Goal: Task Accomplishment & Management: Manage account settings

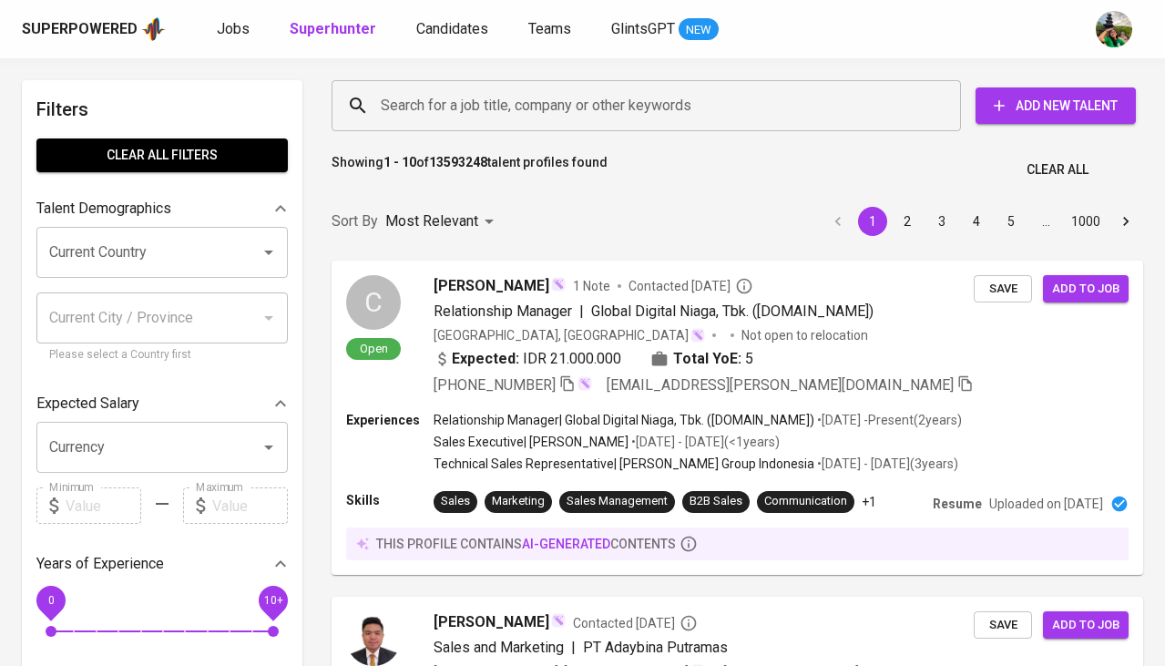
click at [450, 26] on span "Candidates" at bounding box center [452, 28] width 72 height 17
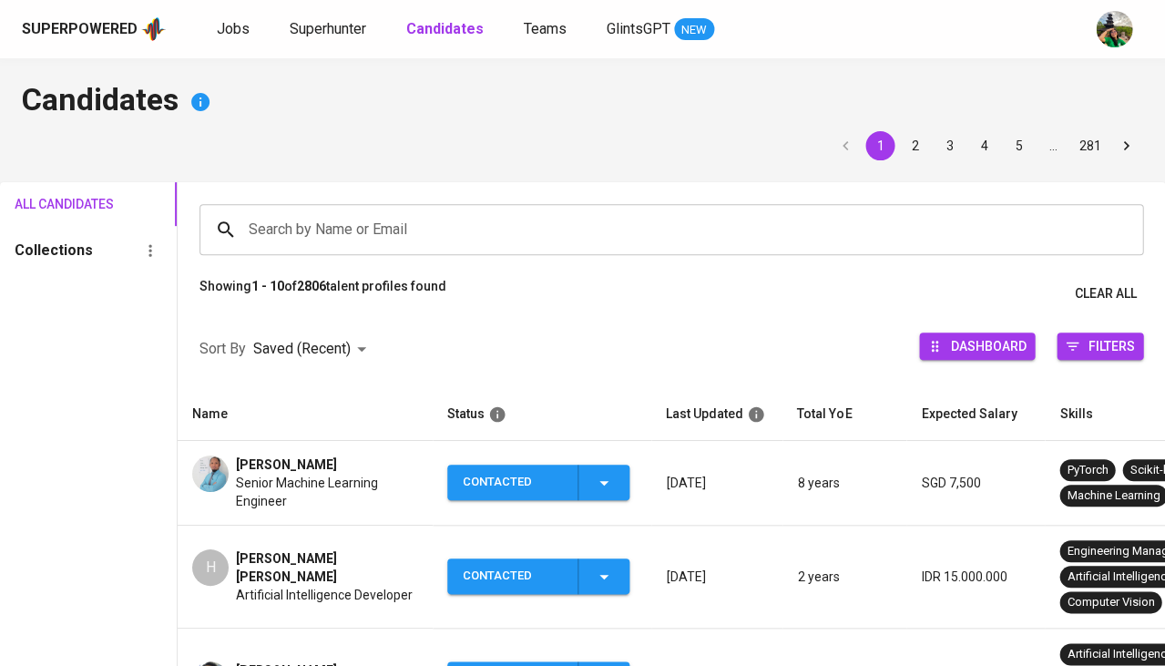
click at [350, 228] on input "Search by Name or Email" at bounding box center [676, 229] width 864 height 35
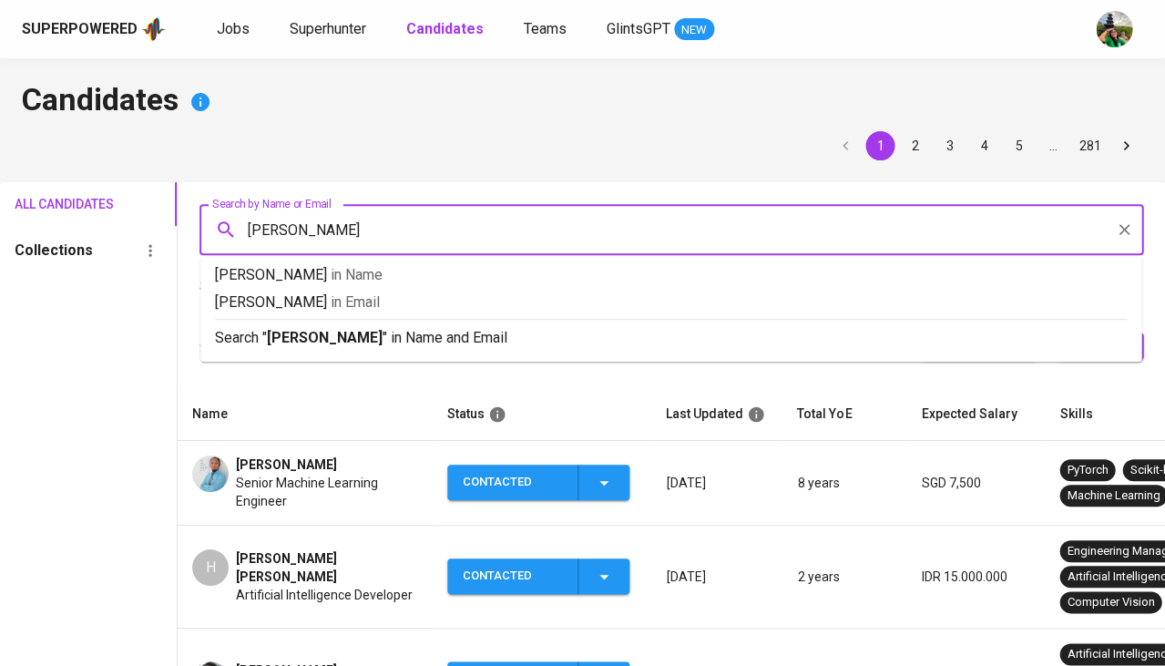
scroll to position [312, 0]
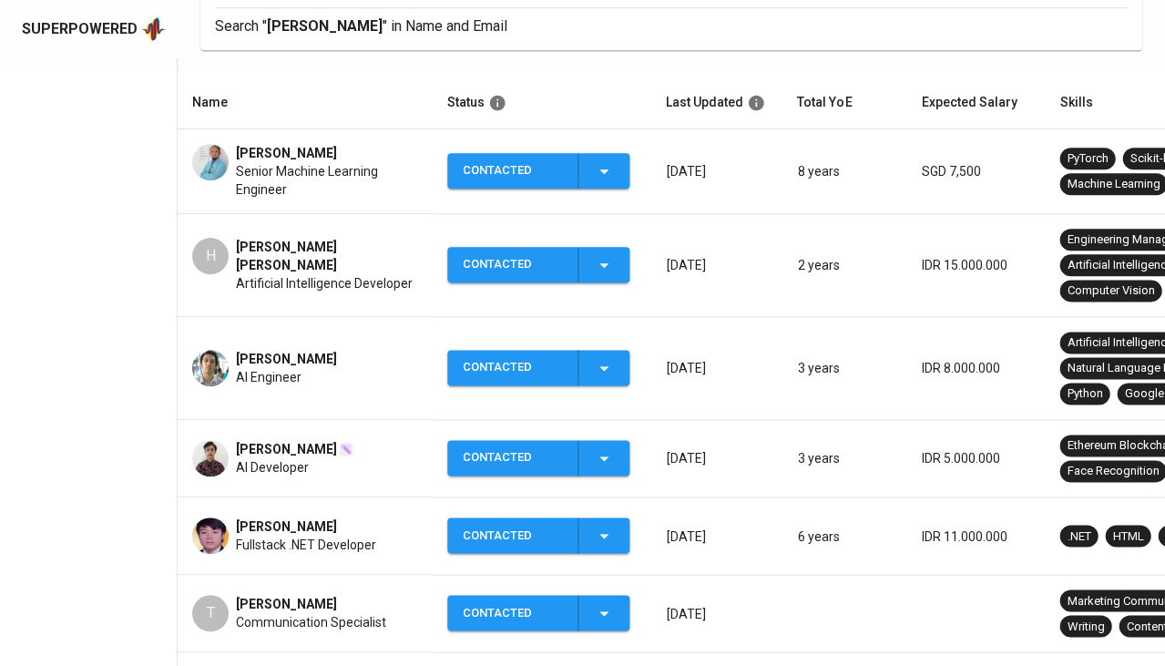
type input "Ryan Gunawa"
click at [288, 527] on span "[PERSON_NAME]" at bounding box center [286, 526] width 101 height 18
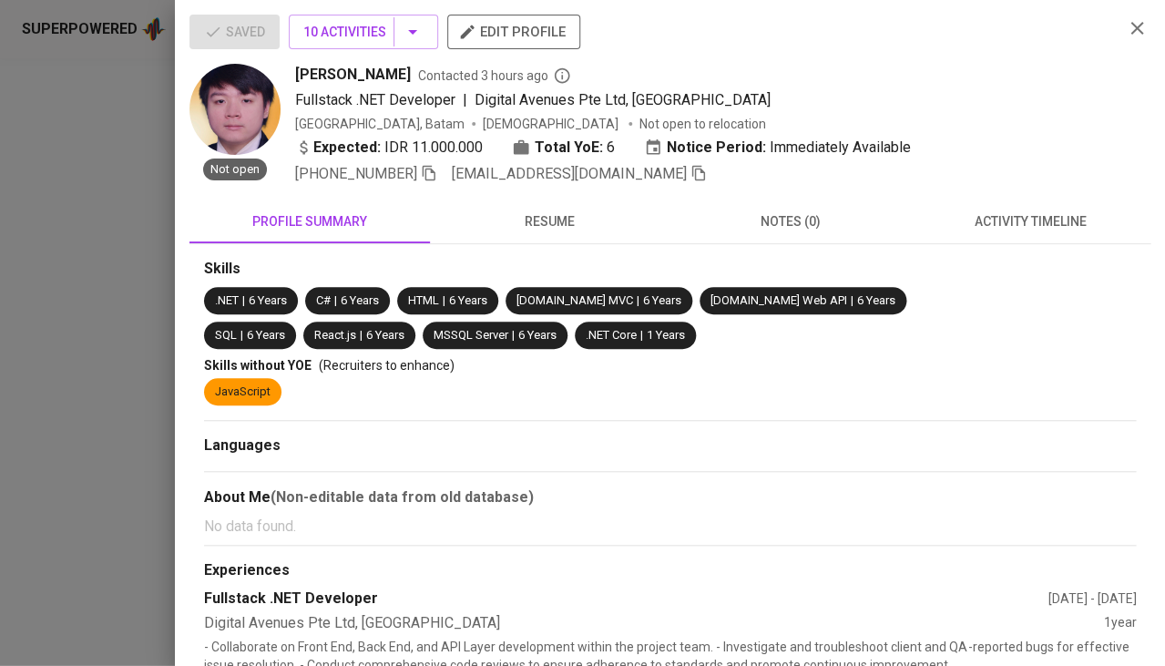
click at [692, 167] on icon "button" at bounding box center [698, 173] width 13 height 15
click at [5, 368] on div at bounding box center [582, 333] width 1165 height 666
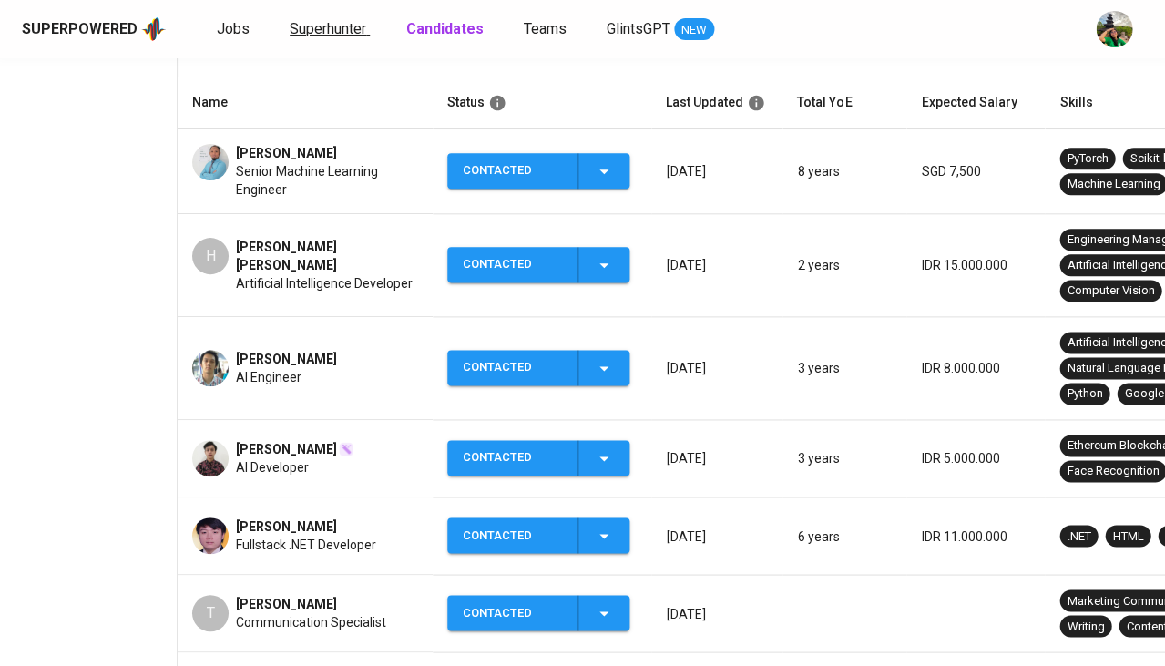
click at [330, 28] on span "Superhunter" at bounding box center [328, 28] width 77 height 17
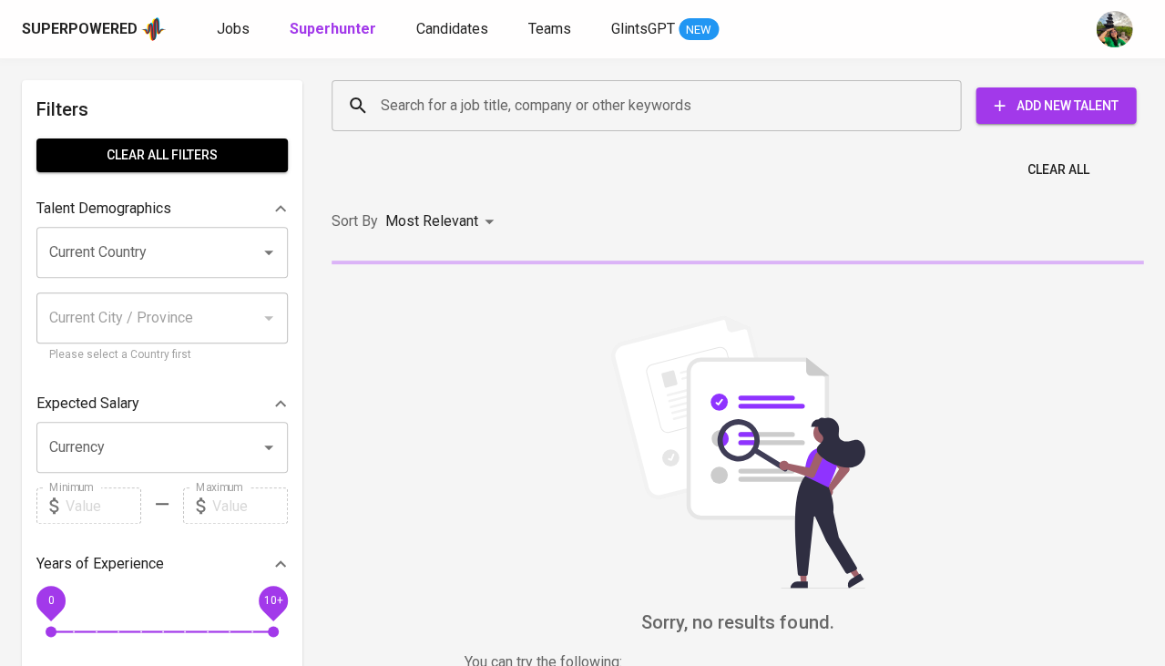
click at [426, 86] on div "Search for a job title, company or other keywords" at bounding box center [646, 105] width 629 height 51
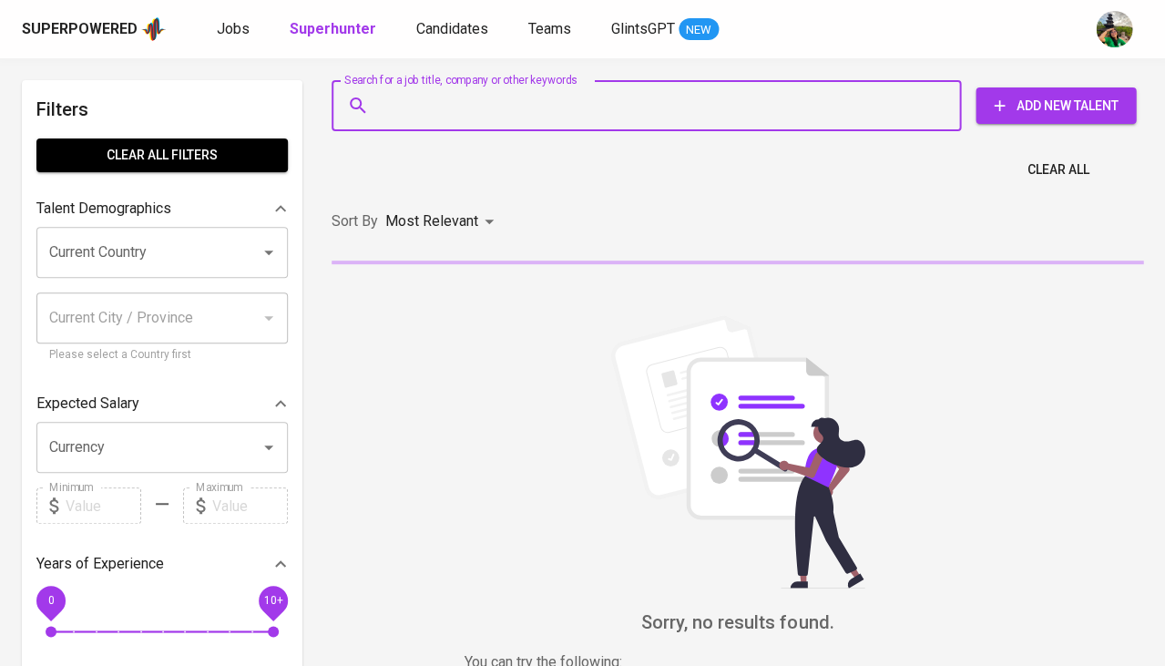
paste input "ryangunawan33@gmail.com"
type input "ryangunawan33@gmail.com"
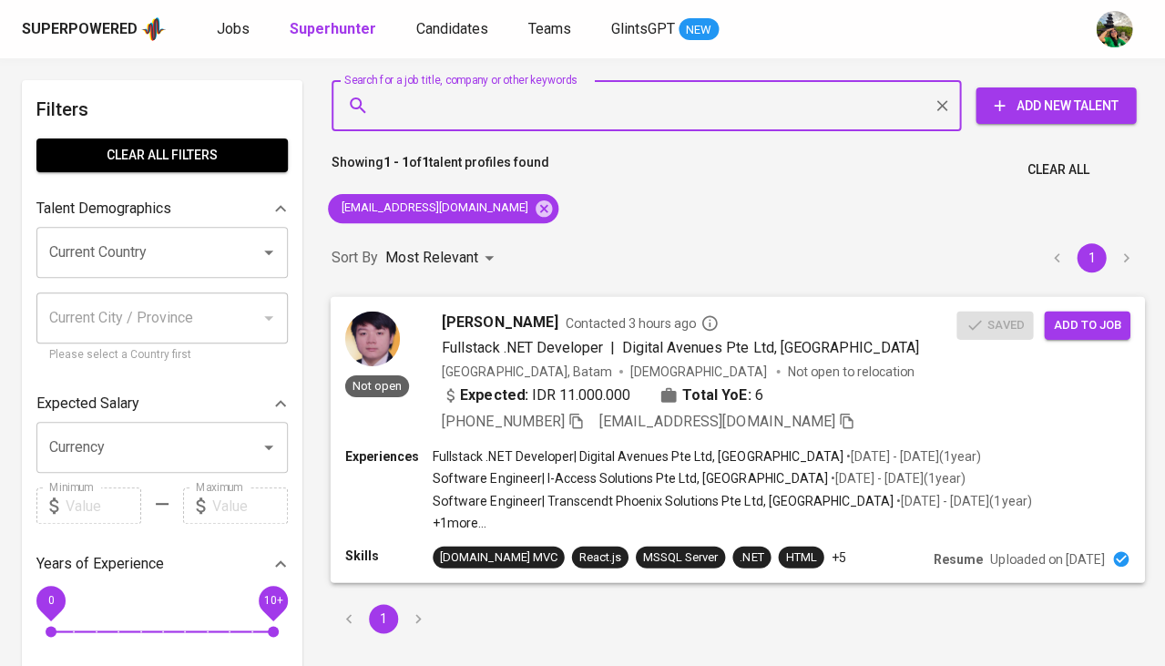
click at [1089, 322] on span "Add to job" at bounding box center [1086, 324] width 67 height 21
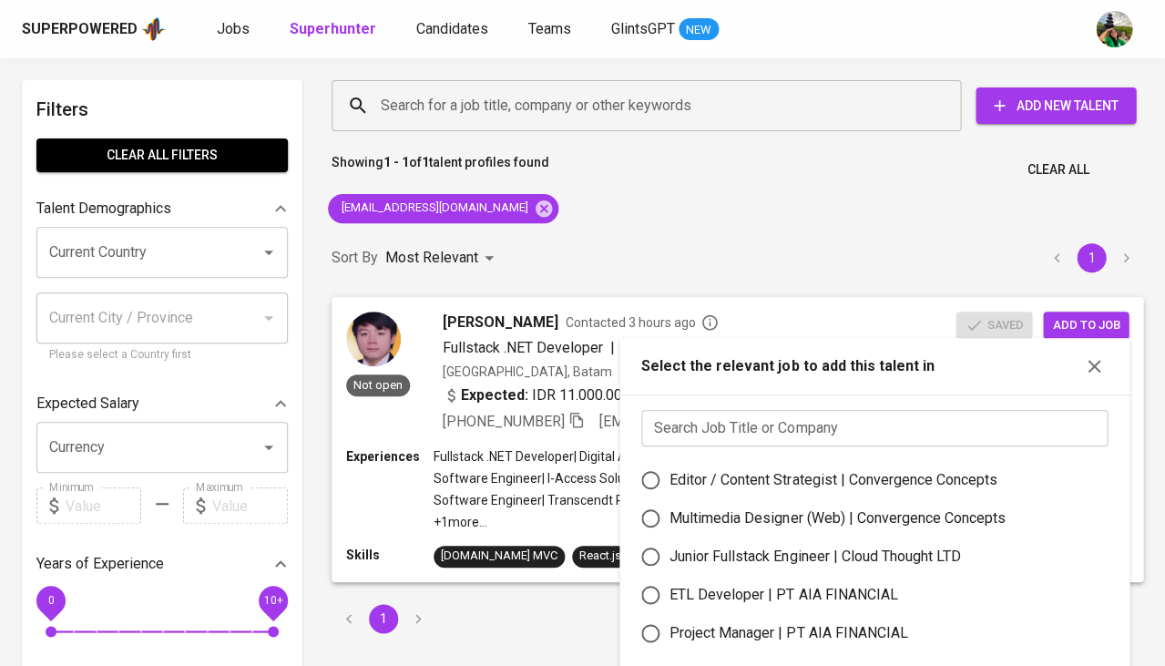
click at [697, 425] on input "text" at bounding box center [874, 428] width 466 height 36
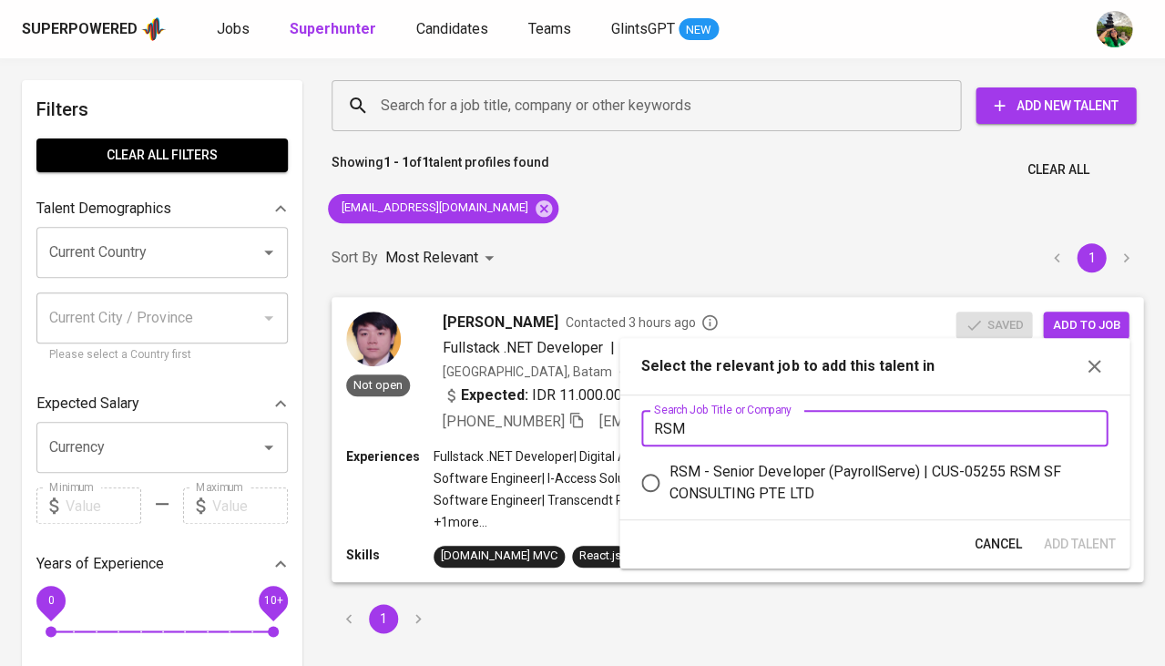
type input "RSM"
click at [707, 475] on div "RSM - Senior Developer (PayrollServe) | CUS-05255 RSM SF CONSULTING PTE LTD" at bounding box center [882, 483] width 424 height 44
click at [670, 475] on input "RSM - Senior Developer (PayrollServe) | CUS-05255 RSM SF CONSULTING PTE LTD" at bounding box center [650, 483] width 38 height 38
radio input "true"
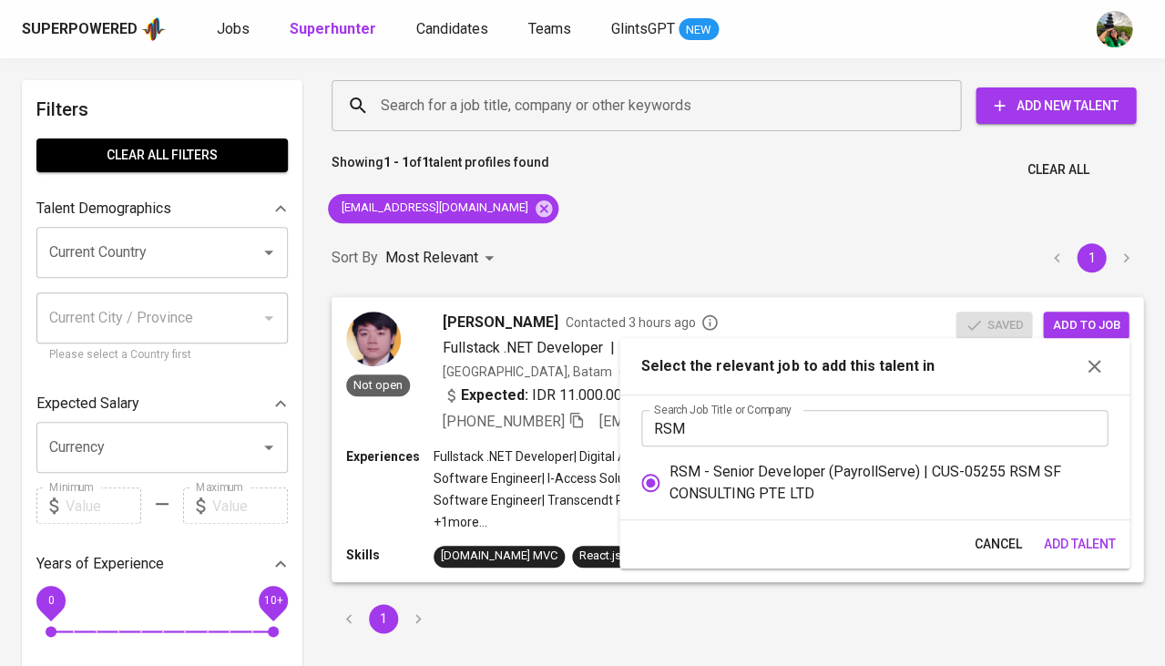
click at [1069, 533] on span "Add Talent" at bounding box center [1079, 544] width 72 height 23
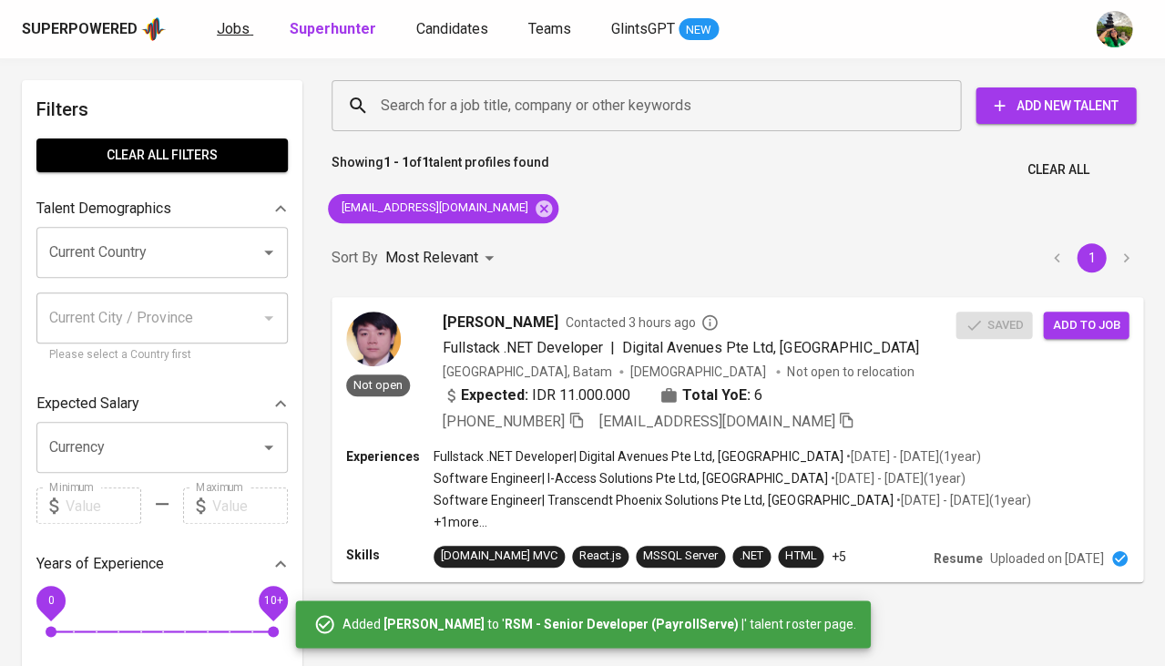
click at [231, 25] on span "Jobs" at bounding box center [233, 28] width 33 height 17
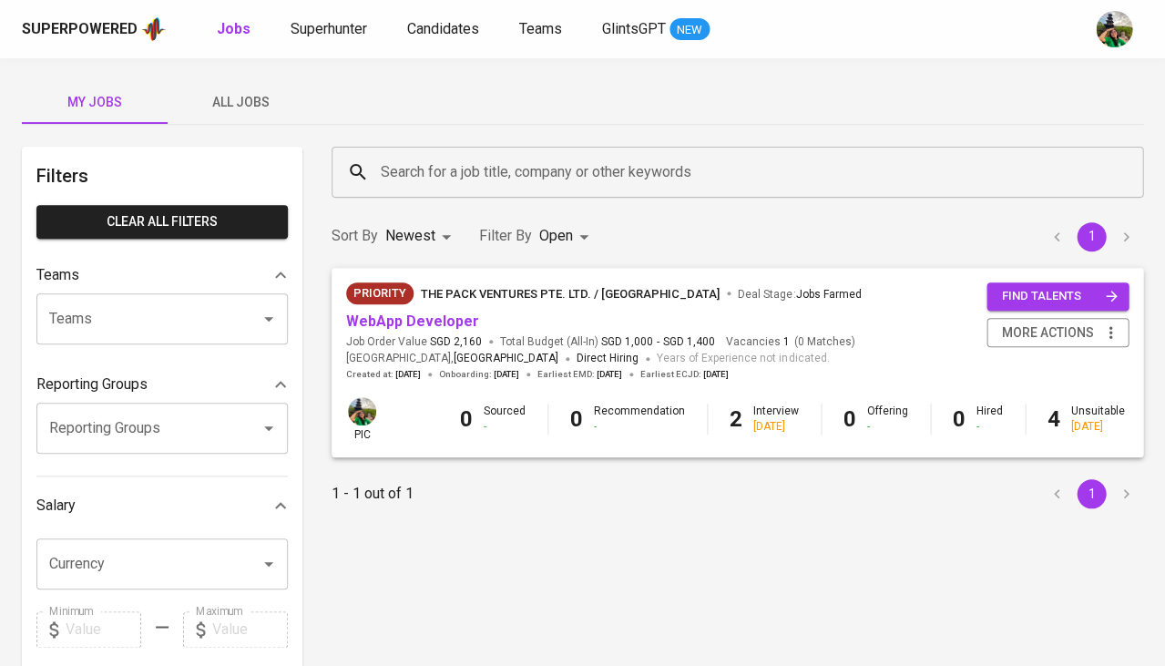
click at [262, 99] on span "All Jobs" at bounding box center [241, 102] width 124 height 23
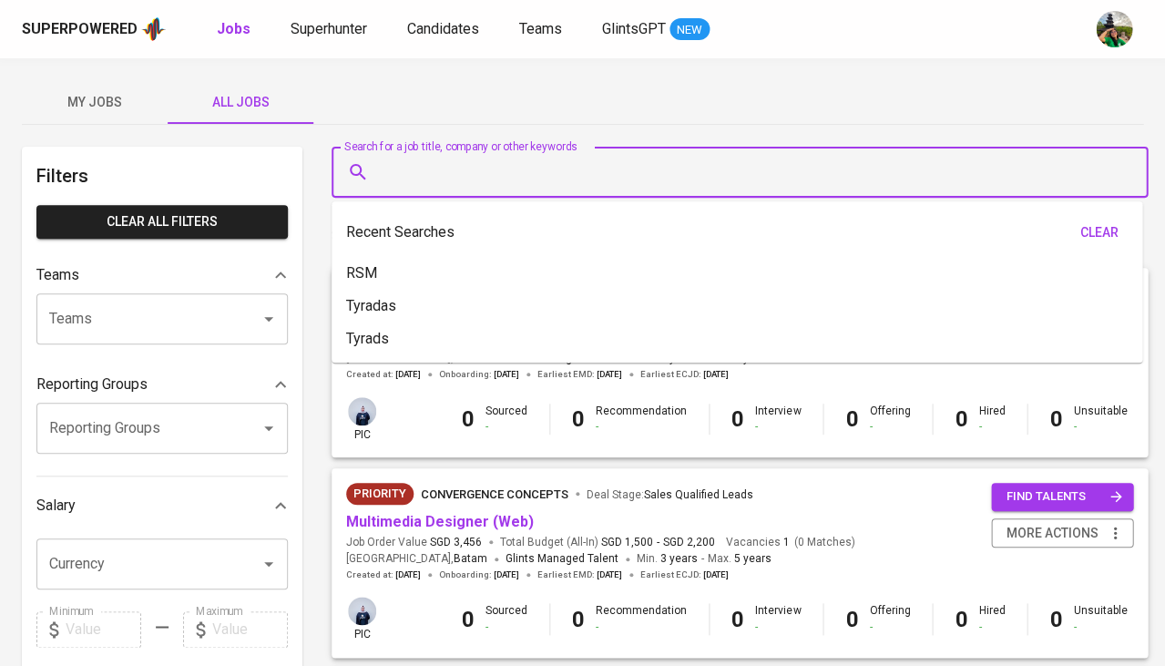
click at [471, 170] on input "Search for a job title, company or other keywords" at bounding box center [744, 172] width 736 height 35
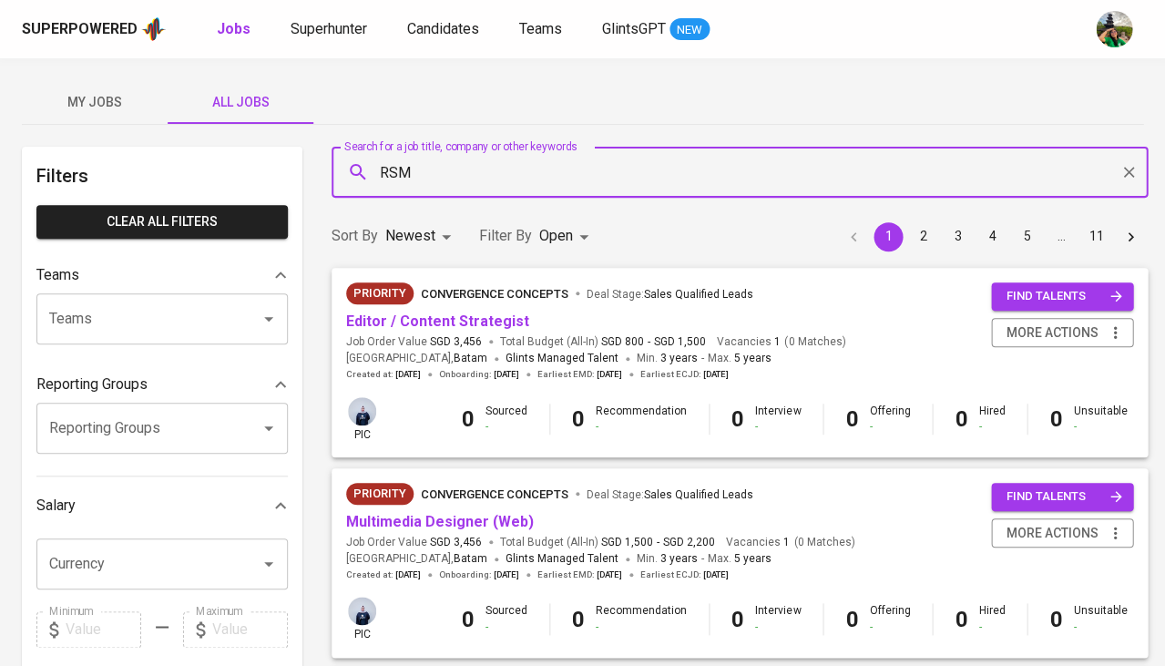
type input "RSM"
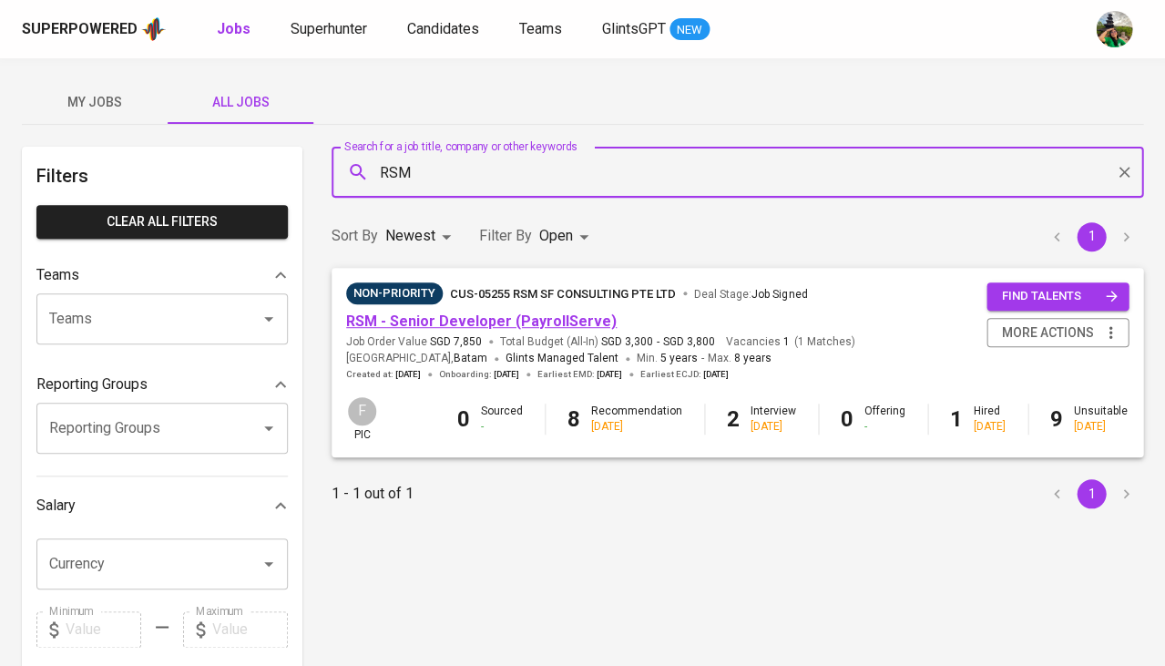
click at [528, 318] on link "RSM - Senior Developer (PayrollServe)" at bounding box center [481, 320] width 271 height 17
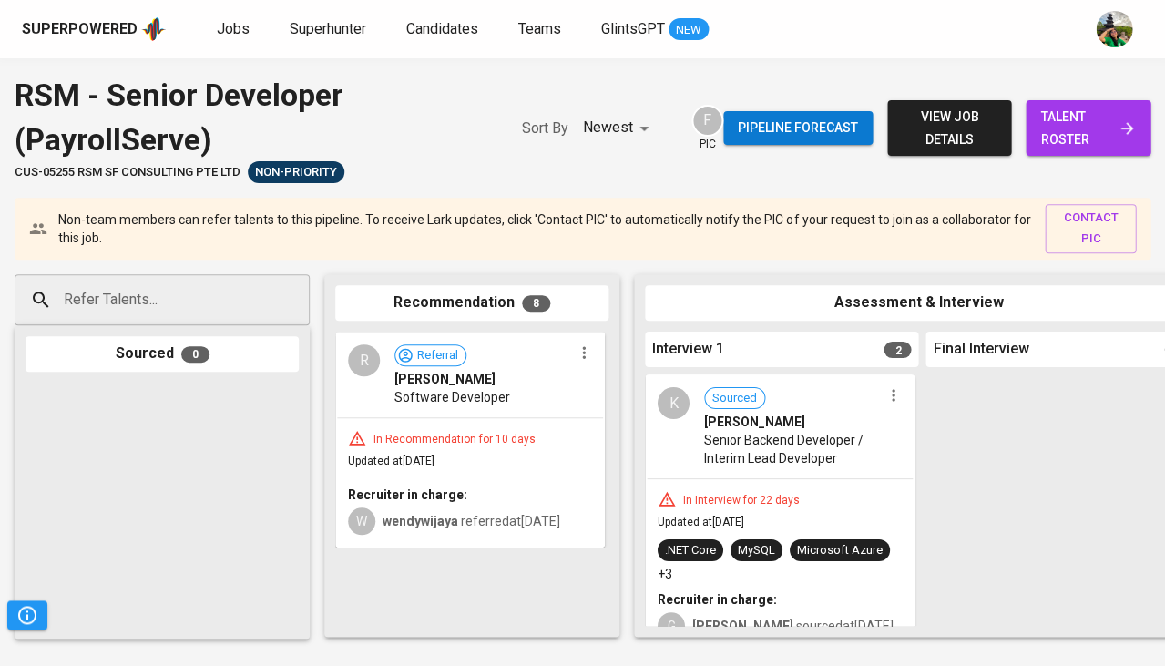
click at [1102, 112] on span "talent roster" at bounding box center [1088, 128] width 96 height 45
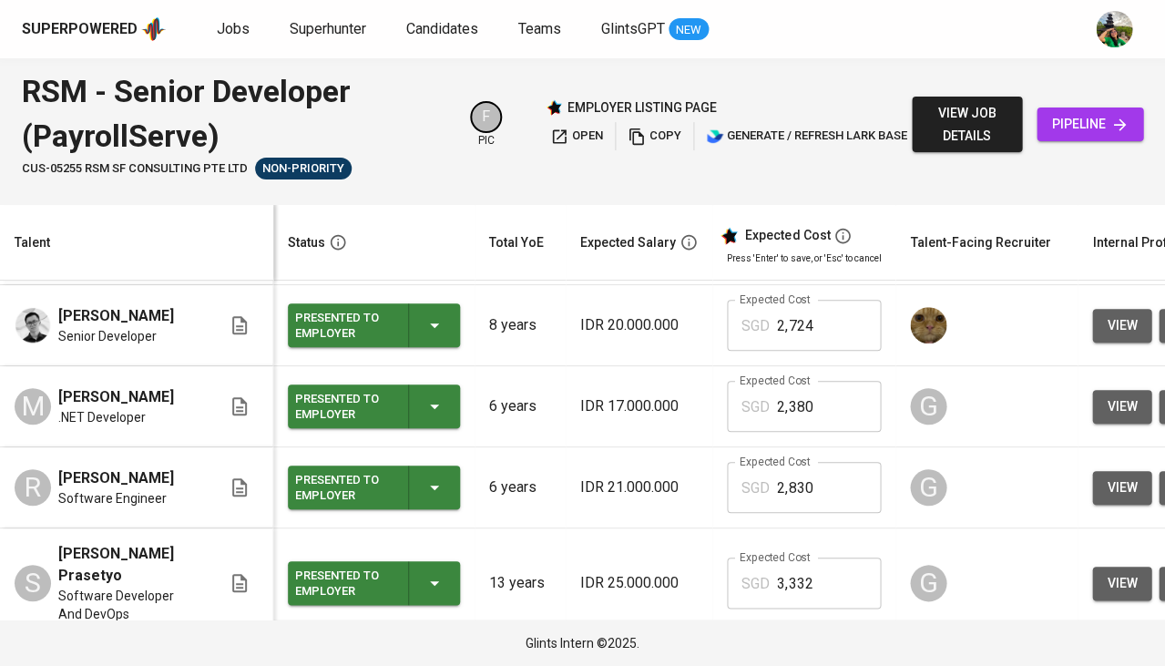
scroll to position [1663, 0]
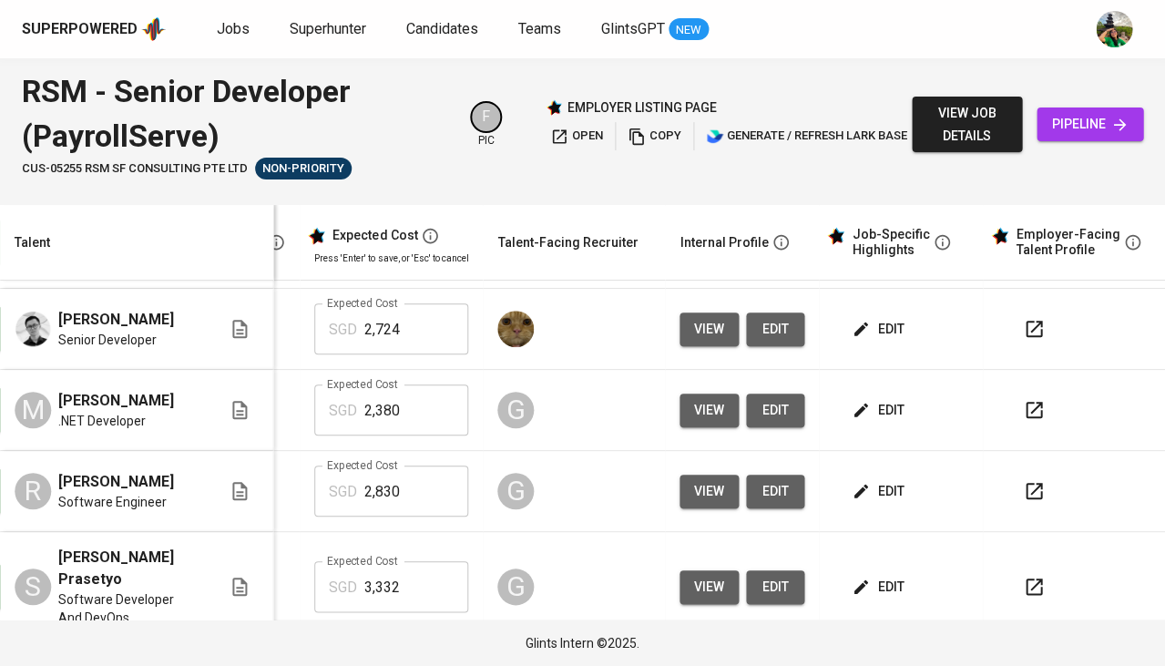
click at [871, 480] on span "edit" at bounding box center [879, 491] width 48 height 23
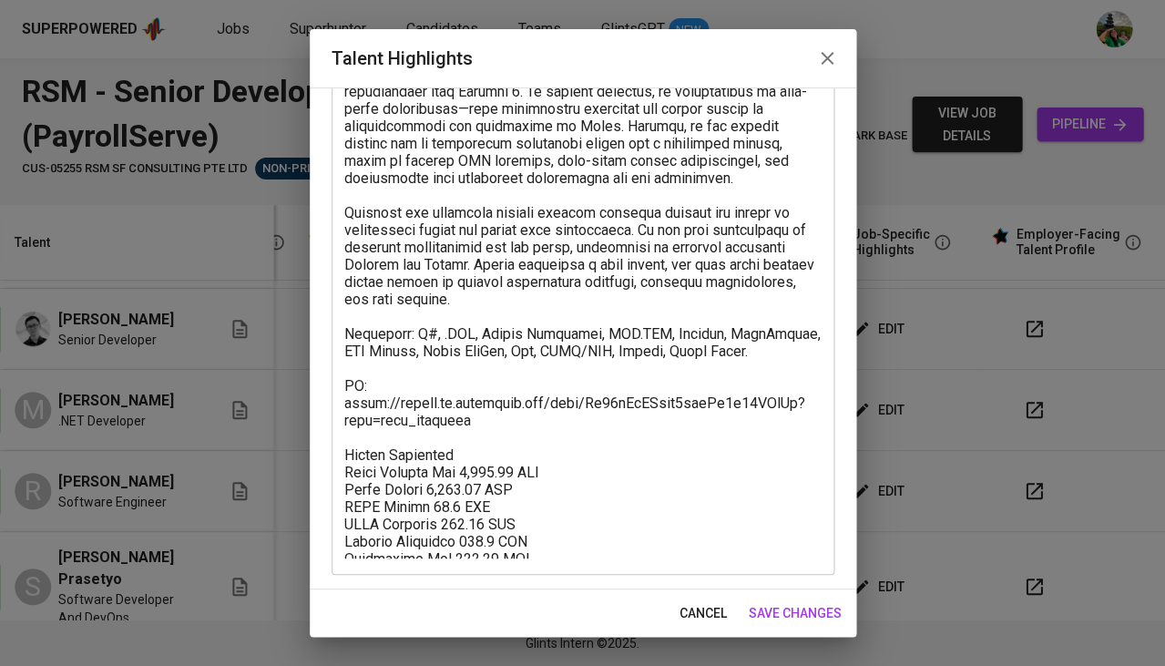
click at [711, 622] on span "cancel" at bounding box center [703, 613] width 47 height 23
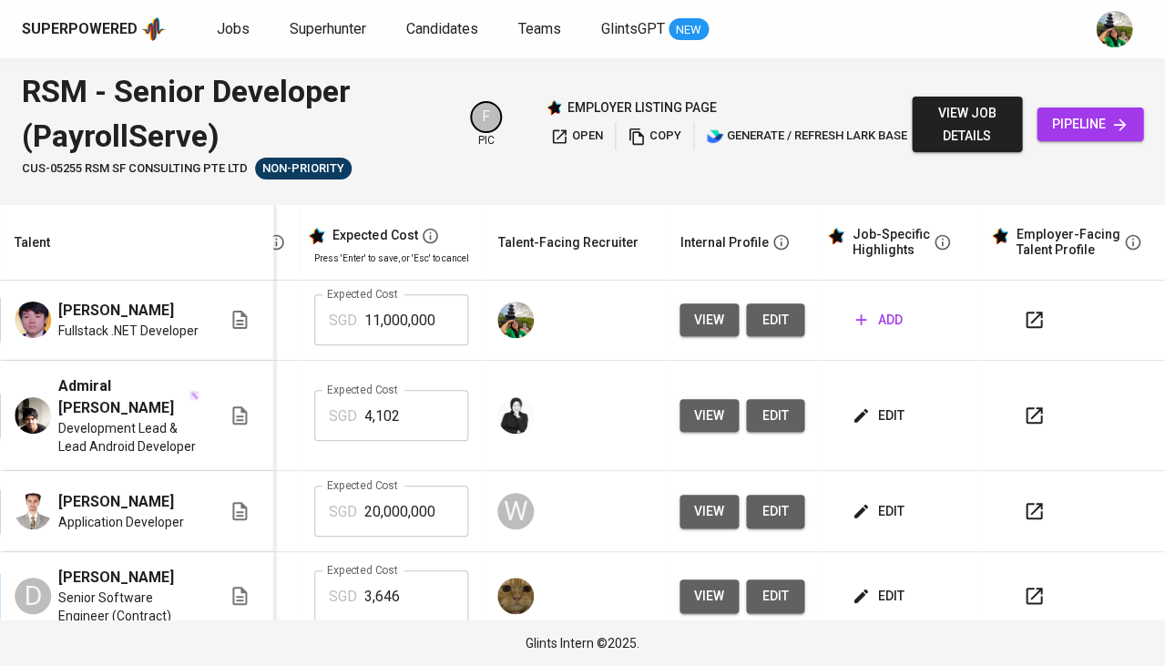
click at [765, 313] on span "edit" at bounding box center [775, 320] width 29 height 23
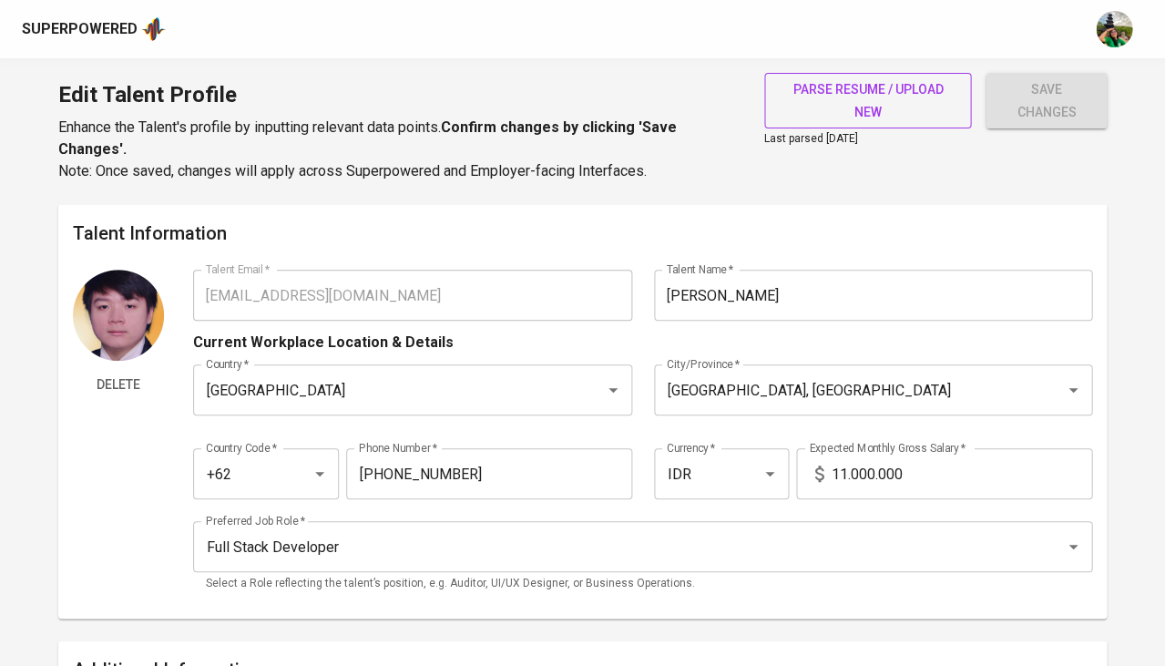
click at [874, 81] on span "parse resume / upload new" at bounding box center [868, 100] width 179 height 45
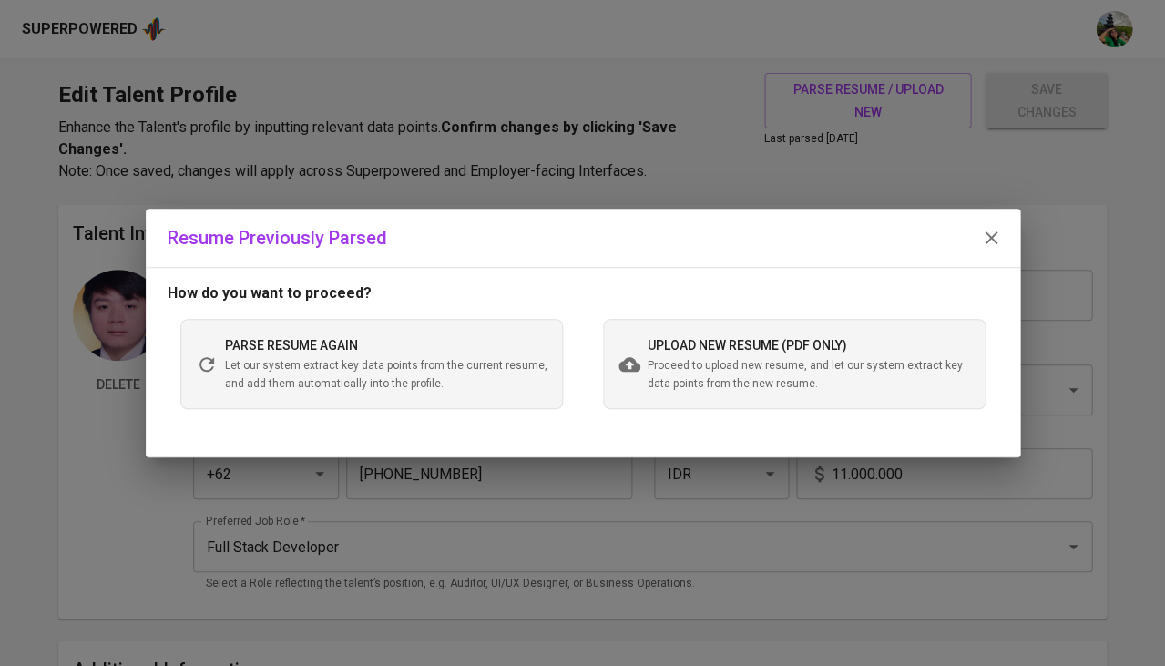
click at [694, 338] on span "upload new resume (pdf only)" at bounding box center [747, 345] width 199 height 15
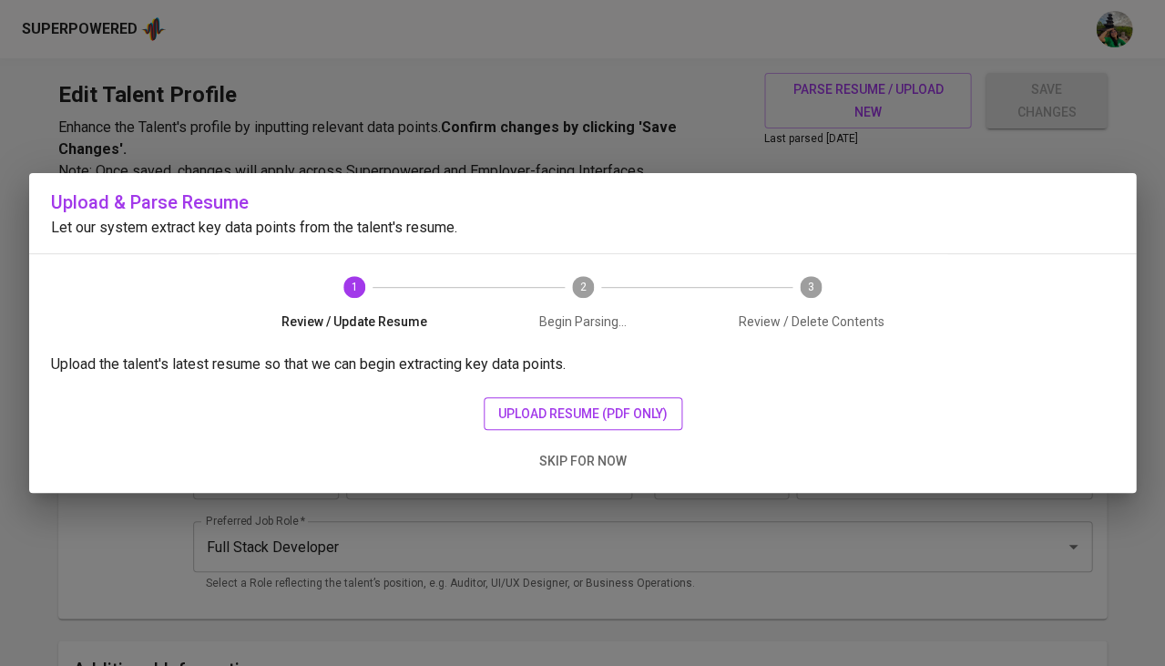
click at [525, 410] on span "upload resume (pdf only)" at bounding box center [582, 414] width 169 height 23
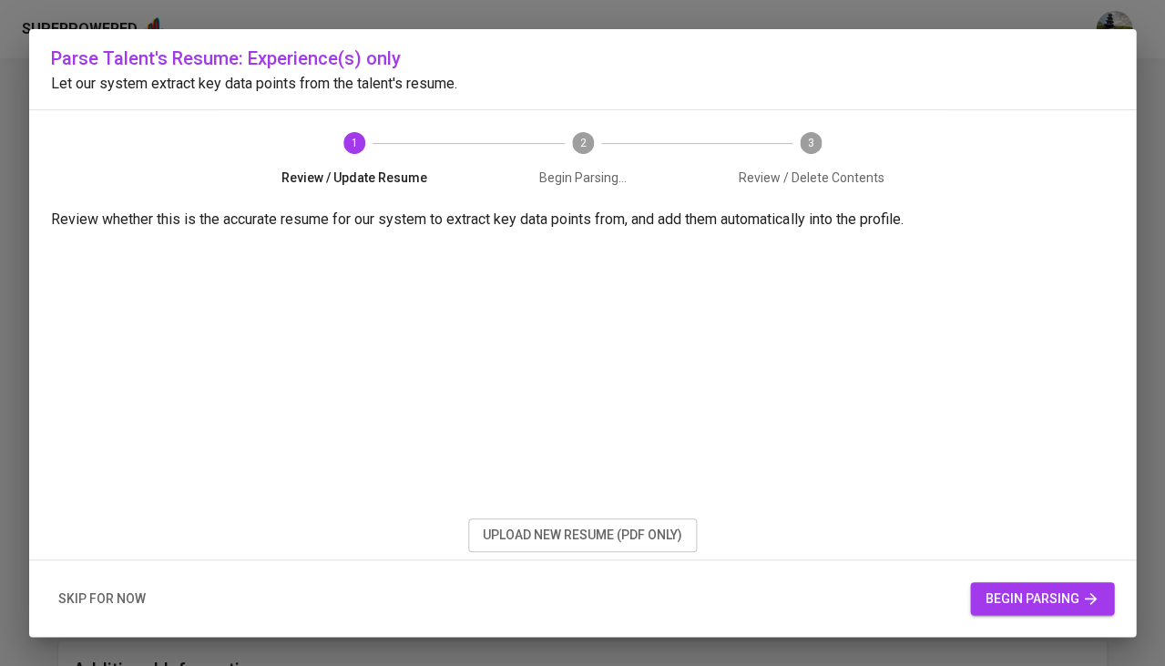
click at [1018, 608] on span "begin parsing" at bounding box center [1042, 599] width 115 height 23
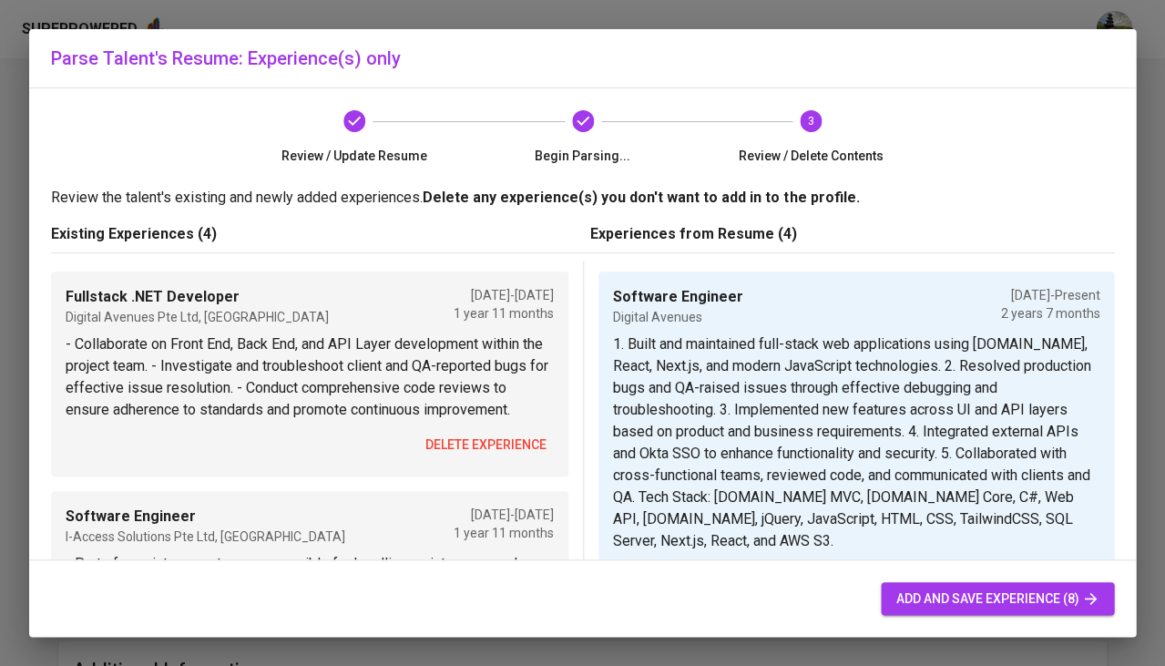
click at [955, 595] on span "add and save experience (8)" at bounding box center [997, 599] width 204 height 23
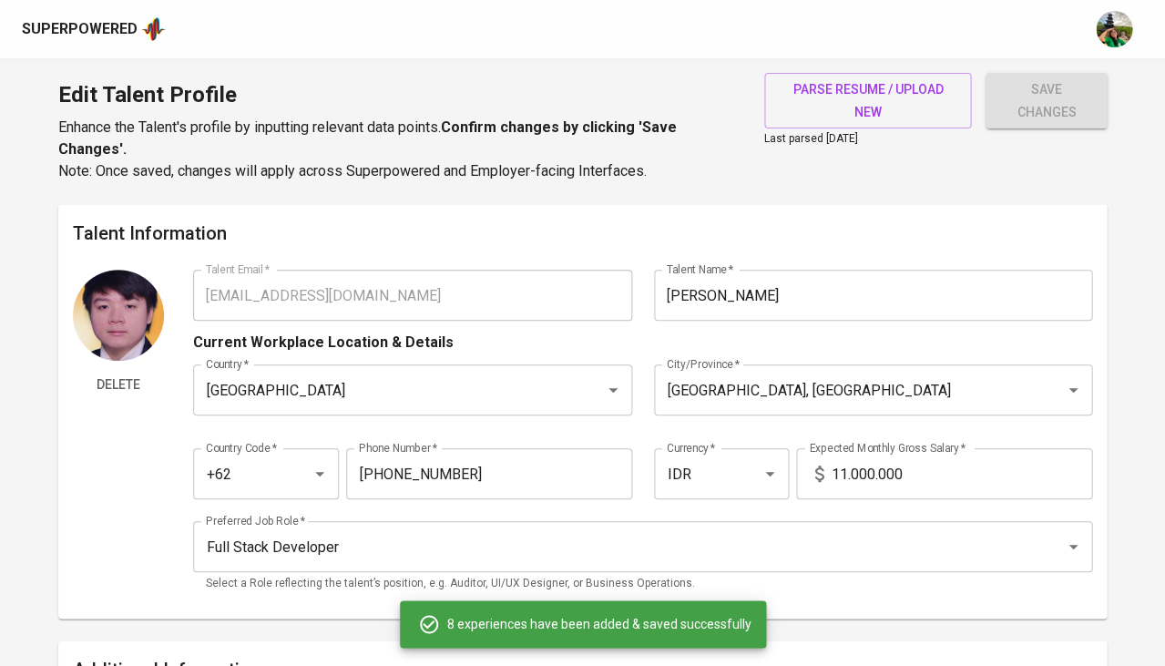
type input "Software Engineer"
type input "Digital Avenues"
checkbox input "true"
type input "Fullstack .NET Developer"
type input "Digital Avenues Pte Ltd, Singapore"
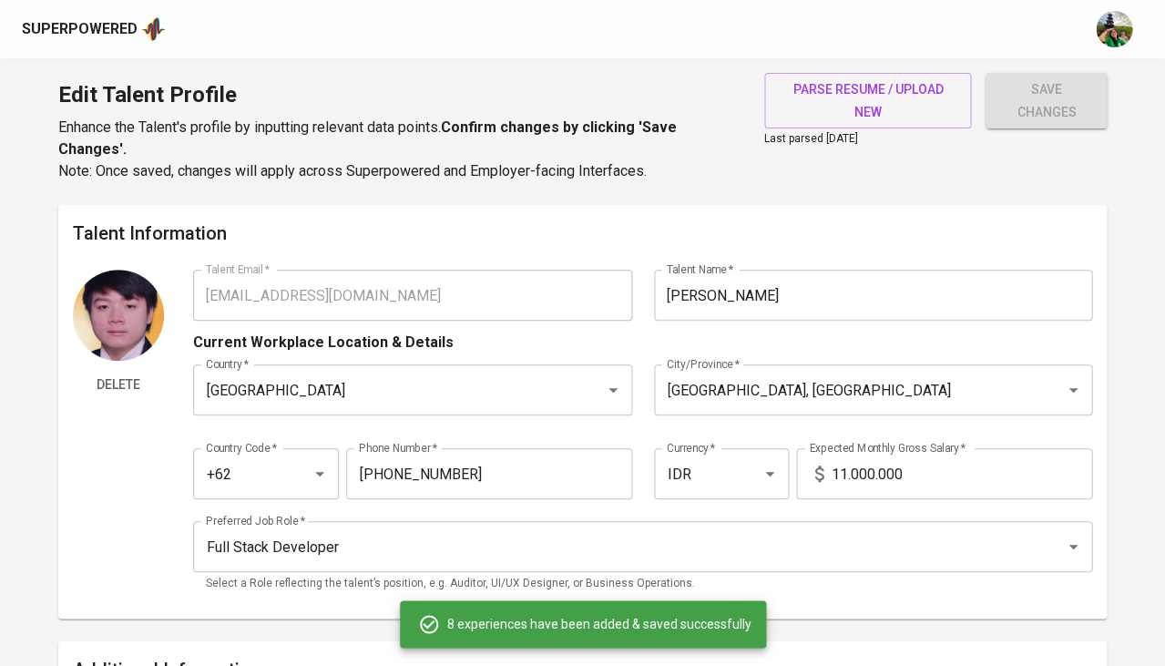
type input "03/01/2023"
type input "02/01/2025"
type input ".NET Developer"
type input "I-Access Solutions"
type input "03/01/2021"
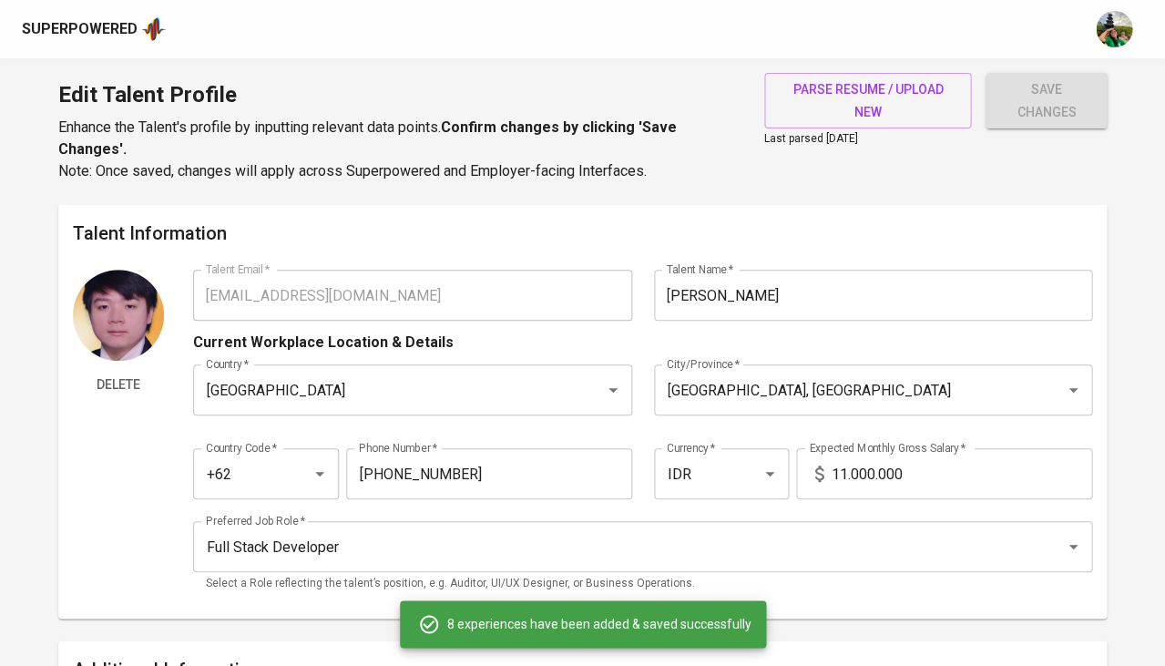
type input "02/01/2023"
type input "Software Engineer"
type input "I-Access Solutions Pte Ltd, Singapore"
type input "03/01/2021"
type input "02/01/2023"
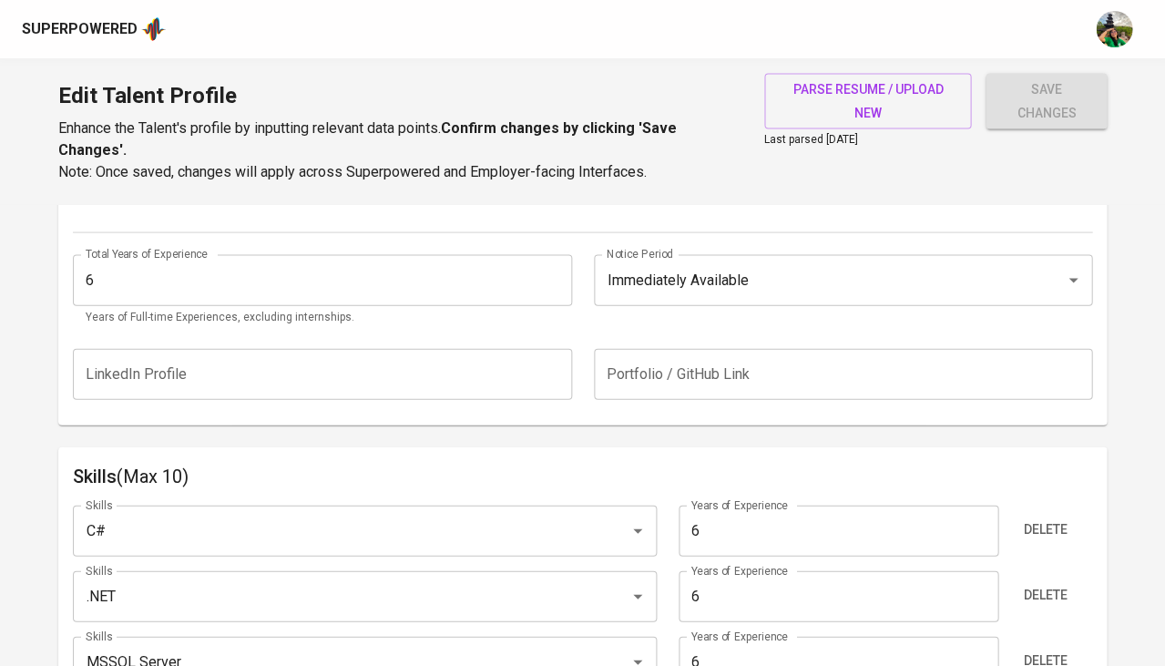
scroll to position [693, 0]
click at [974, 509] on input "7" at bounding box center [839, 529] width 320 height 51
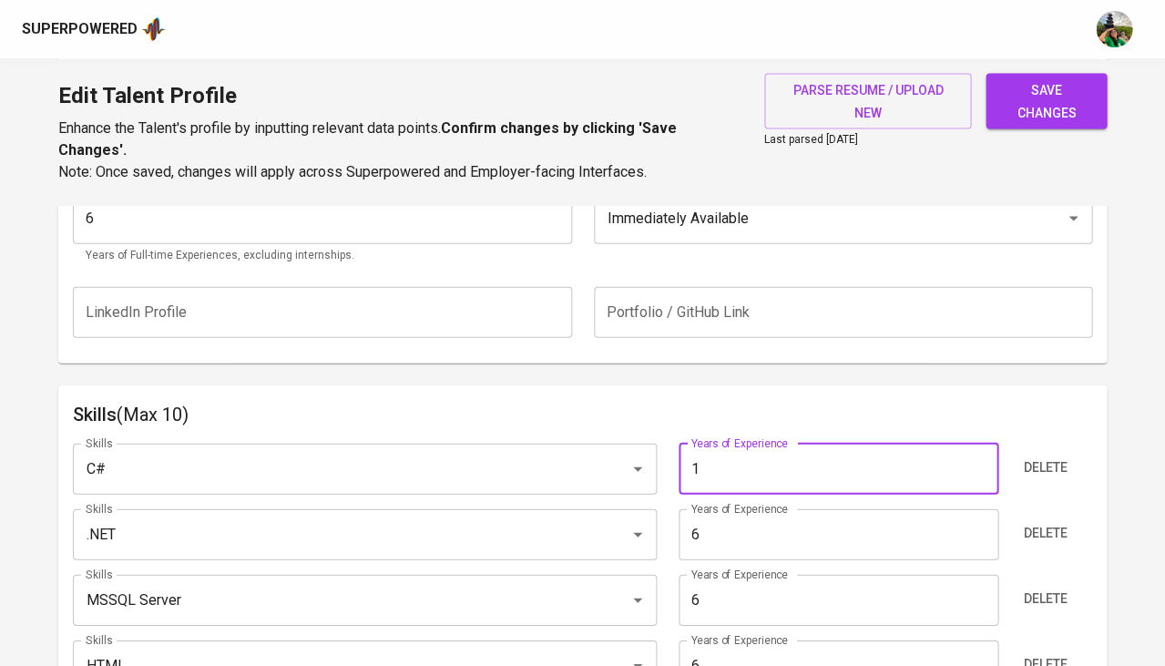
type input "0"
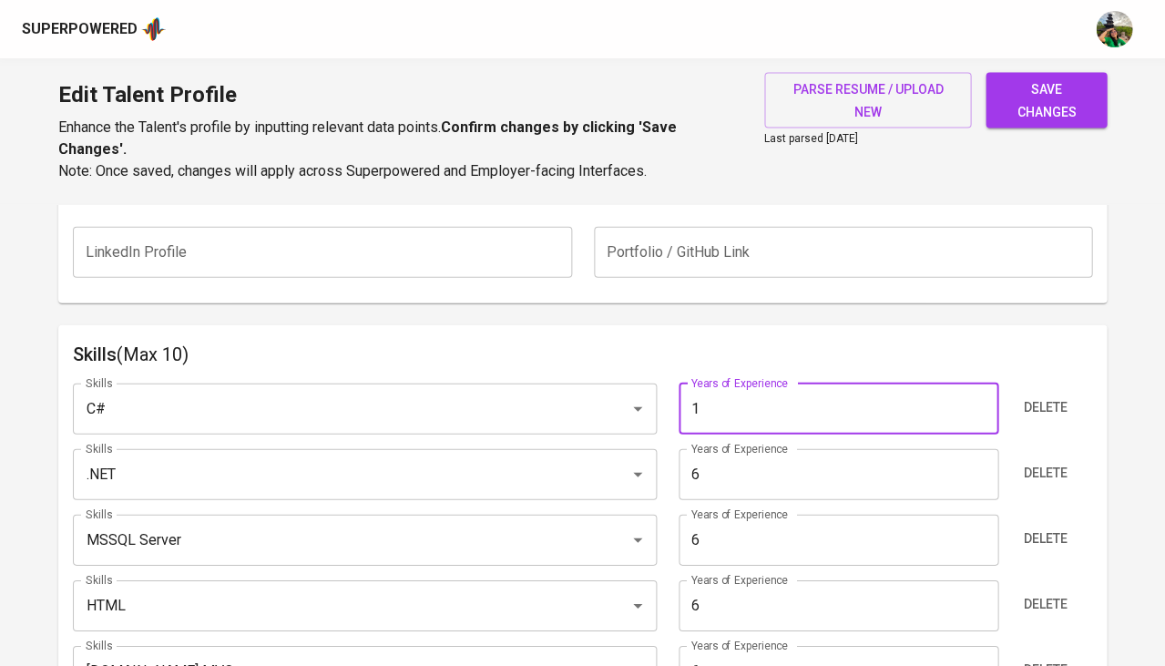
type input "0"
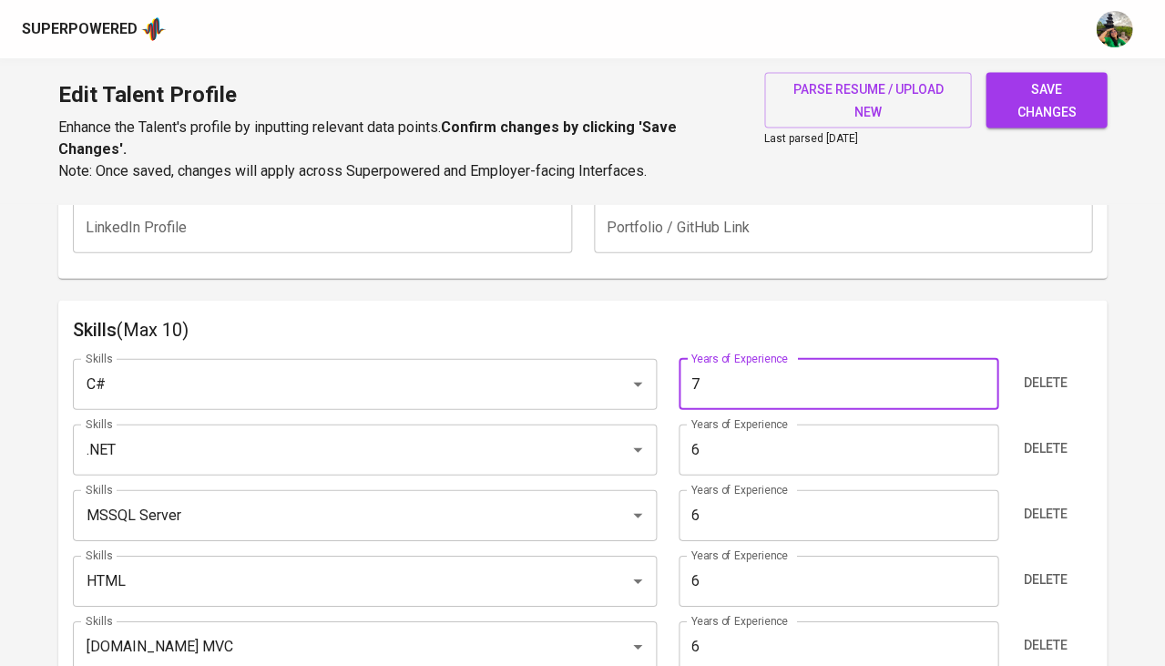
type input "7"
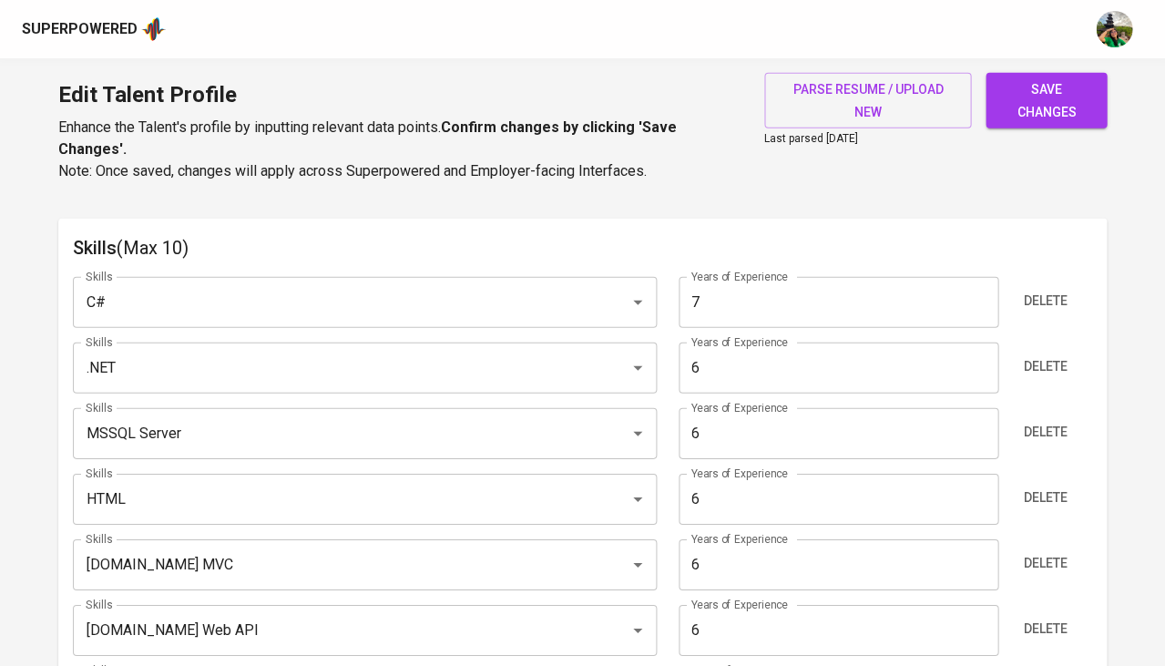
scroll to position [928, 0]
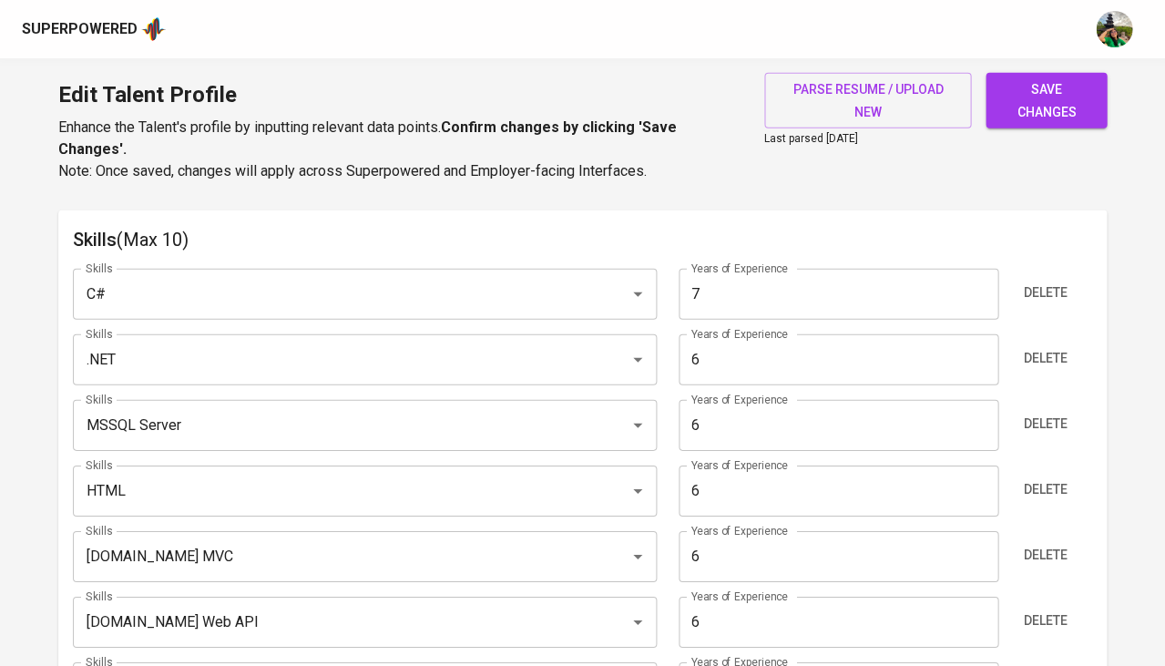
type input "7"
click at [975, 343] on input "7" at bounding box center [839, 359] width 320 height 51
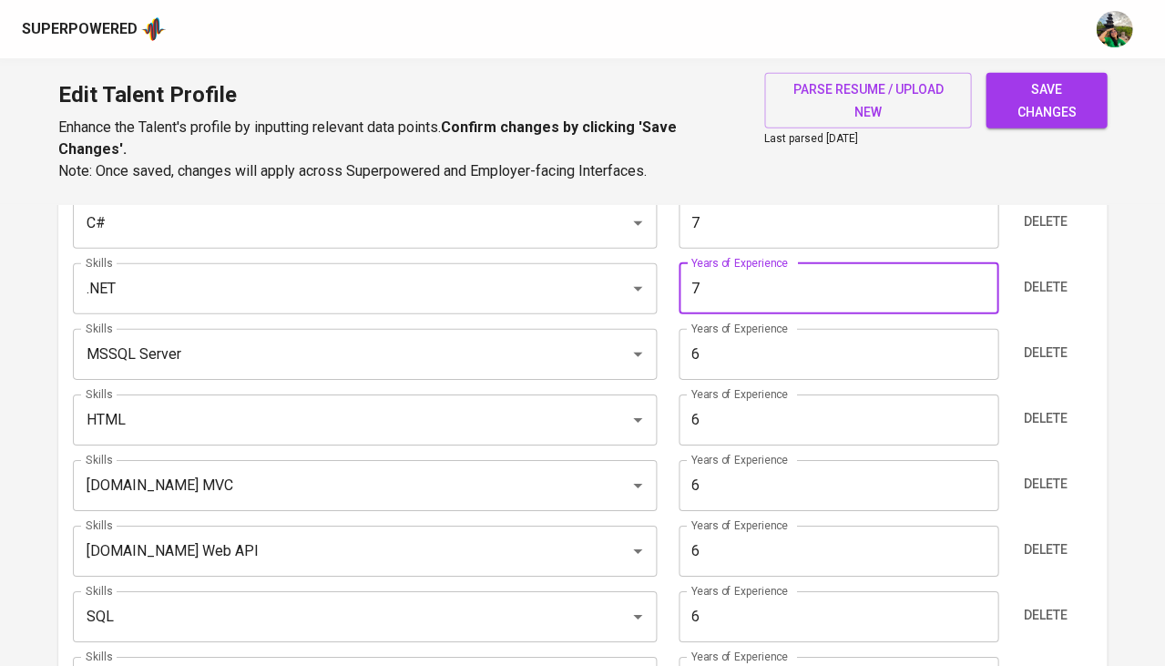
scroll to position [1000, 0]
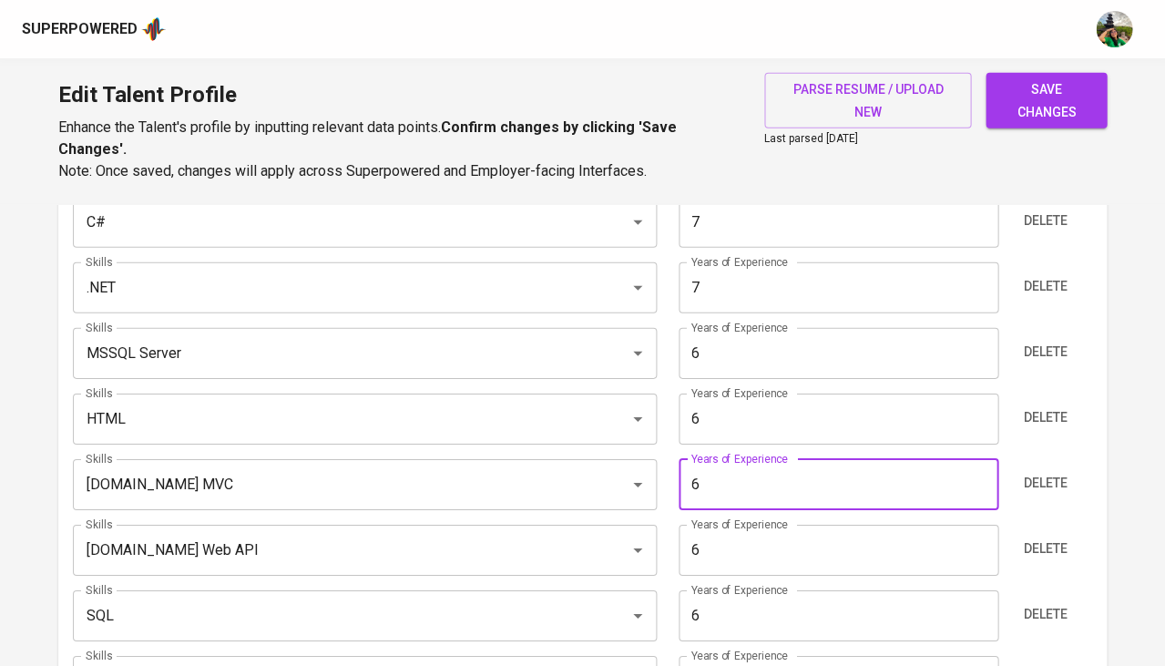
click at [784, 465] on input "6" at bounding box center [839, 484] width 320 height 51
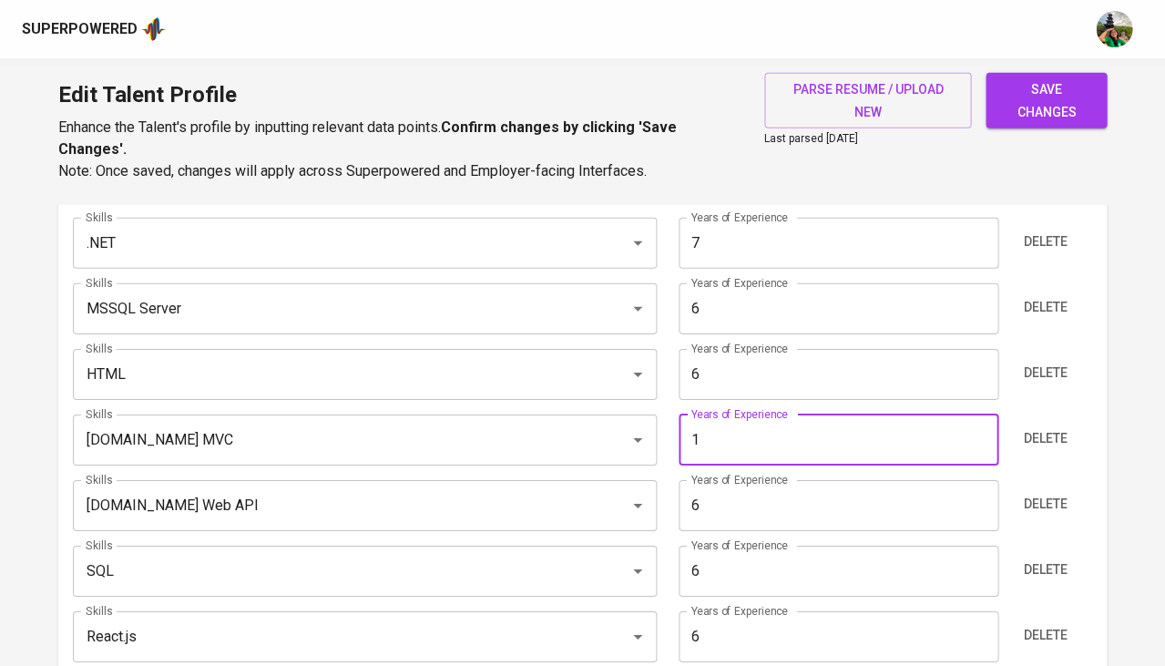
type input "0"
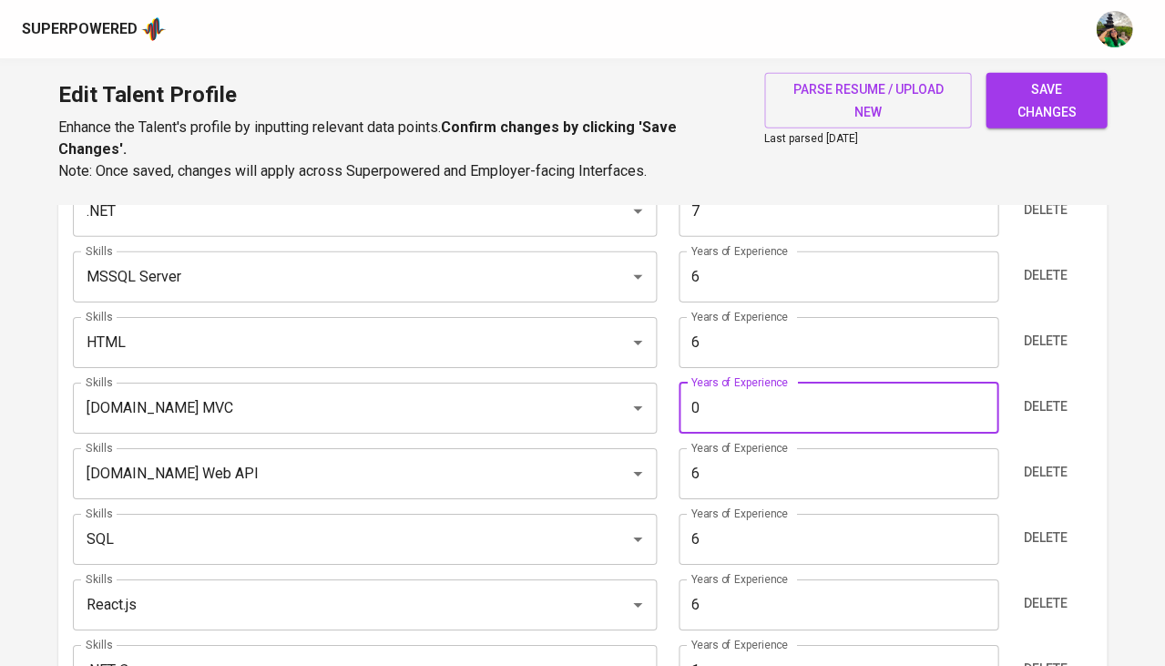
scroll to position [1079, 0]
type input "7"
click at [739, 452] on input "6" at bounding box center [839, 471] width 320 height 51
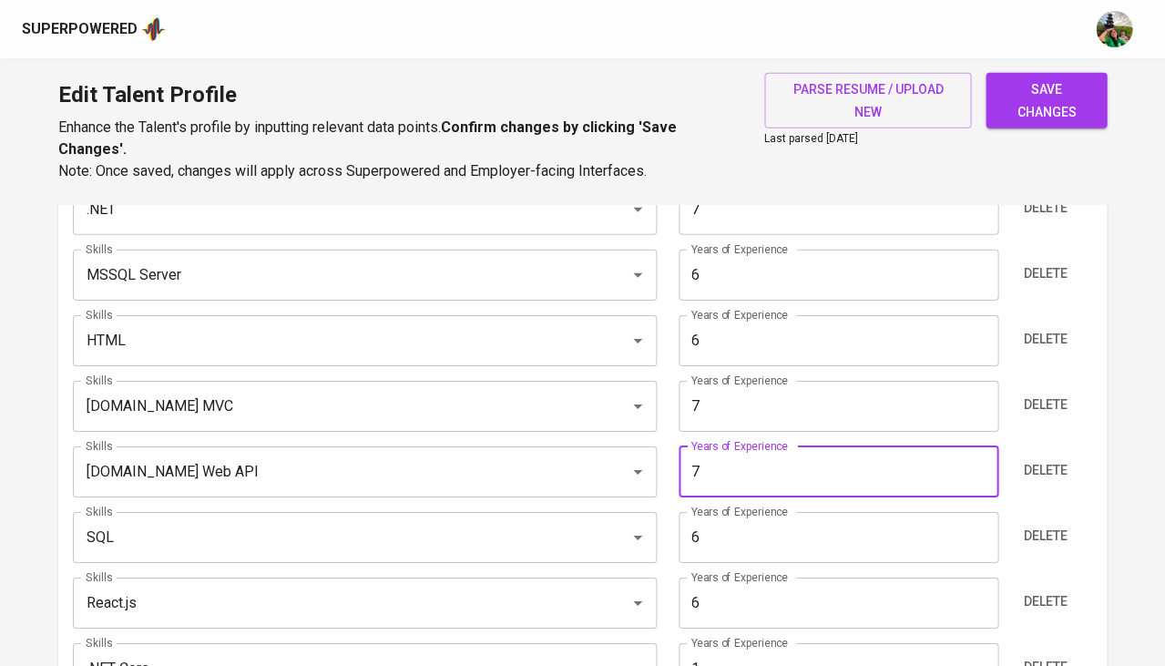
type input "7"
click at [763, 527] on input "6" at bounding box center [839, 537] width 320 height 51
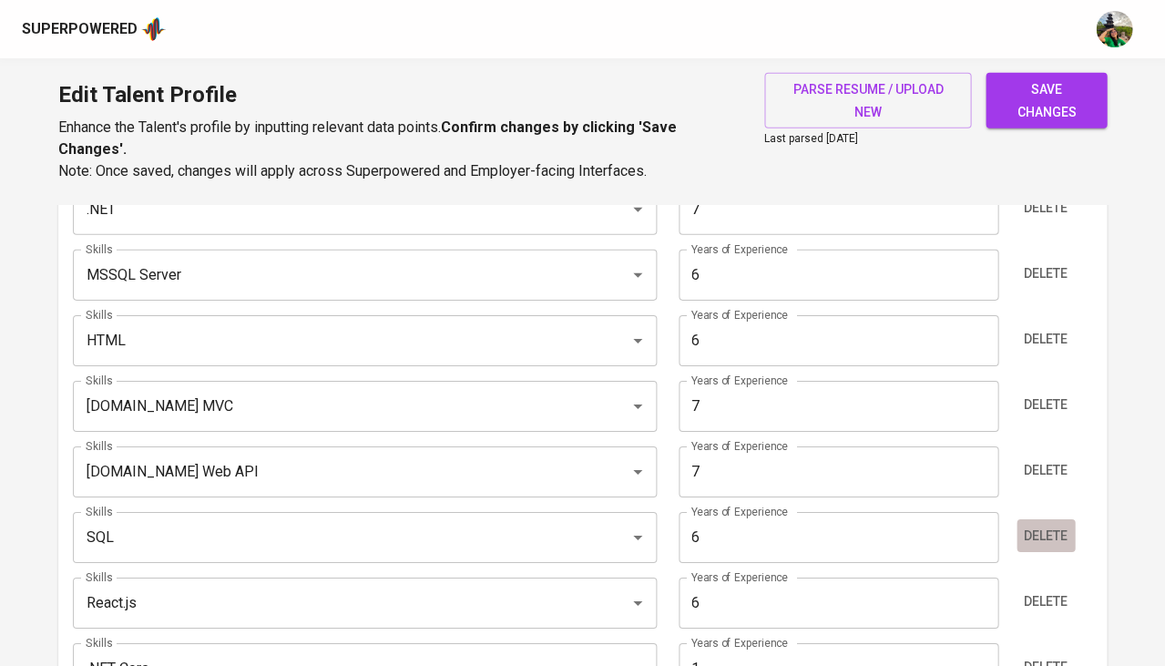
click at [1048, 525] on span "Delete" at bounding box center [1046, 536] width 44 height 23
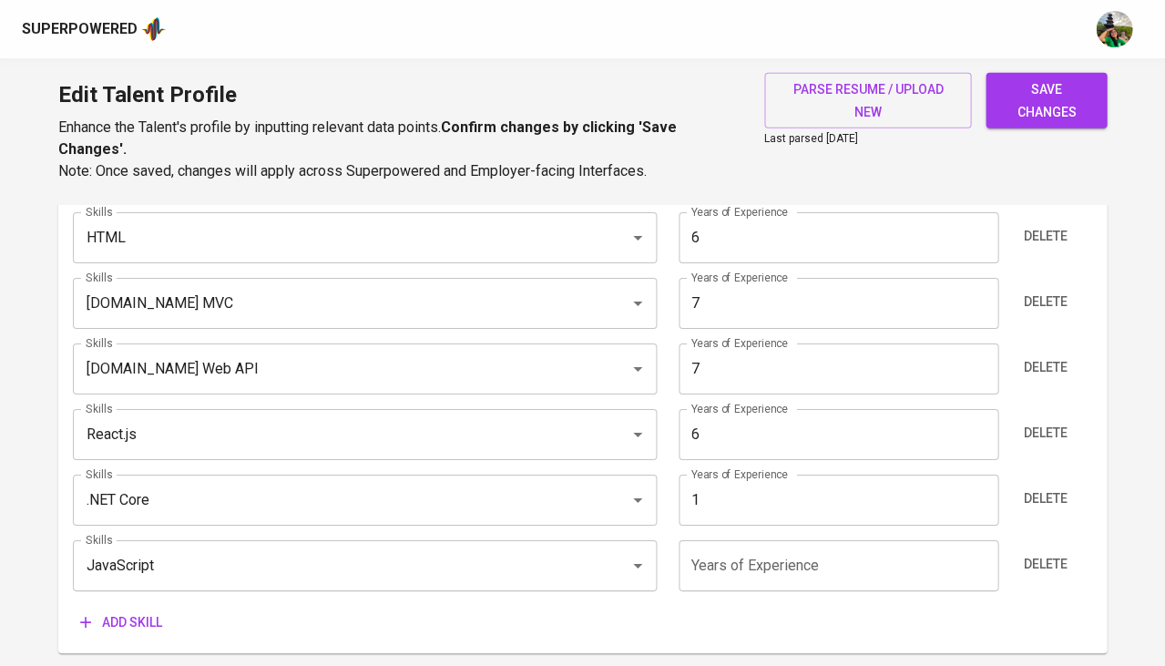
scroll to position [1186, 0]
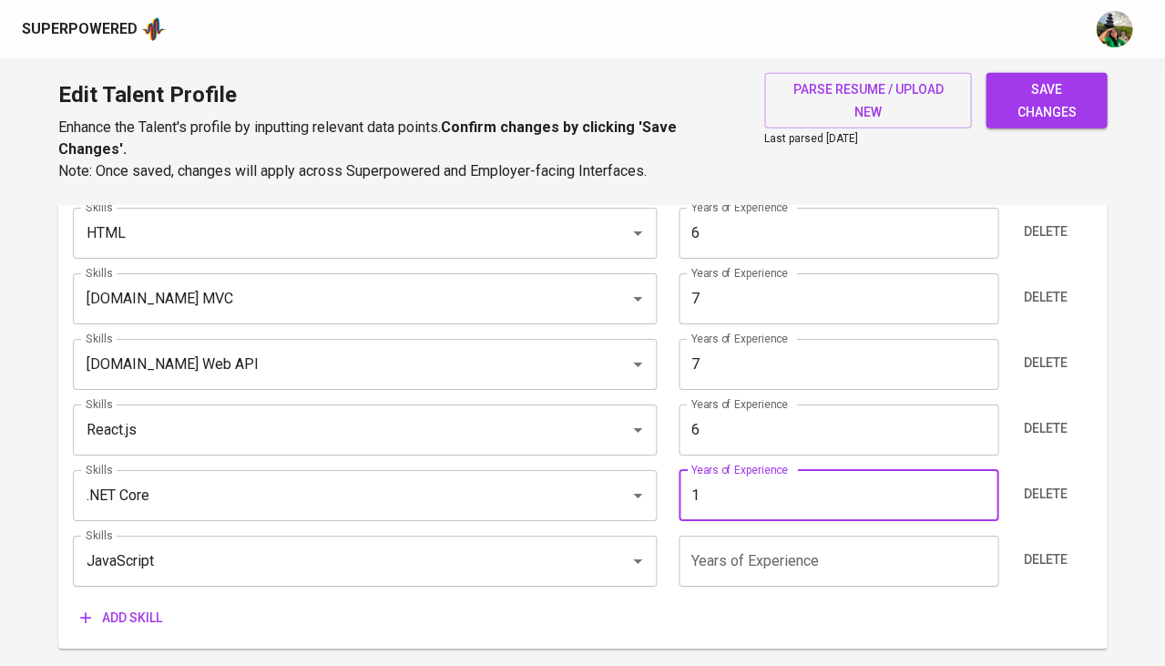
click at [844, 470] on input "1" at bounding box center [839, 495] width 320 height 51
type input "7"
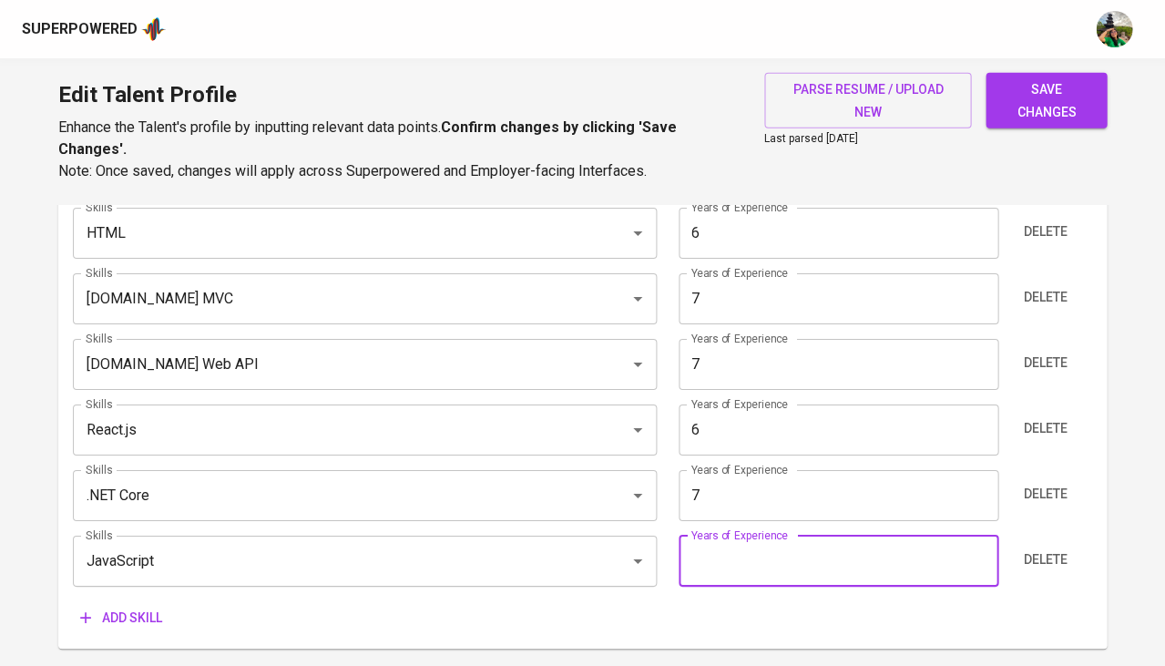
click at [871, 540] on input "number" at bounding box center [839, 561] width 320 height 51
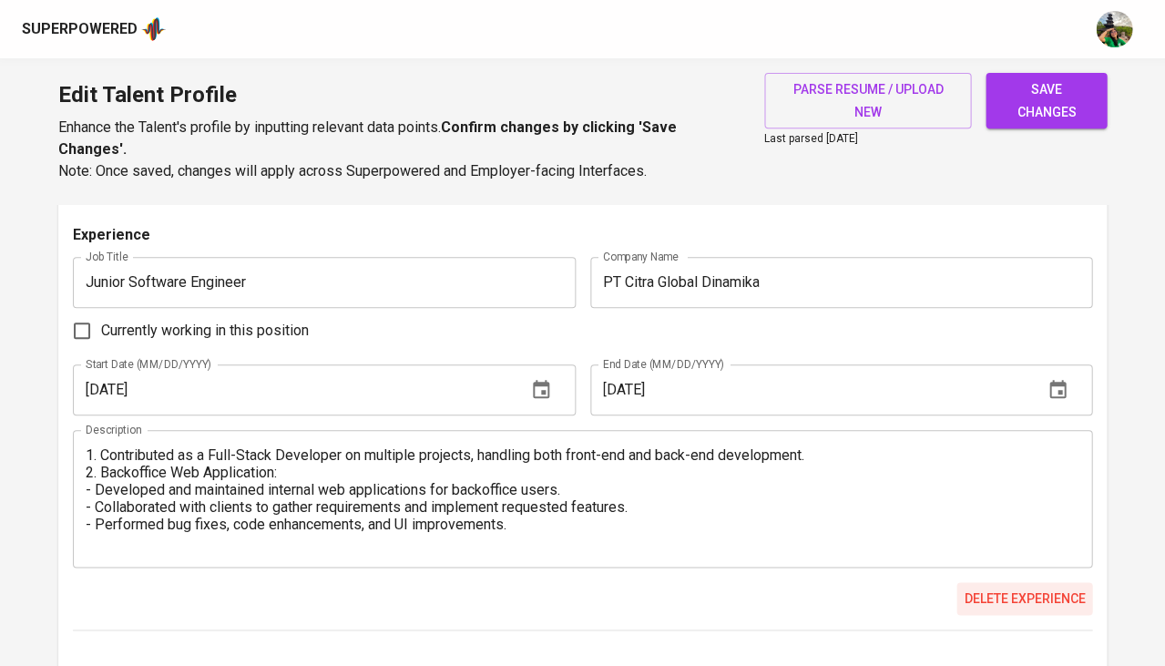
scroll to position [4826, 0]
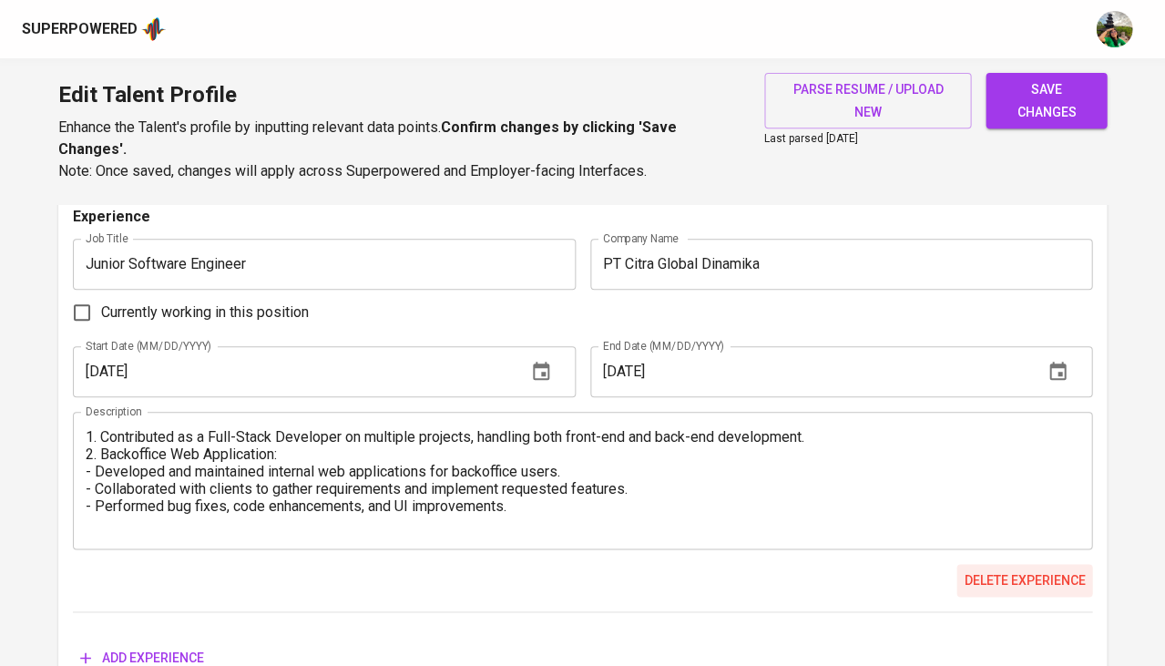
type input "6"
click at [1002, 569] on span "Delete experience" at bounding box center [1024, 580] width 121 height 23
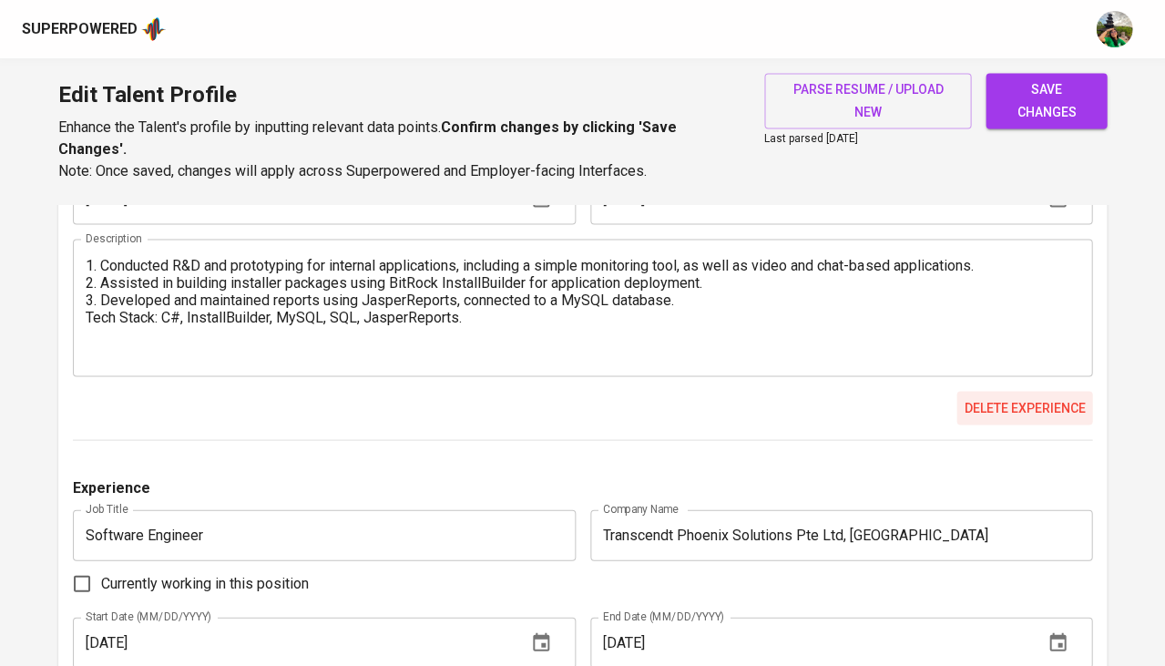
click at [989, 396] on span "Delete experience" at bounding box center [1024, 407] width 121 height 23
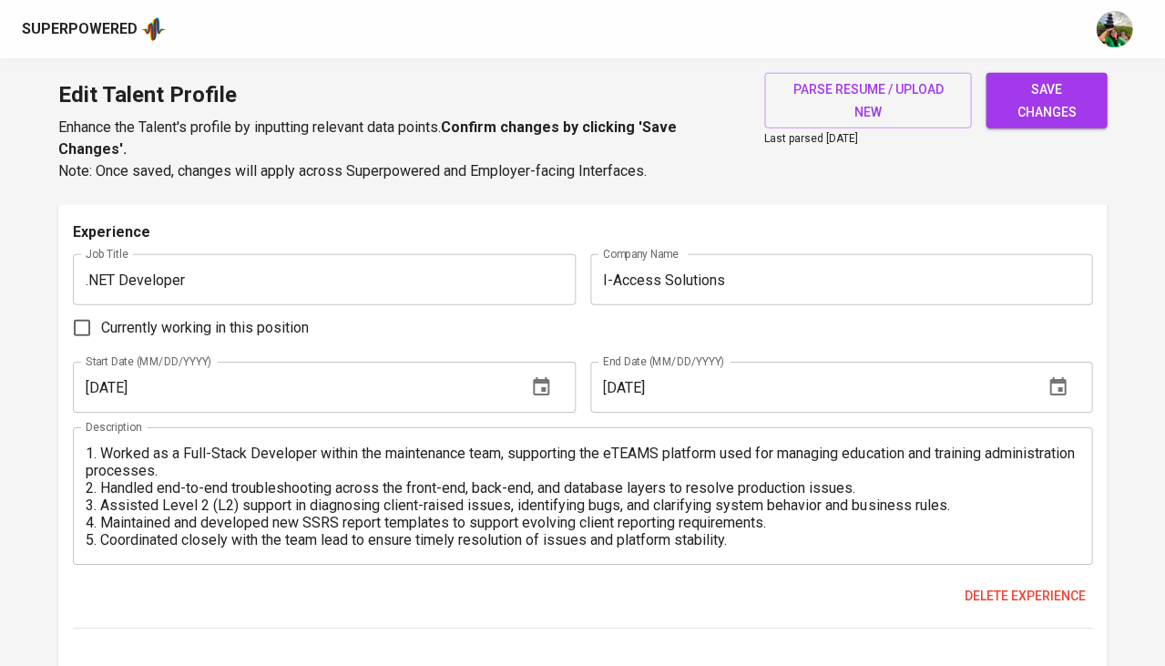
scroll to position [2598, 0]
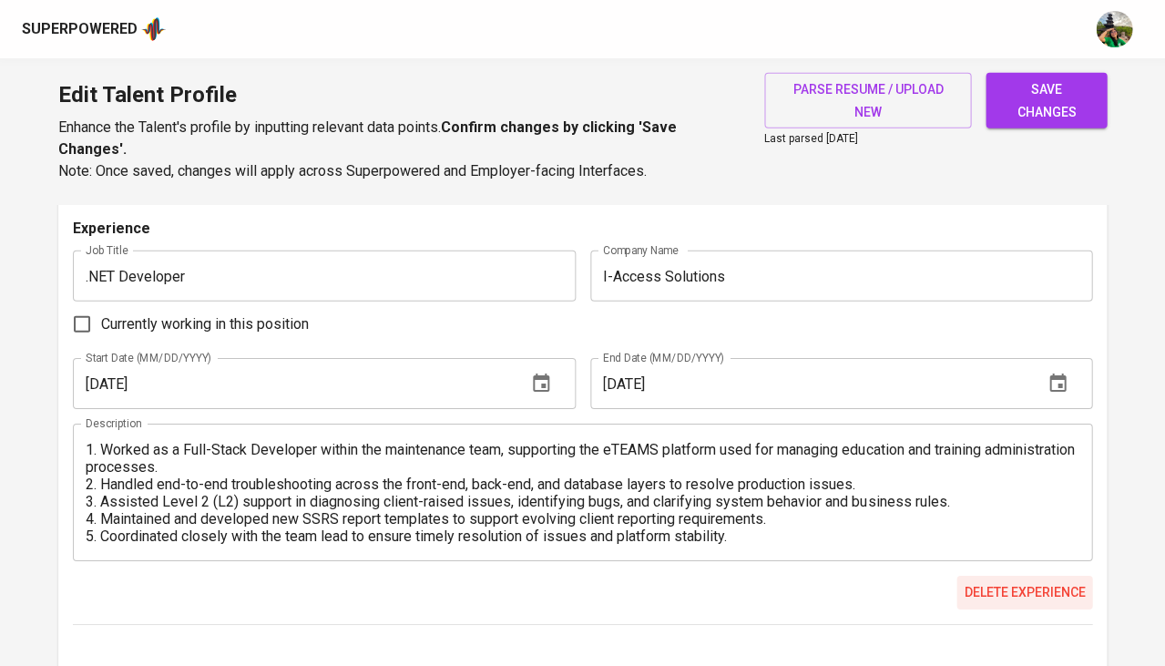
click at [1017, 581] on span "Delete experience" at bounding box center [1024, 592] width 121 height 23
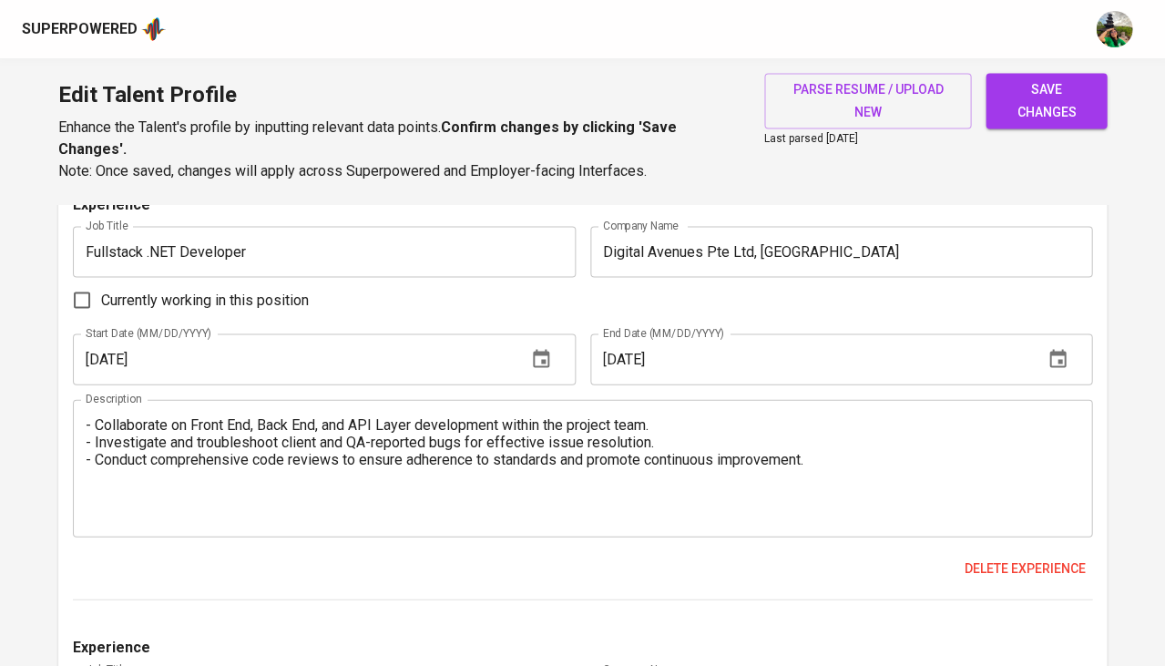
scroll to position [2202, 0]
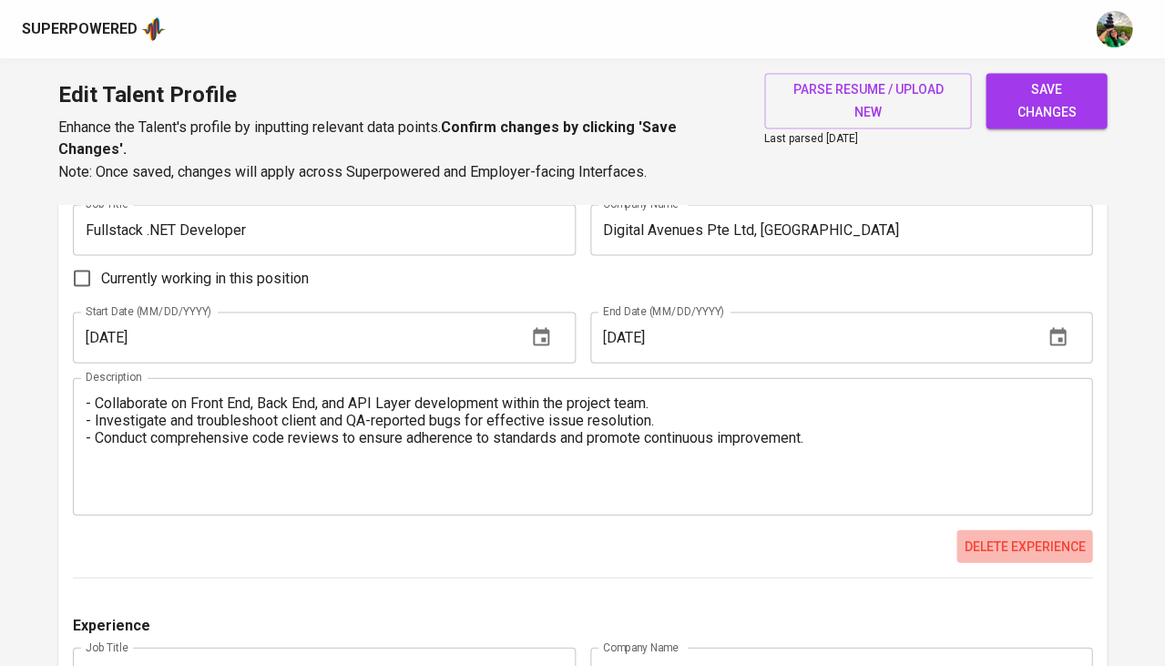
click at [1008, 535] on span "Delete experience" at bounding box center [1024, 546] width 121 height 23
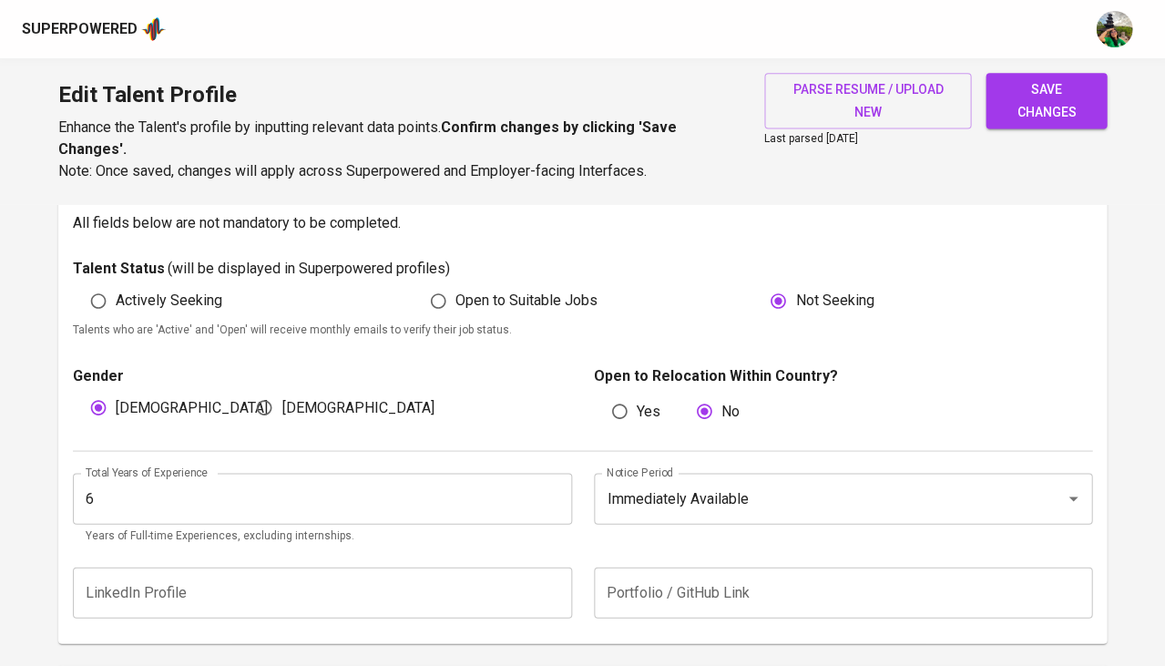
scroll to position [503, 0]
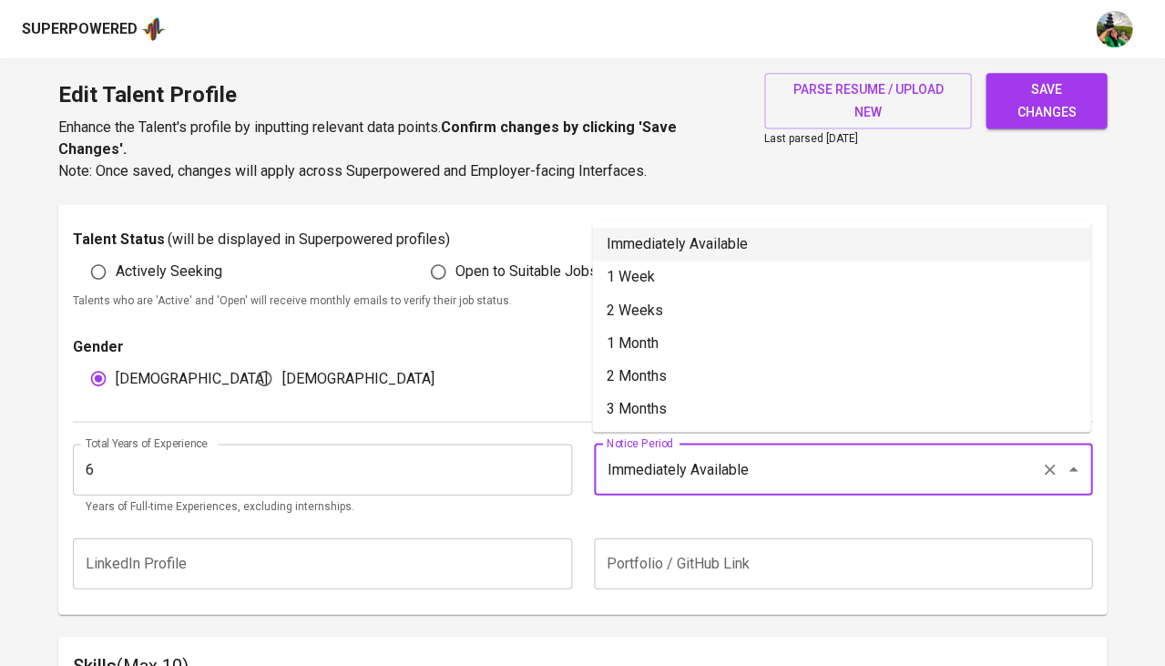
click at [770, 457] on input "Immediately Available" at bounding box center [818, 469] width 432 height 35
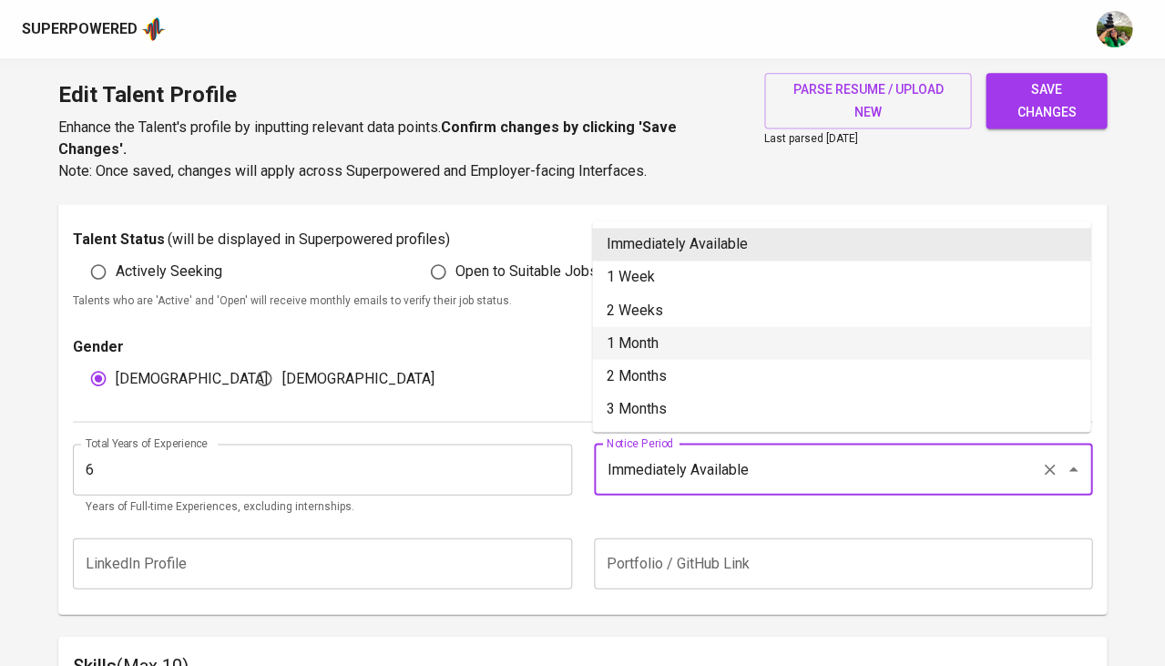
click at [653, 334] on li "1 Month" at bounding box center [841, 342] width 498 height 33
type input "1 Month"
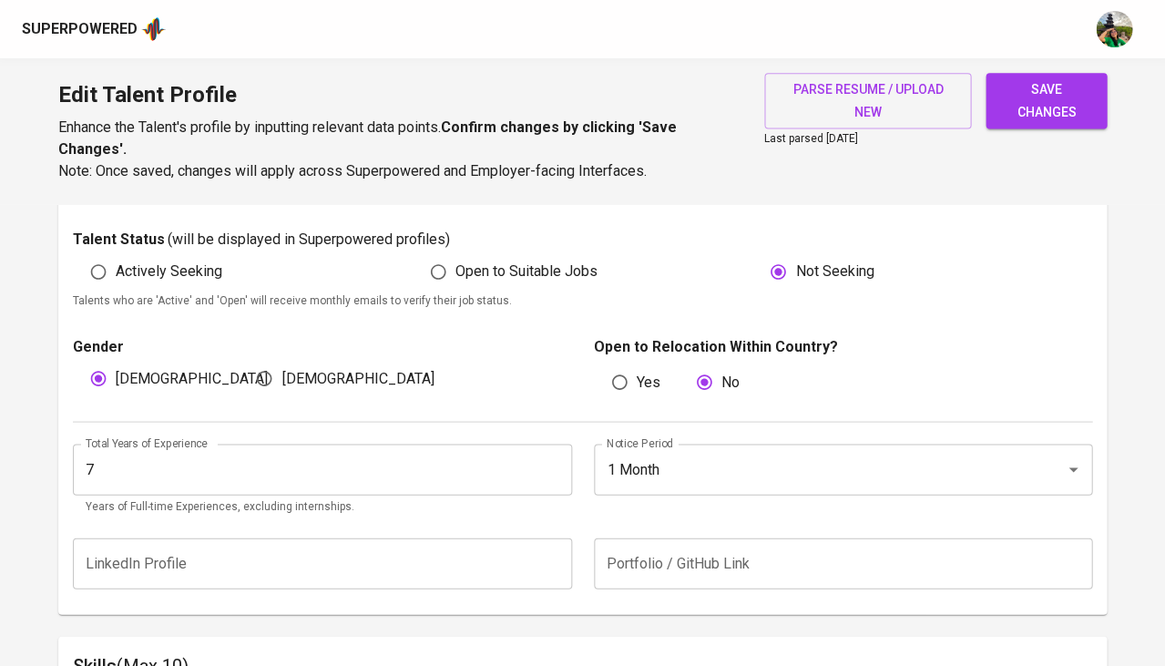
click at [549, 453] on input "7" at bounding box center [322, 469] width 499 height 51
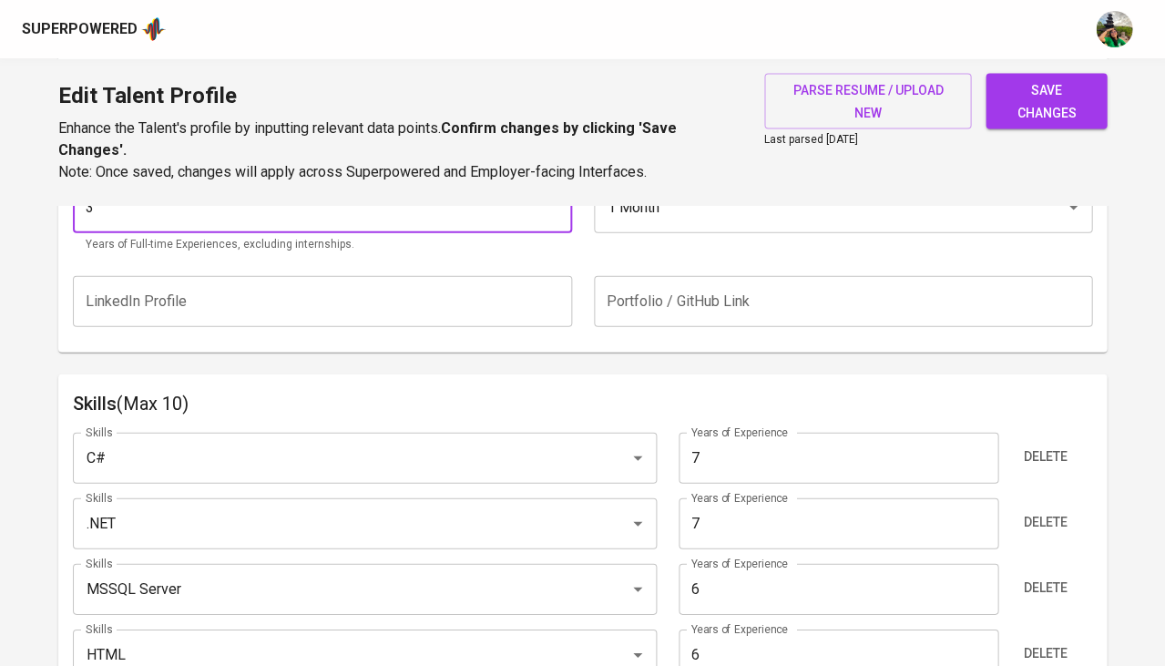
type input "2"
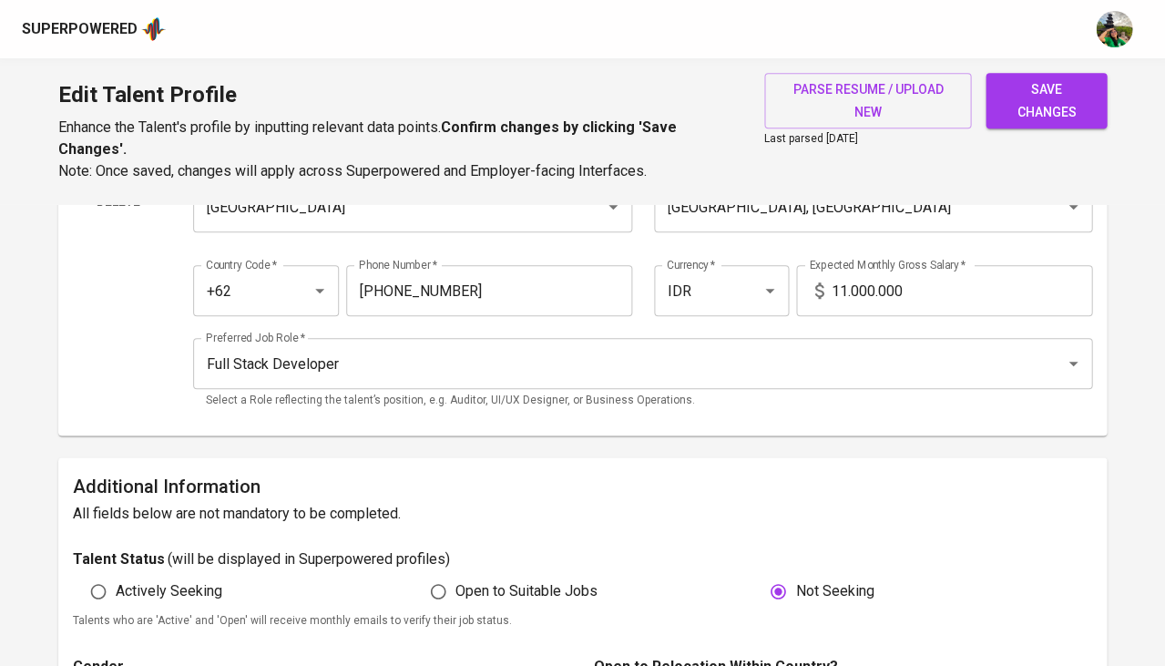
scroll to position [105, 0]
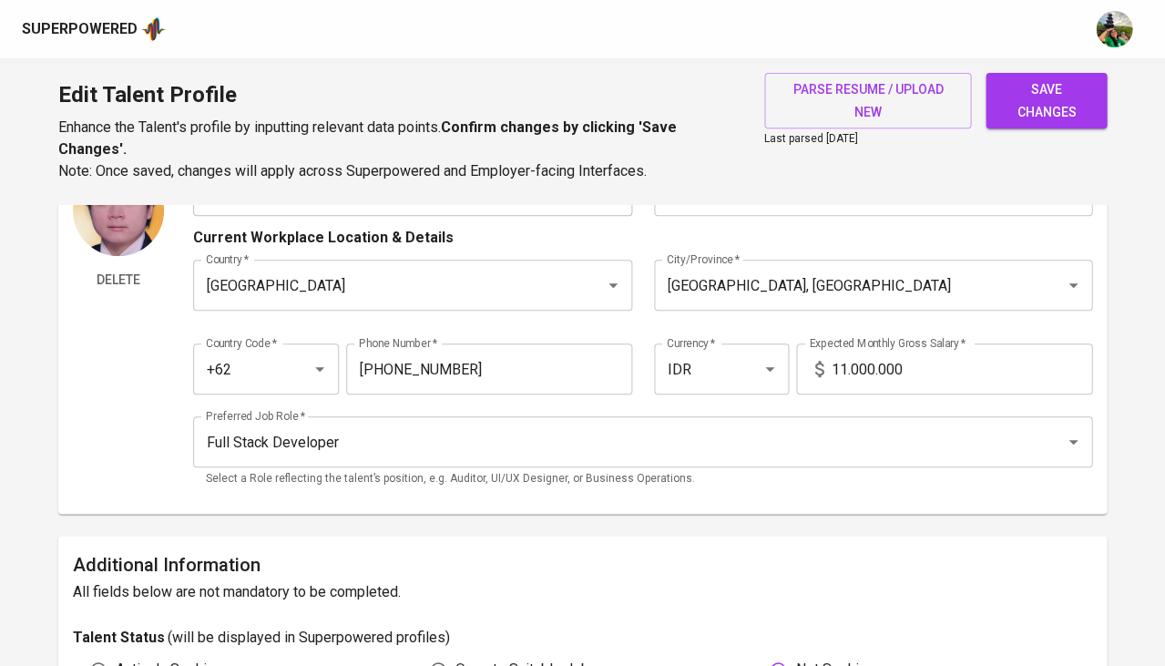
click at [844, 365] on input "11.000.000" at bounding box center [961, 368] width 261 height 51
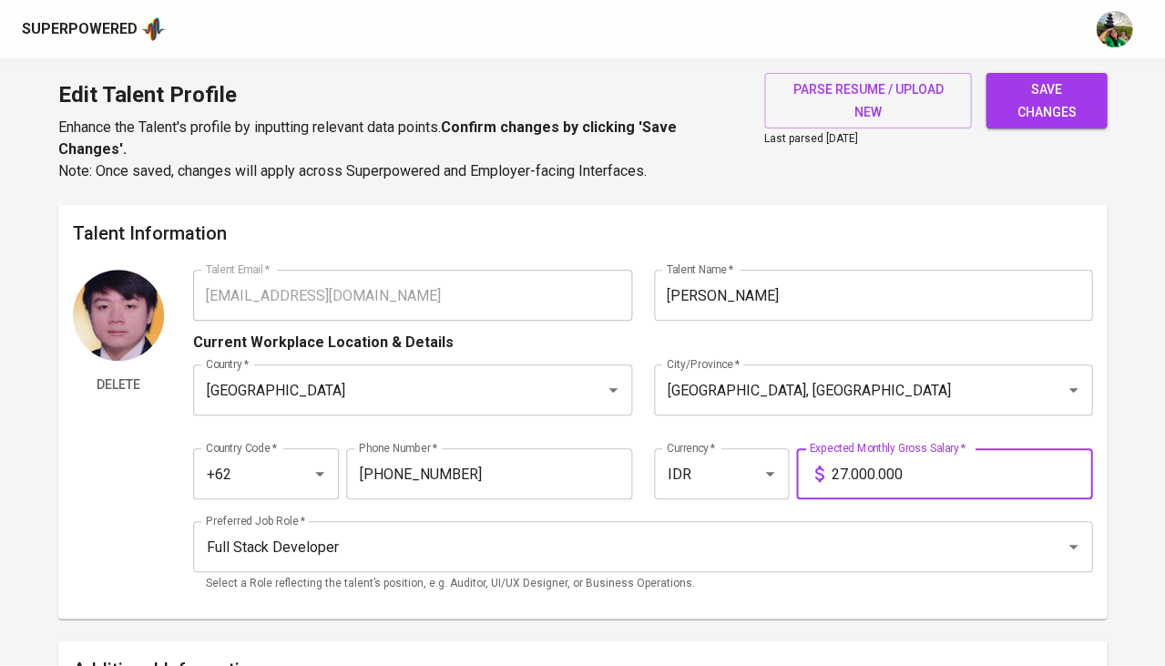
scroll to position [0, 0]
type input "27.000.000"
click at [1038, 109] on span "save changes" at bounding box center [1046, 100] width 92 height 45
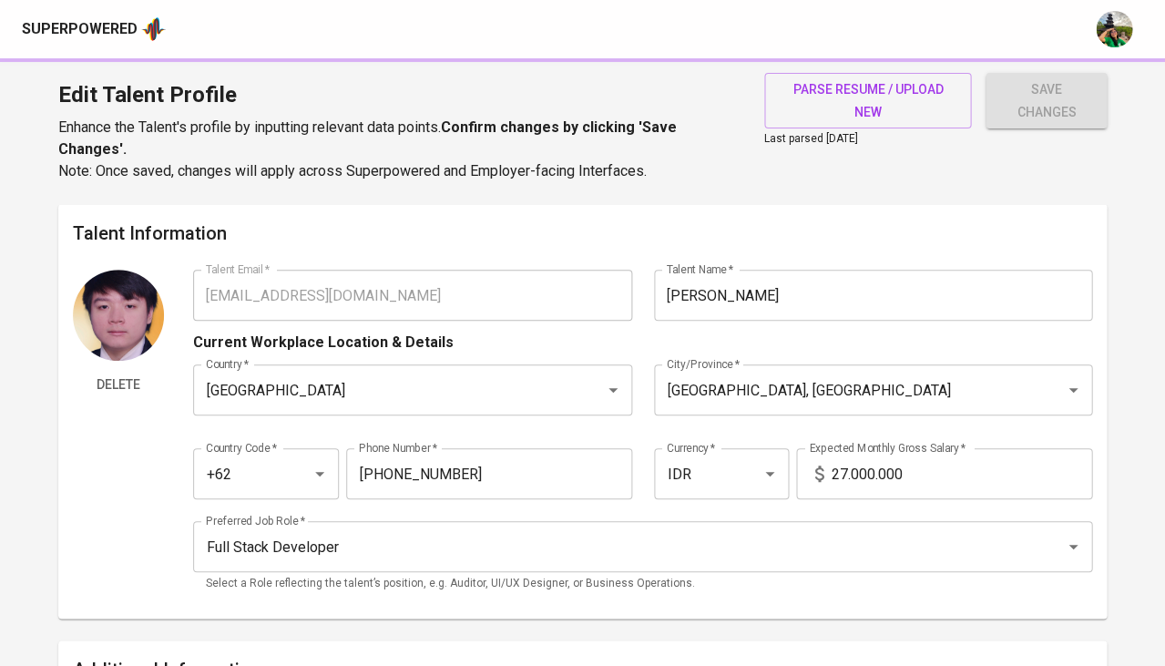
type input ".NET Core"
type input "ASP.NET Web API"
type input "7"
type input "[DOMAIN_NAME] MVC"
type input "7"
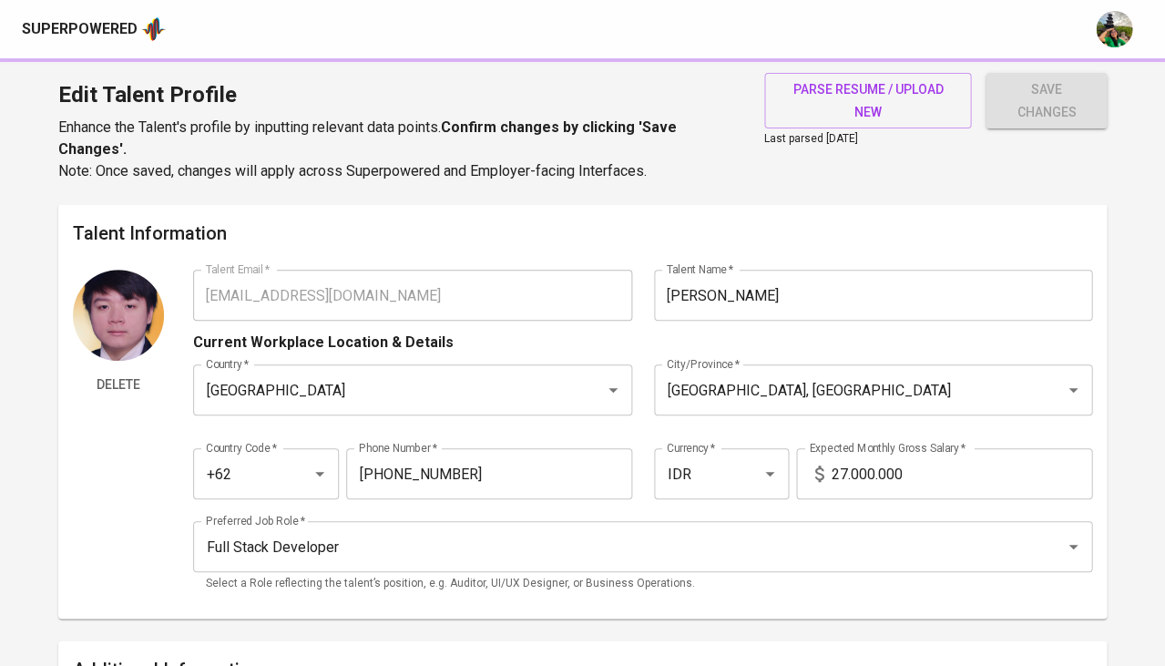
type input ".NET"
type input "React.js"
type input "6"
type input "MSSQL Server"
type input "HTML"
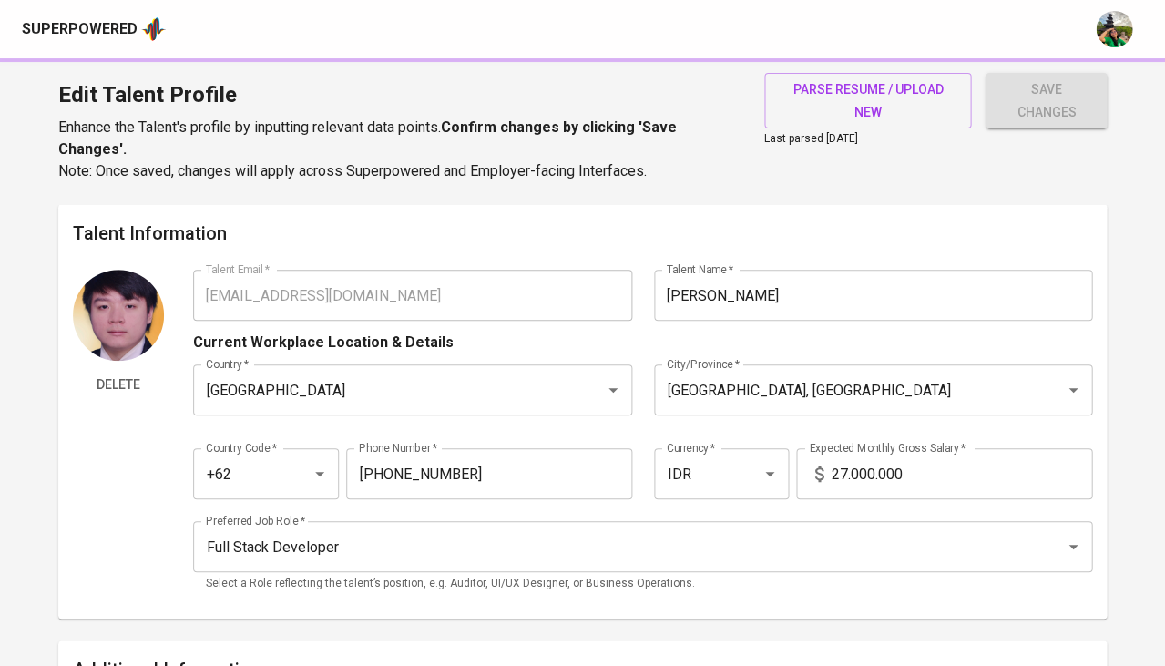
type input "6"
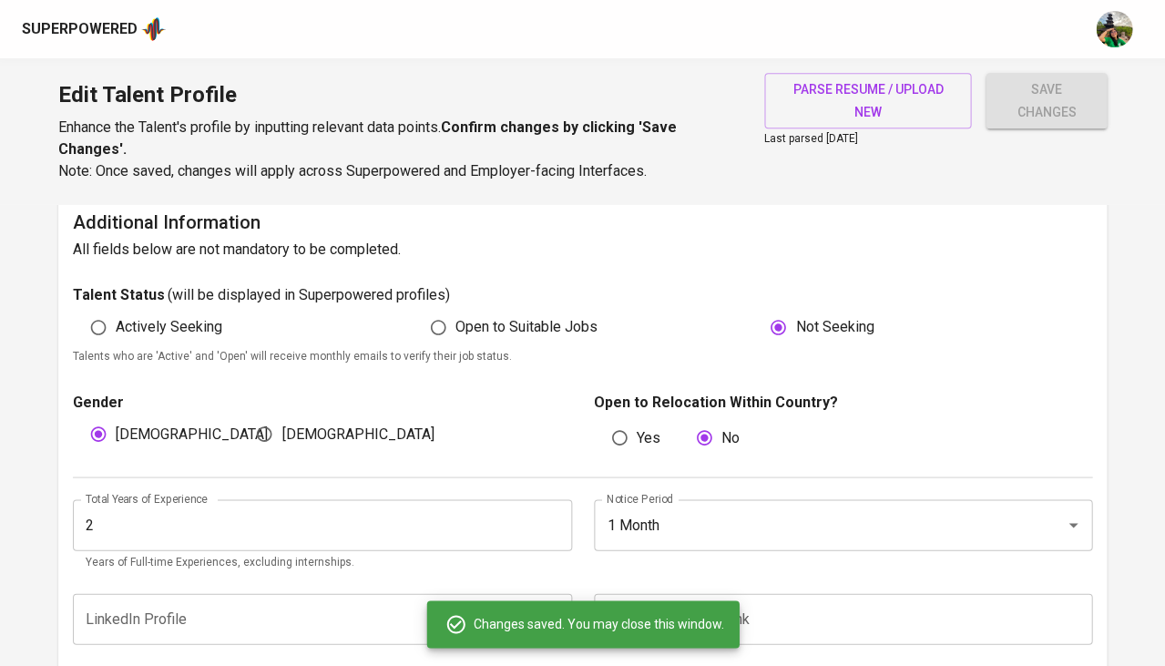
scroll to position [457, 0]
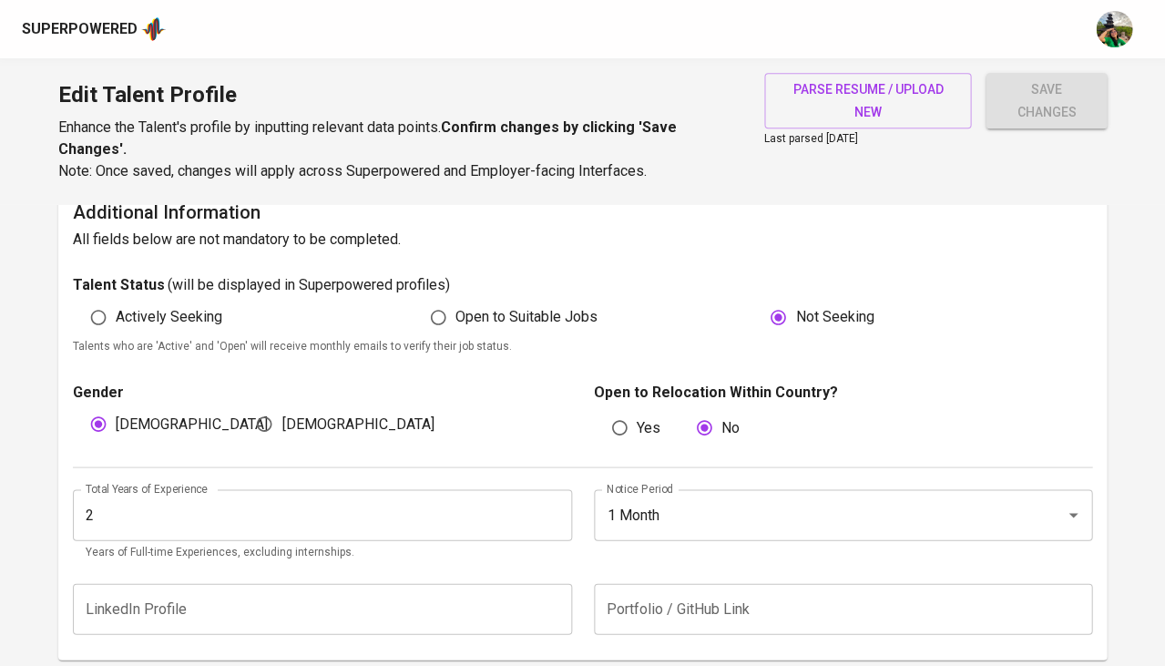
click at [455, 306] on span "Open to Suitable Jobs" at bounding box center [526, 317] width 142 height 22
click at [455, 304] on input "Open to Suitable Jobs" at bounding box center [438, 317] width 35 height 35
radio input "true"
click at [479, 499] on input "2" at bounding box center [322, 514] width 499 height 51
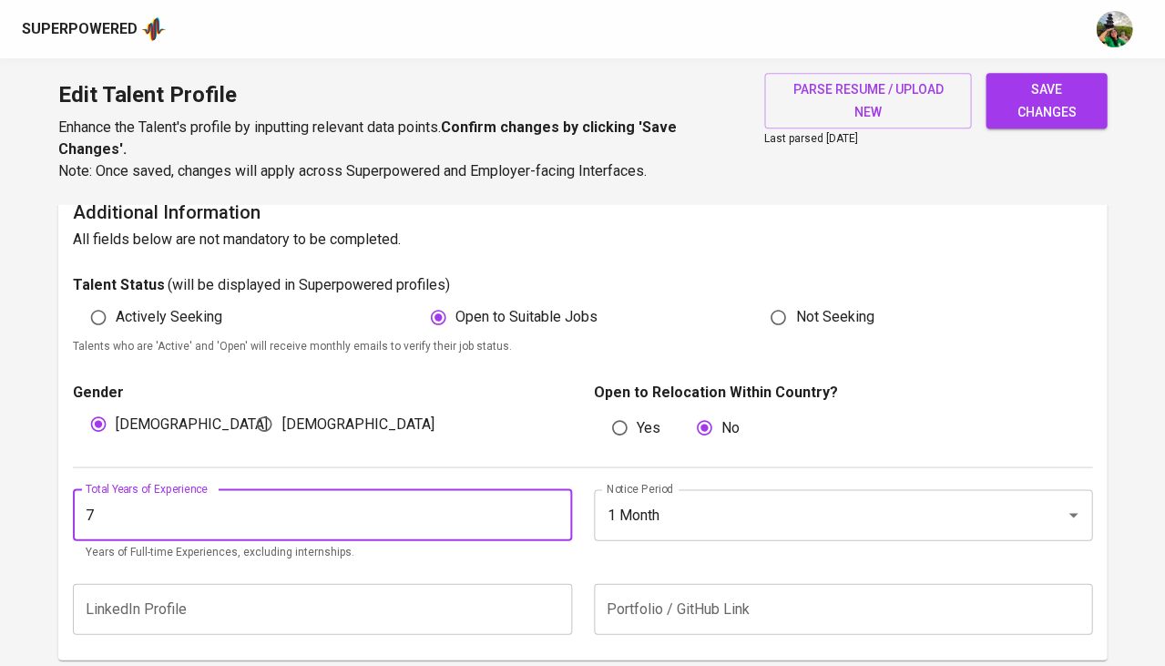
type input "7"
click at [1087, 105] on span "save changes" at bounding box center [1046, 100] width 92 height 45
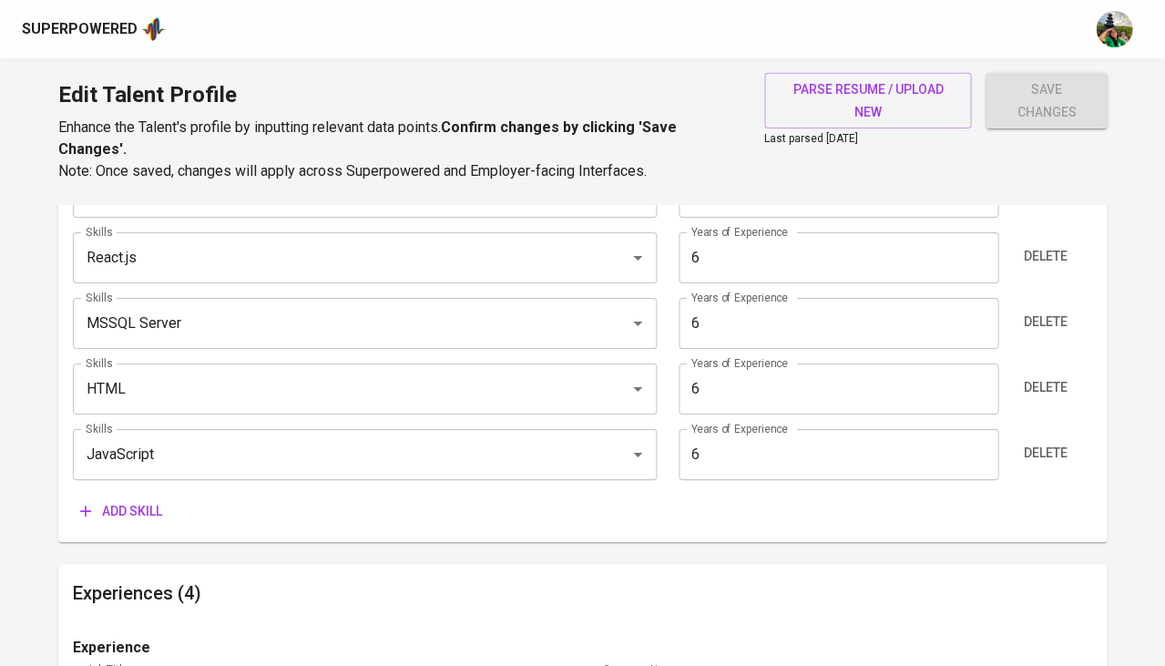
scroll to position [1294, 0]
click at [261, 371] on input "HTML" at bounding box center [339, 388] width 516 height 35
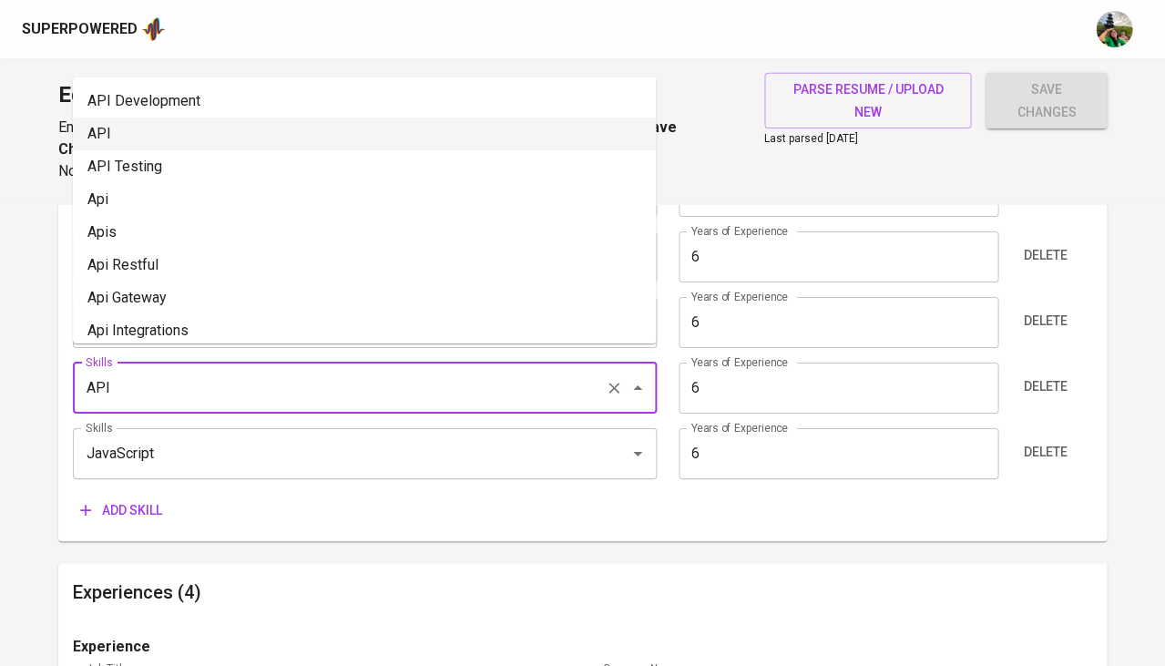
click at [246, 140] on li "API" at bounding box center [364, 134] width 583 height 33
type input "API"
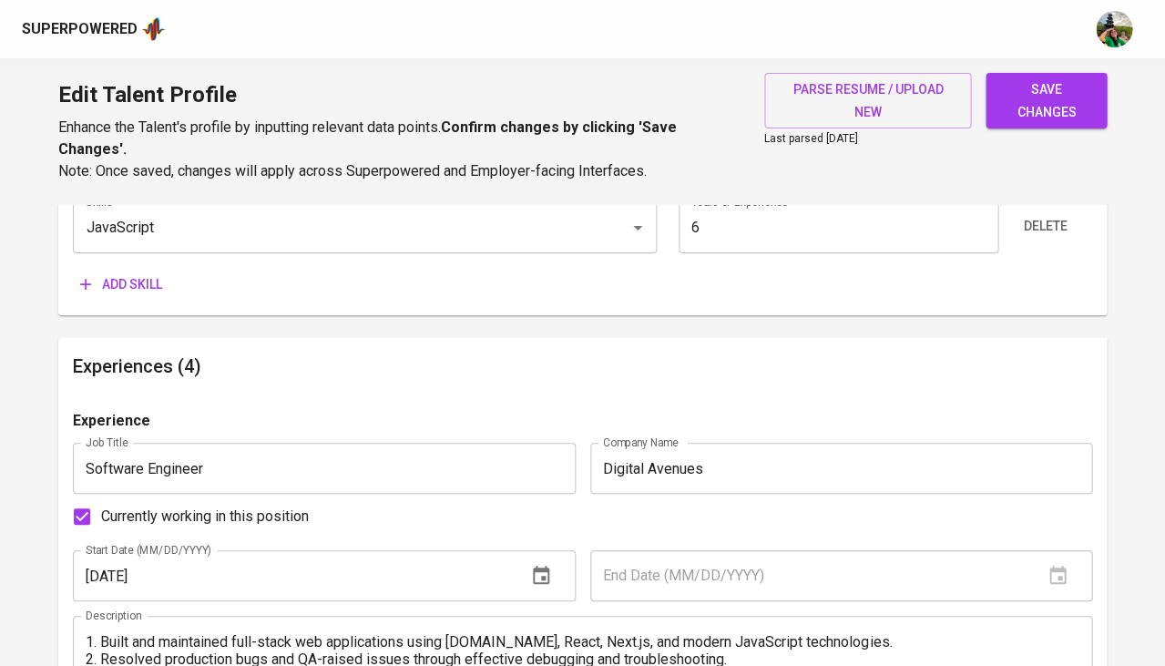
scroll to position [1627, 0]
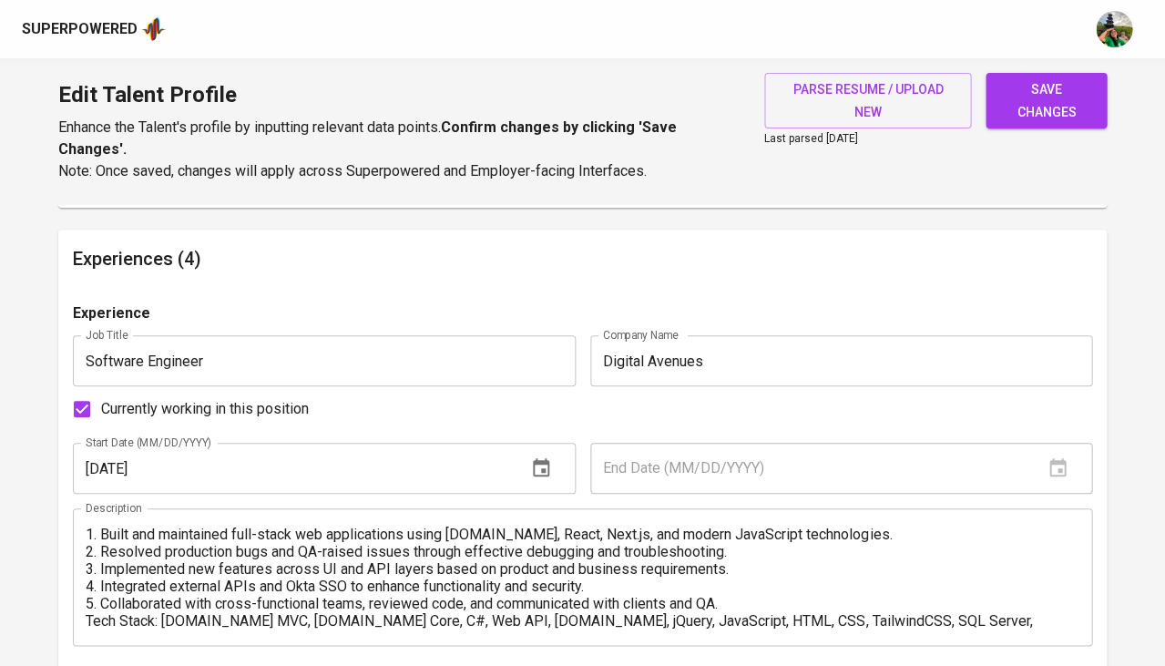
click at [1071, 107] on span "save changes" at bounding box center [1046, 100] width 92 height 45
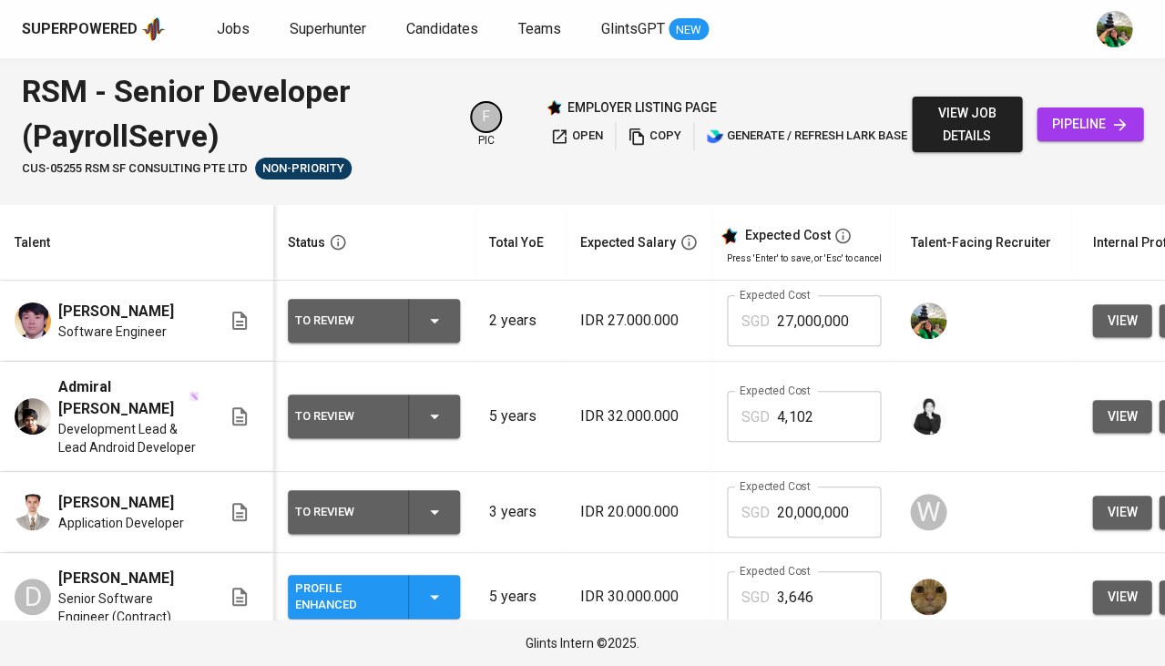
click at [813, 321] on input "27,000,000" at bounding box center [829, 320] width 104 height 51
type input "3,901"
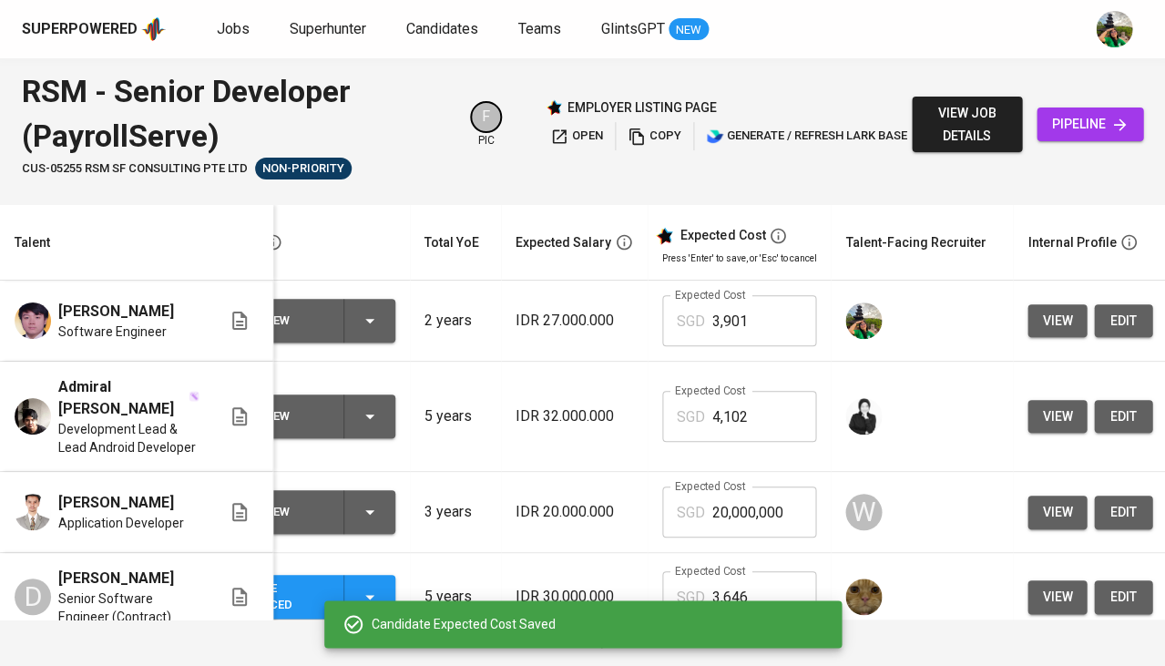
scroll to position [0, 65]
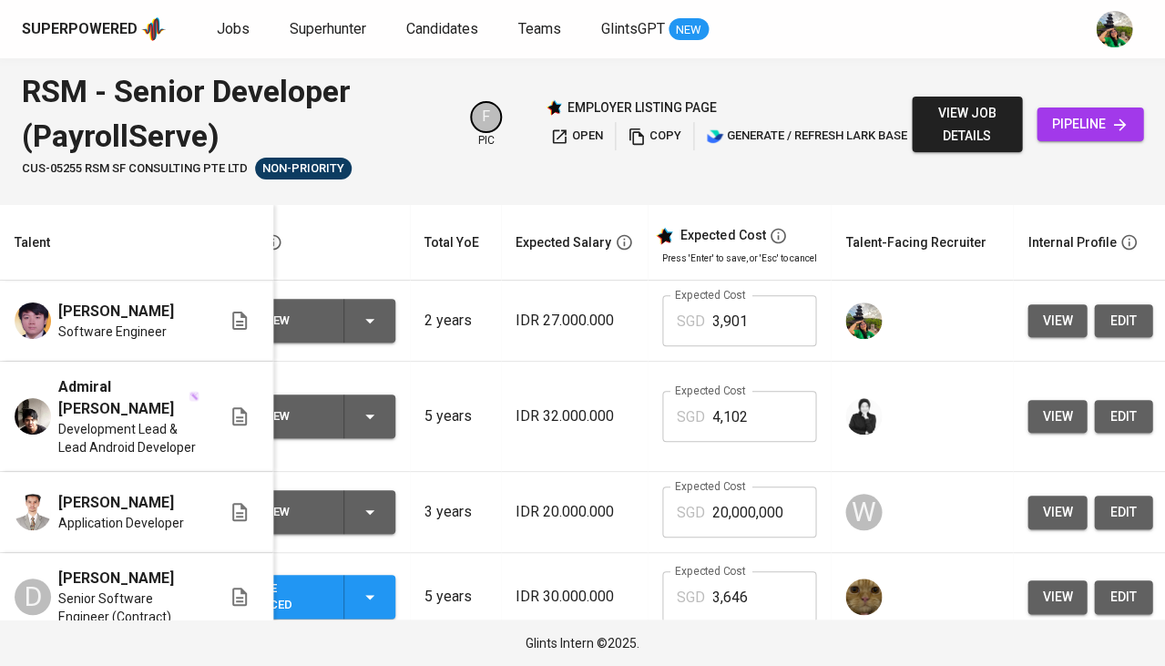
click at [974, 113] on span "view job details" at bounding box center [966, 124] width 81 height 45
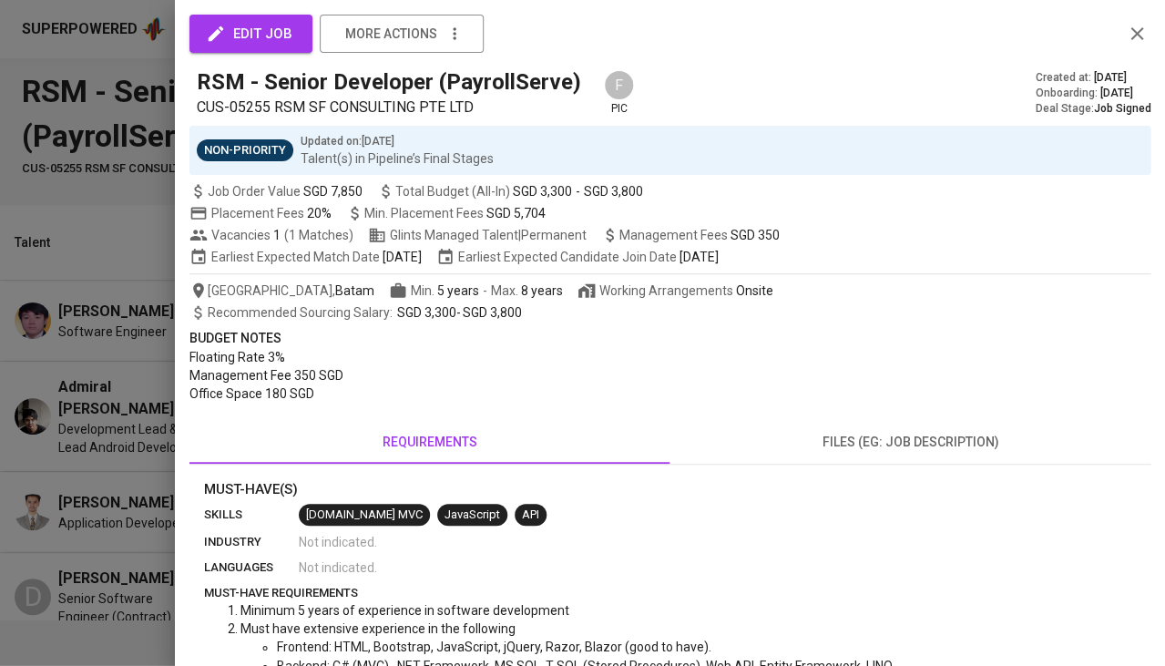
click at [100, 376] on div at bounding box center [582, 333] width 1165 height 666
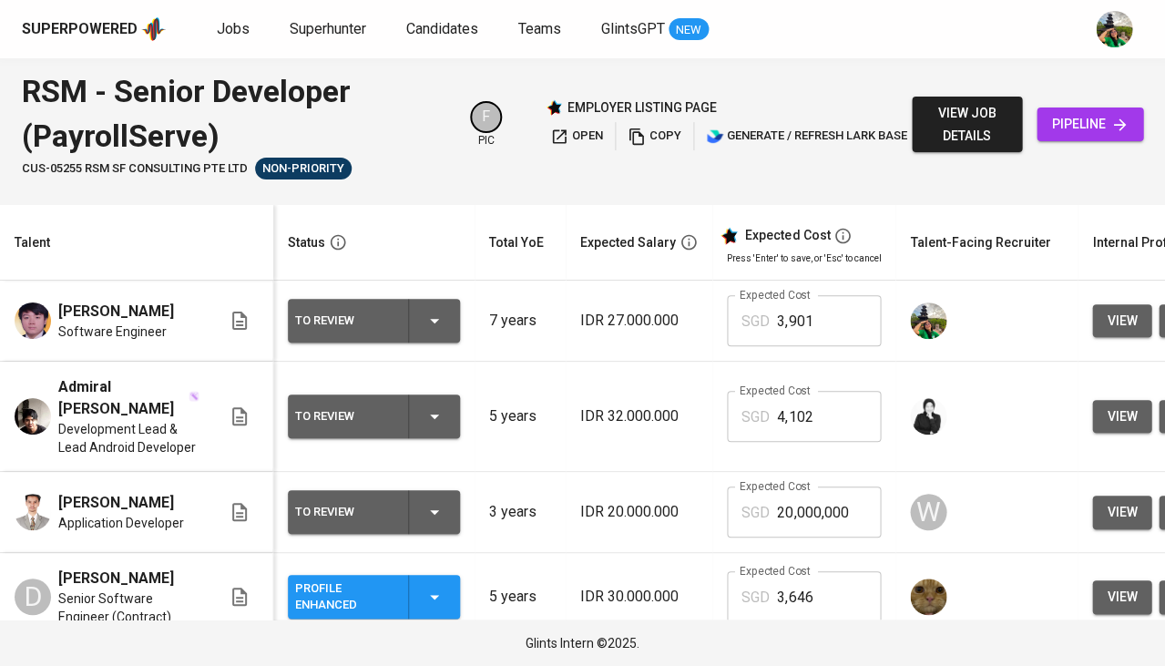
click at [946, 114] on span "view job details" at bounding box center [966, 124] width 81 height 45
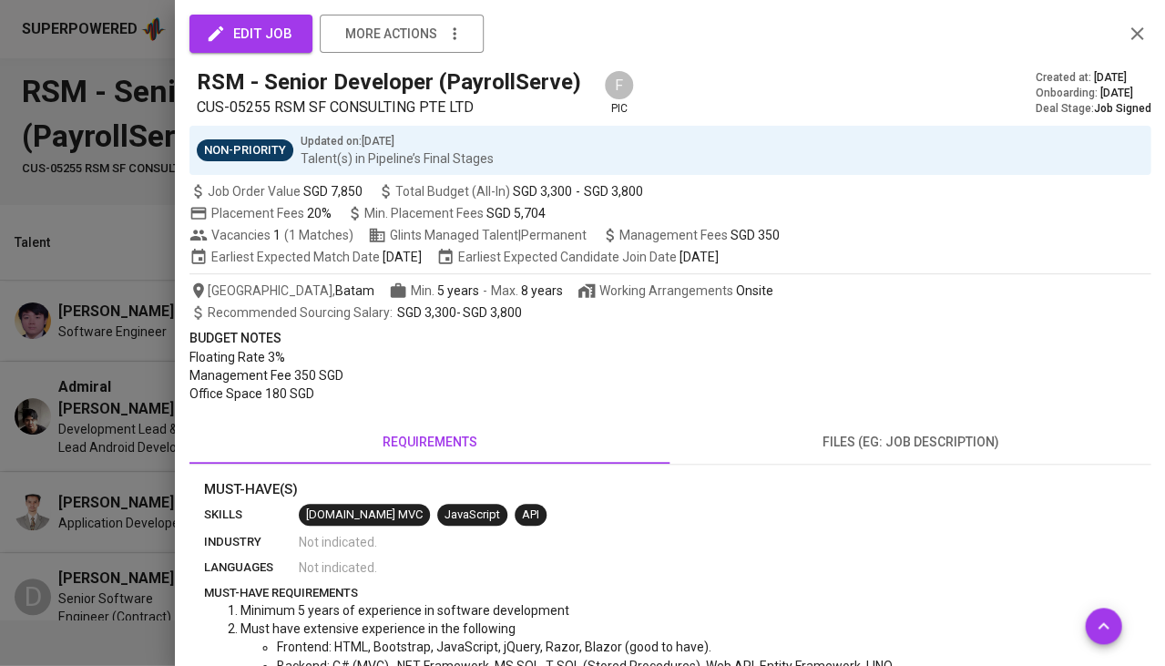
click at [133, 363] on div at bounding box center [582, 333] width 1165 height 666
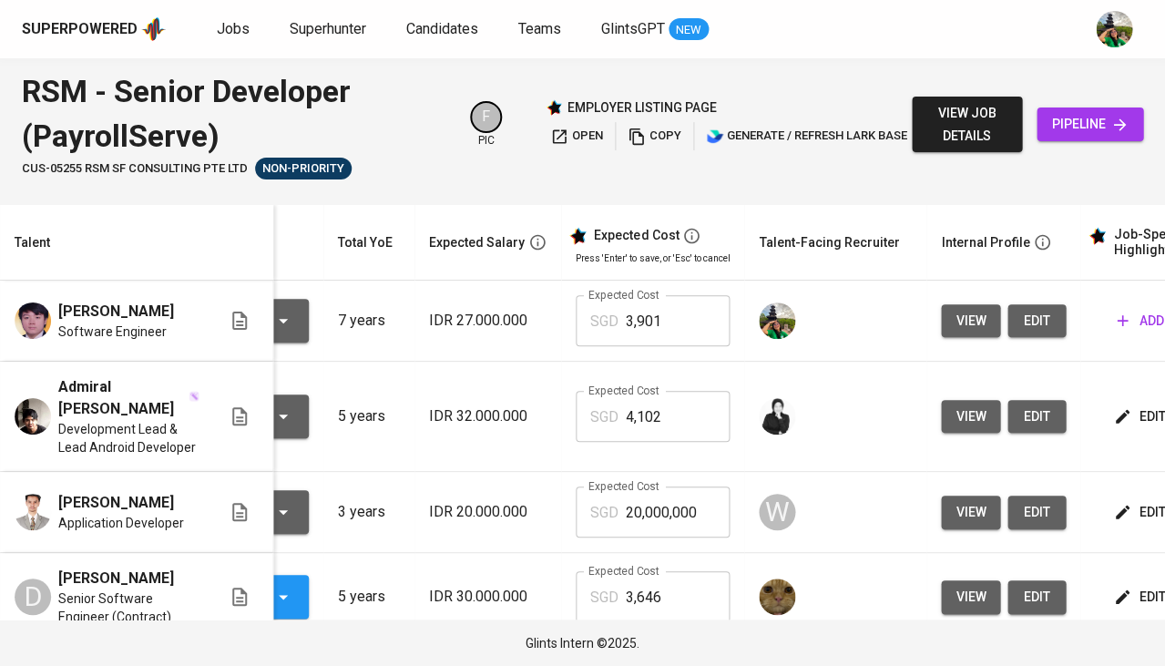
scroll to position [0, 151]
click at [984, 128] on span "view job details" at bounding box center [966, 124] width 81 height 45
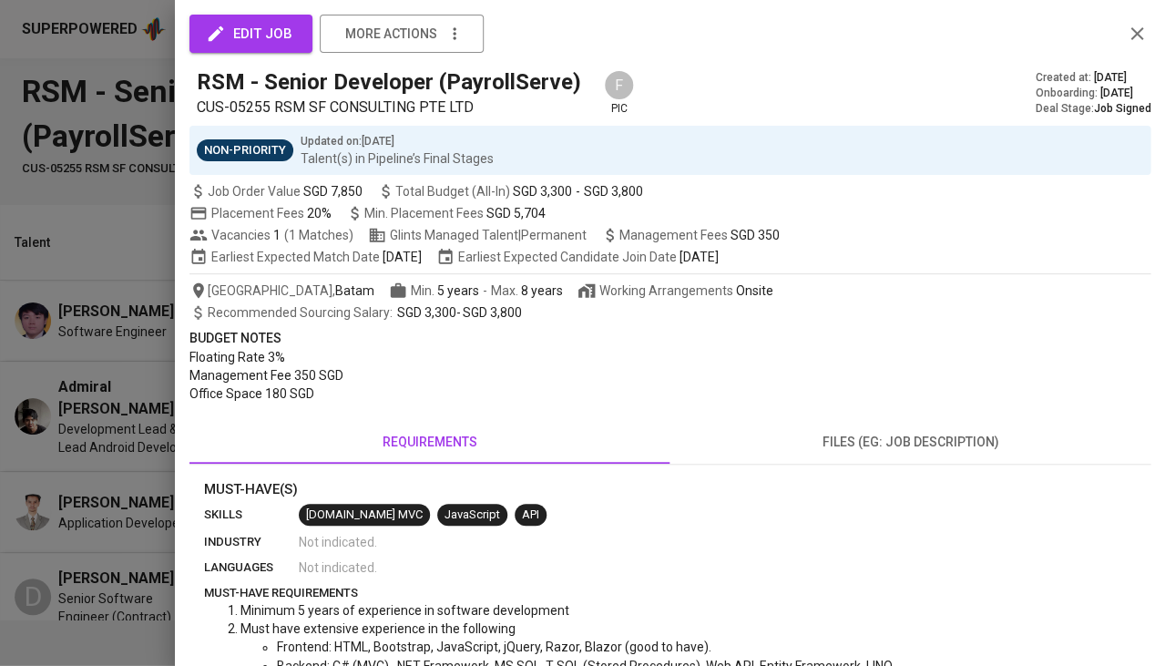
click at [129, 227] on div at bounding box center [582, 333] width 1165 height 666
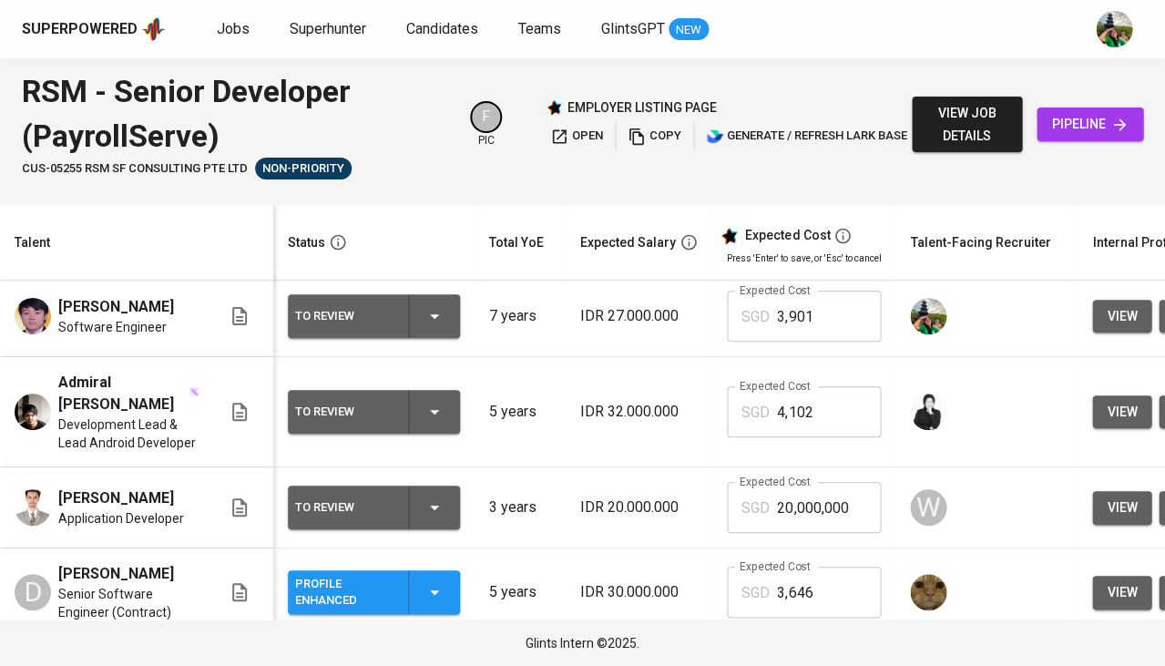
scroll to position [5, 0]
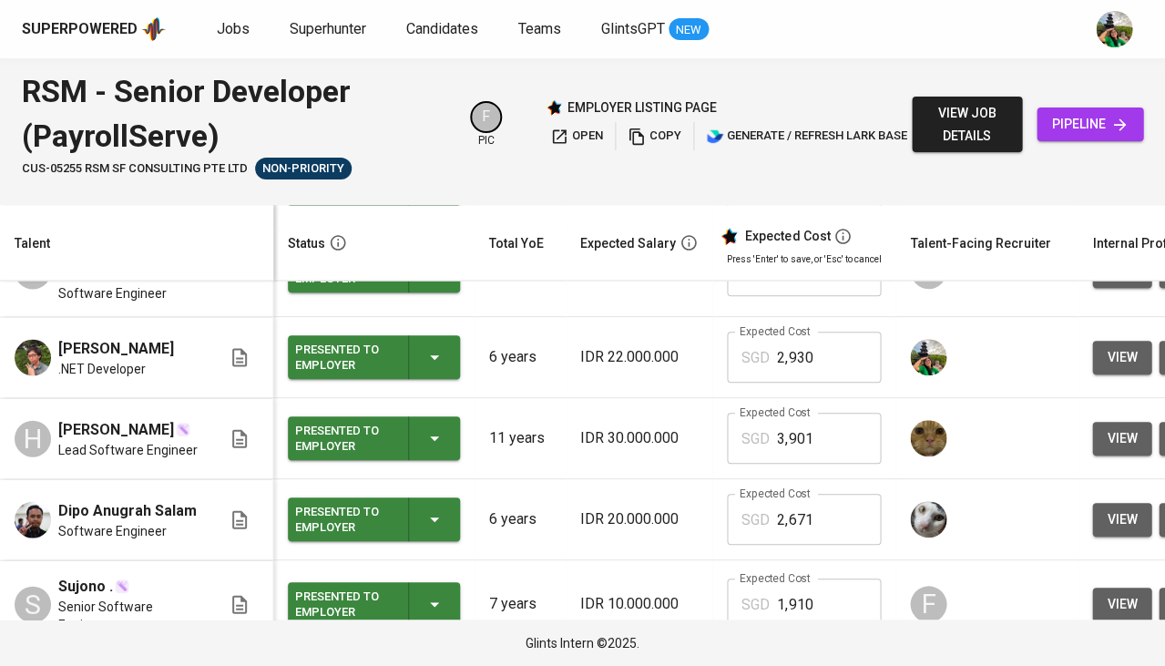
scroll to position [796, 0]
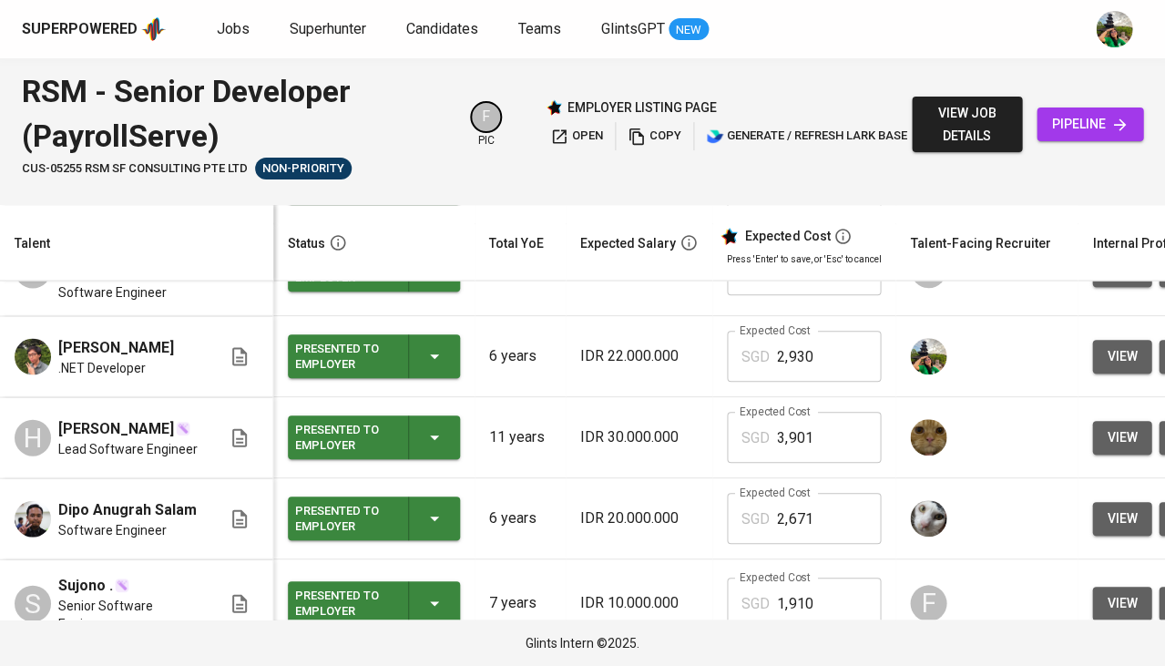
click at [940, 139] on span "view job details" at bounding box center [966, 124] width 81 height 45
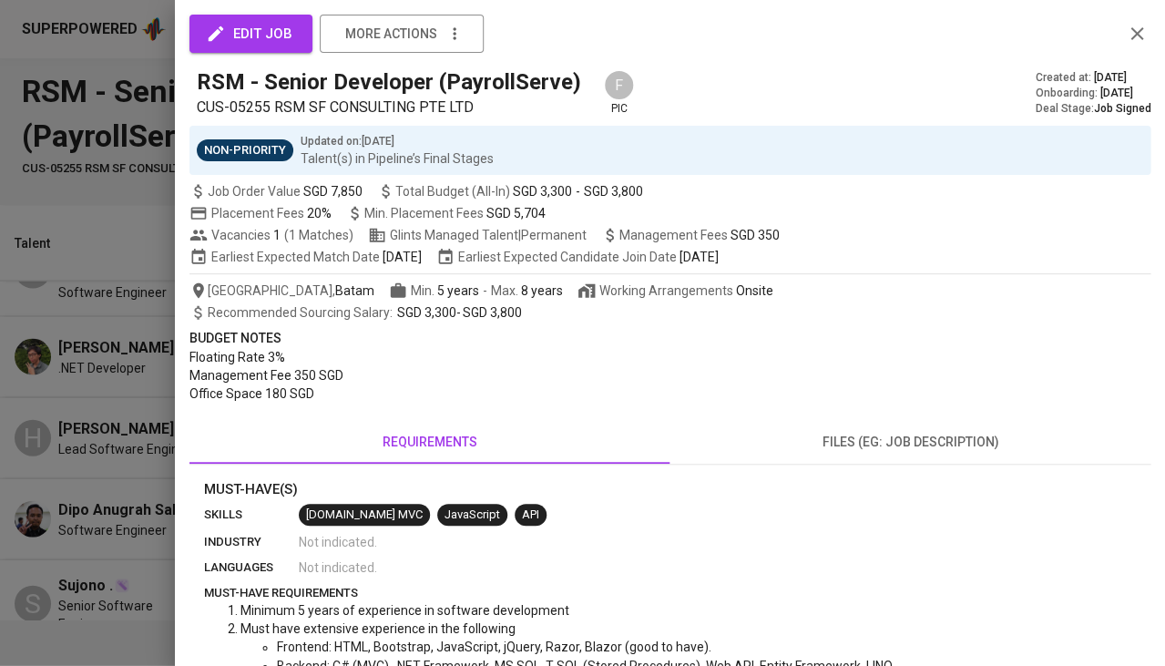
click at [1140, 35] on icon "button" at bounding box center [1137, 34] width 22 height 22
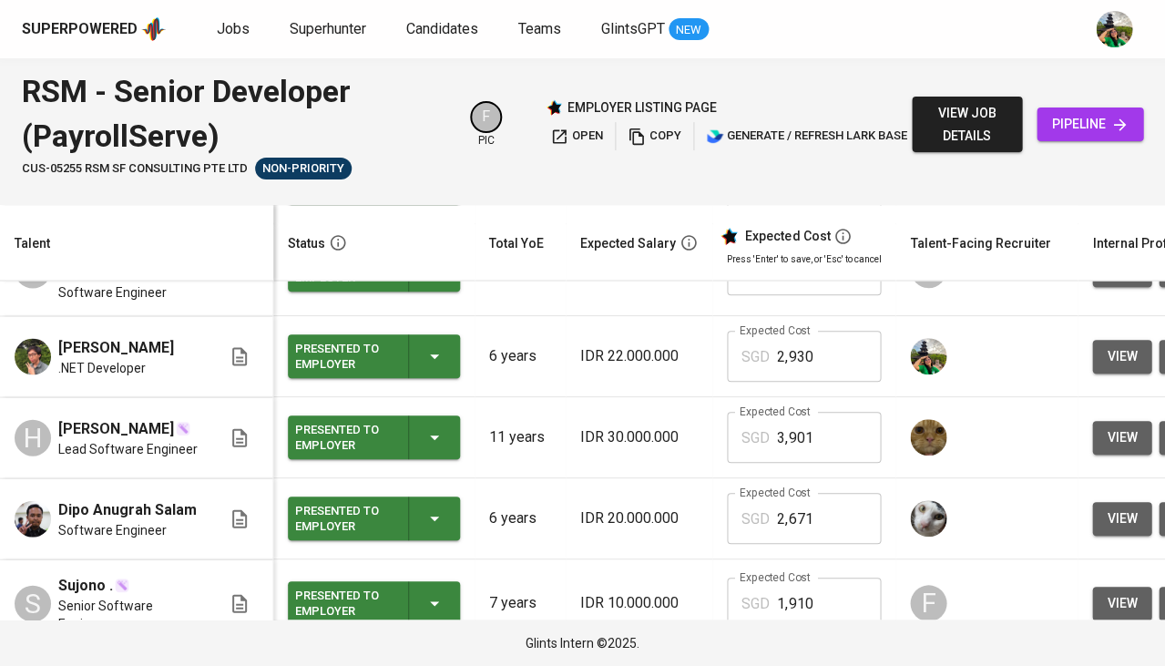
click at [978, 110] on span "view job details" at bounding box center [966, 124] width 81 height 45
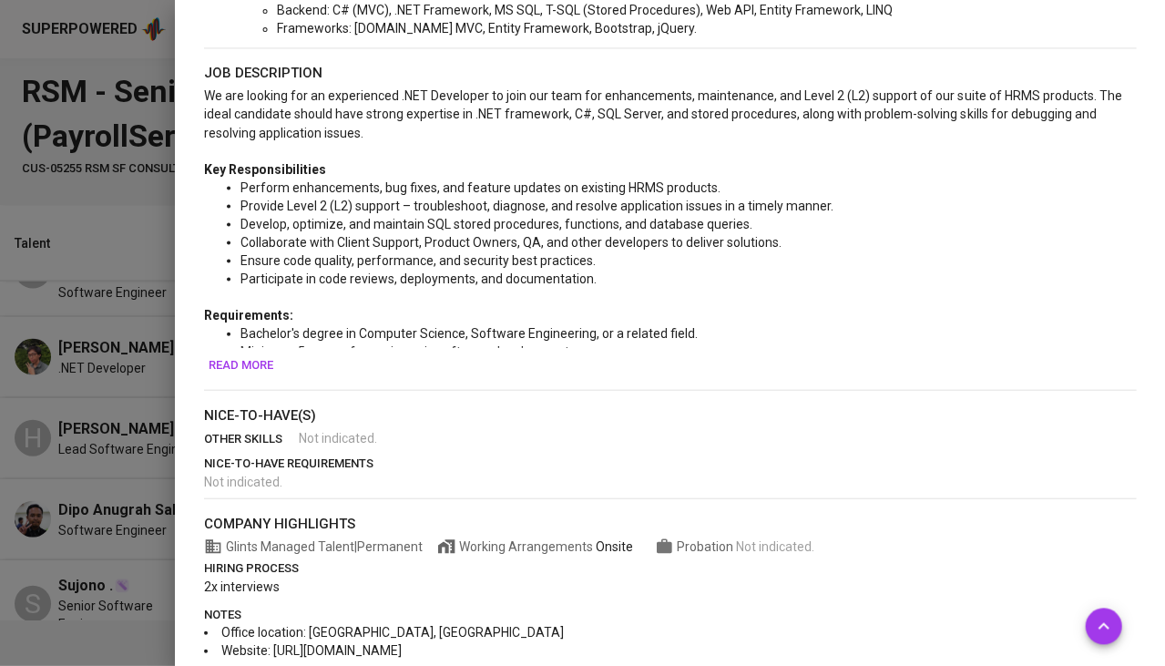
scroll to position [627, 0]
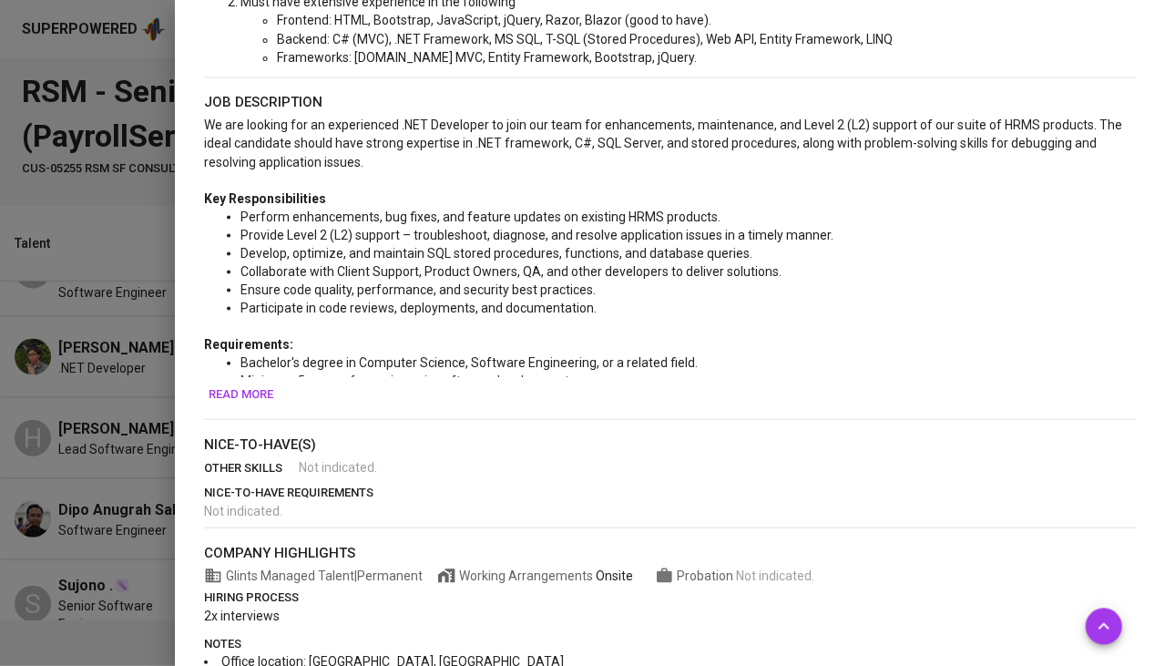
click at [258, 387] on span "Read more" at bounding box center [241, 393] width 65 height 21
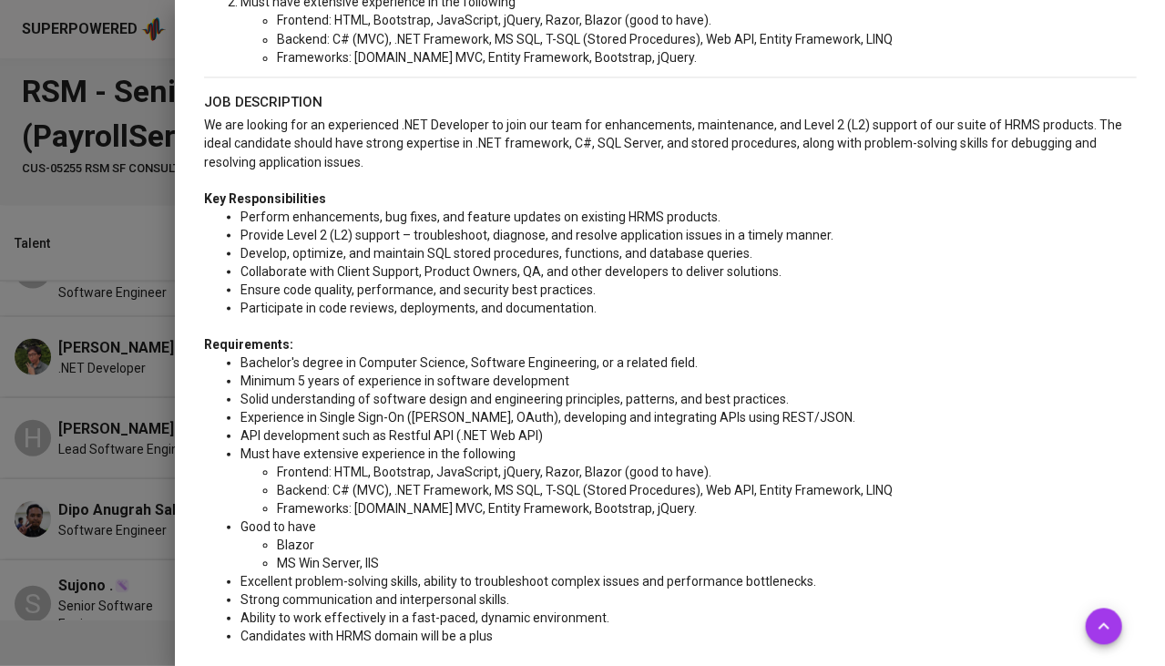
scroll to position [762, 0]
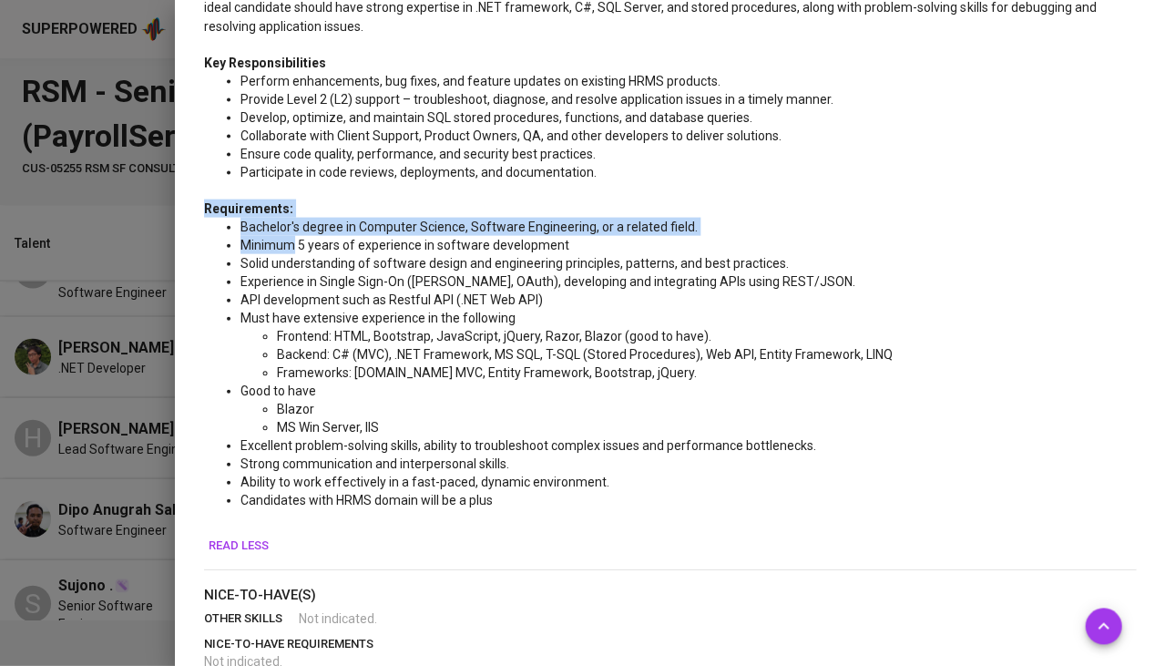
drag, startPoint x: 200, startPoint y: 200, endPoint x: 294, endPoint y: 232, distance: 99.1
click at [294, 232] on div "Must-Have(s) skills [DOMAIN_NAME] MVC JavaScript API industry Not indicated . l…" at bounding box center [669, 301] width 961 height 1168
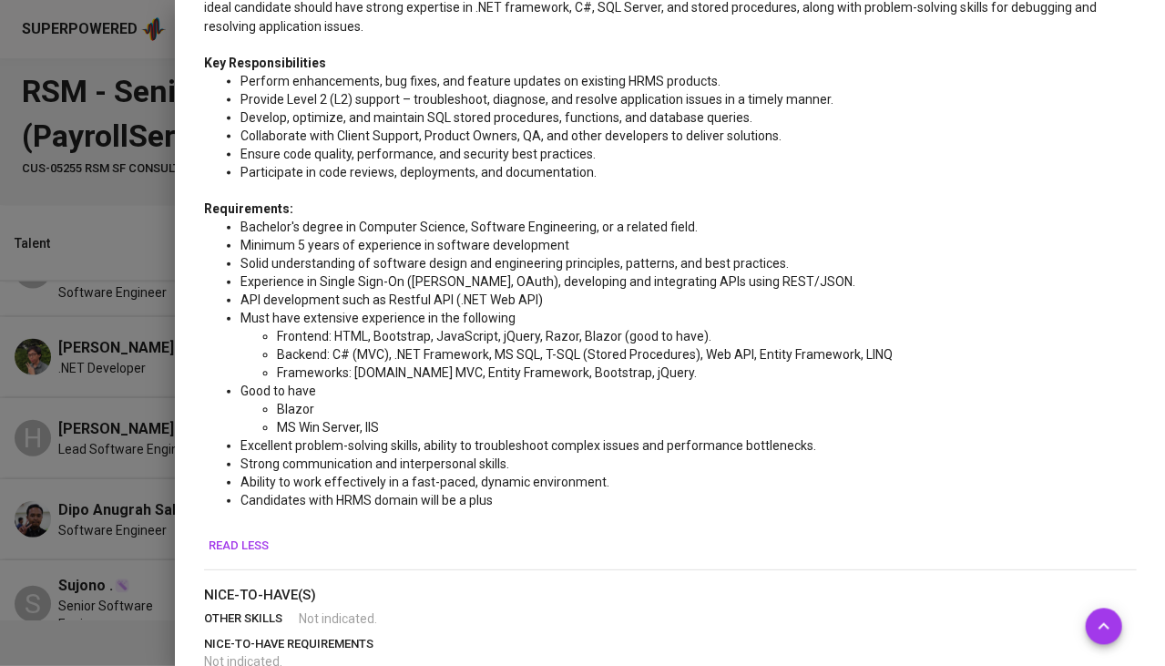
click at [224, 80] on ul "Perform enhancements, bug fixes, and feature updates on existing HRMS products.…" at bounding box center [670, 125] width 932 height 109
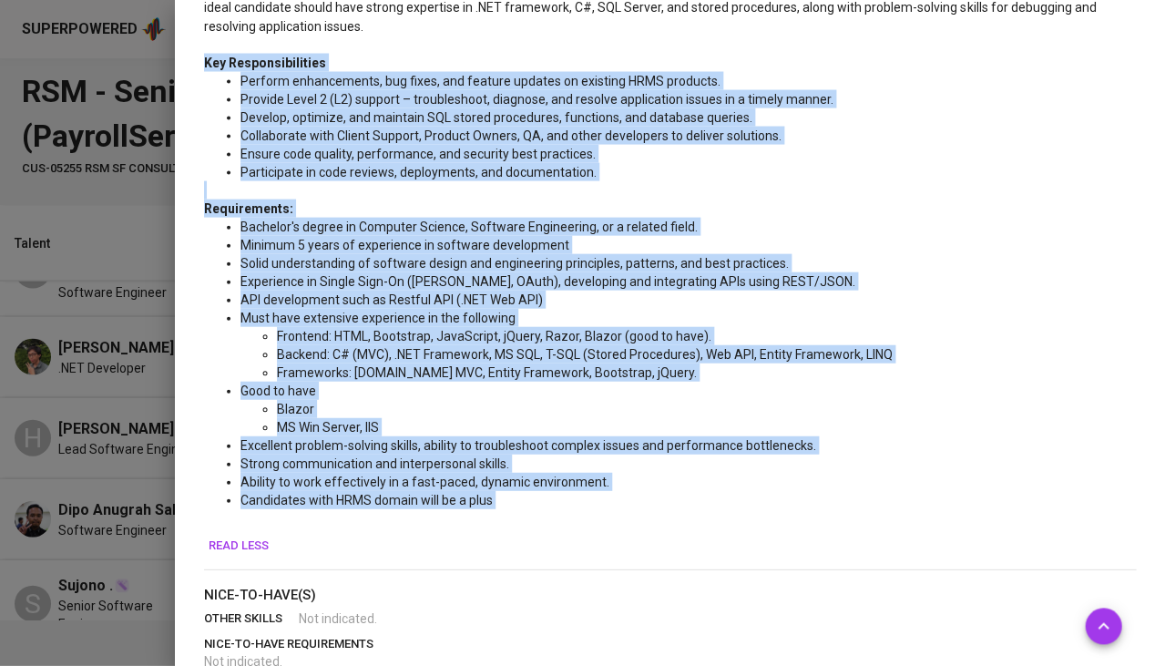
drag, startPoint x: 200, startPoint y: 54, endPoint x: 524, endPoint y: 506, distance: 556.4
click at [524, 506] on div "Must-Have(s) skills [DOMAIN_NAME] MVC JavaScript API industry Not indicated . l…" at bounding box center [669, 301] width 961 height 1168
copy div "Lor Ipsumdolorsitame Consect adipiscingel, sed doeiu, tem incidid utlabor et do…"
click at [67, 433] on div at bounding box center [582, 333] width 1165 height 666
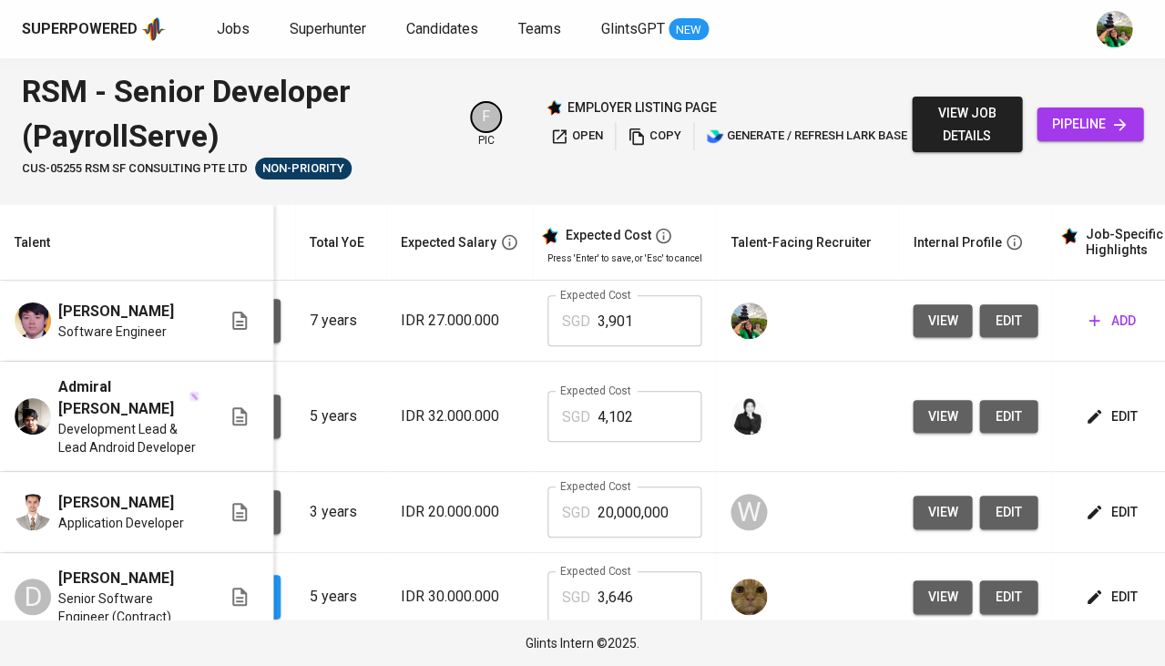
scroll to position [0, 195]
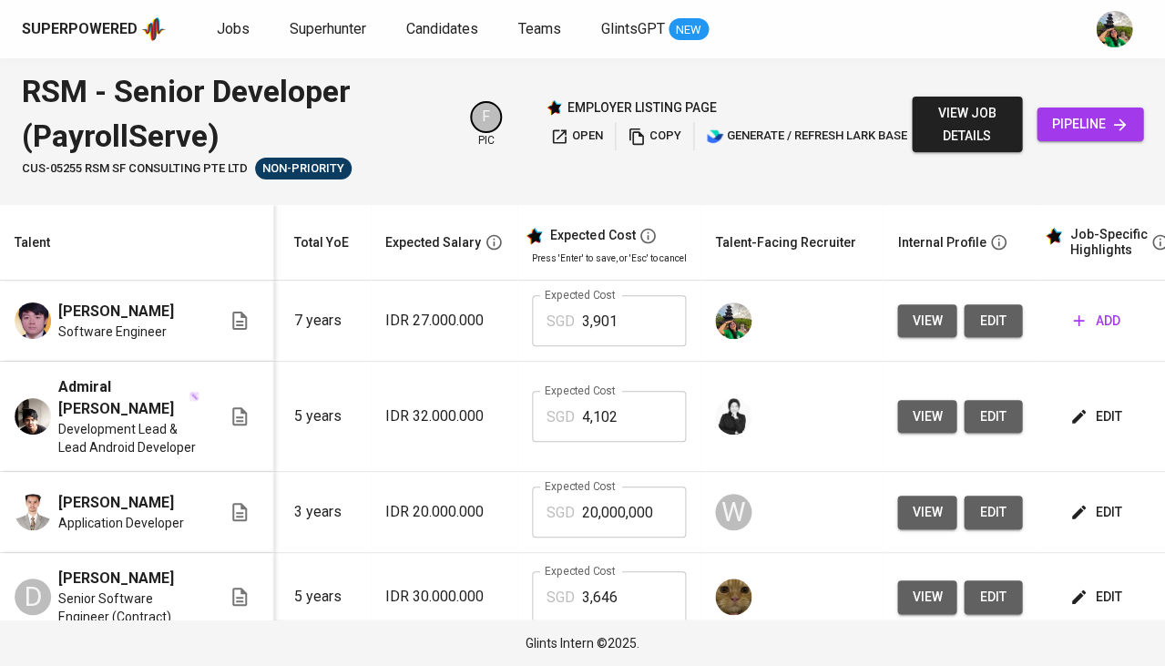
click at [1102, 322] on span "add" at bounding box center [1096, 321] width 46 height 23
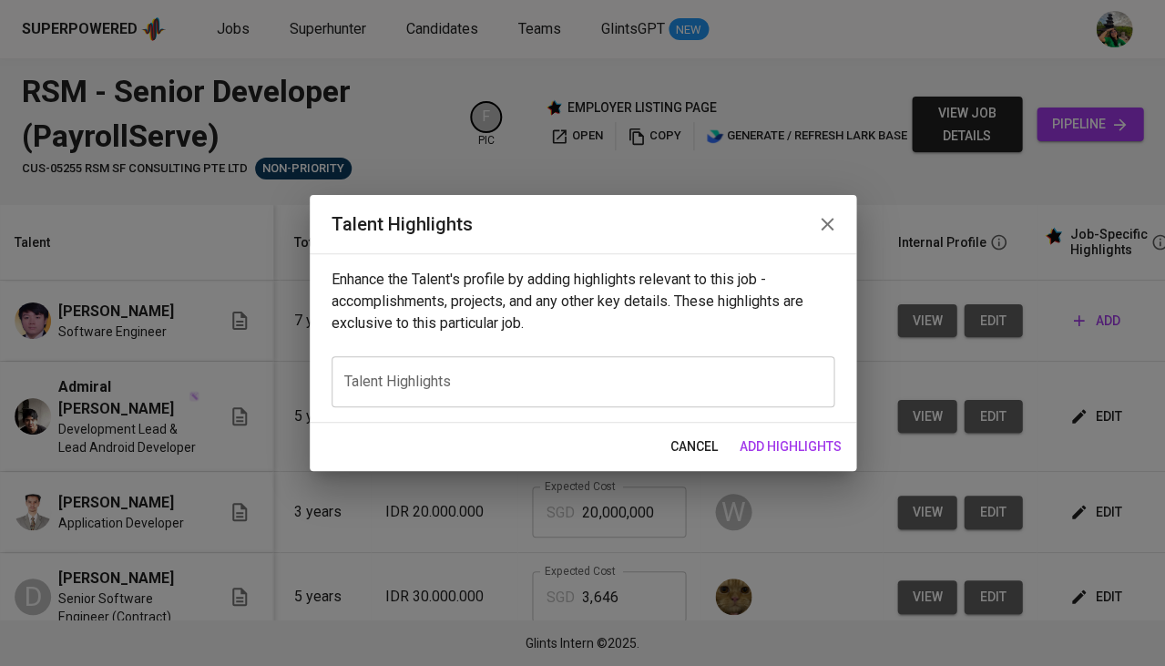
click at [512, 384] on textarea at bounding box center [582, 381] width 477 height 17
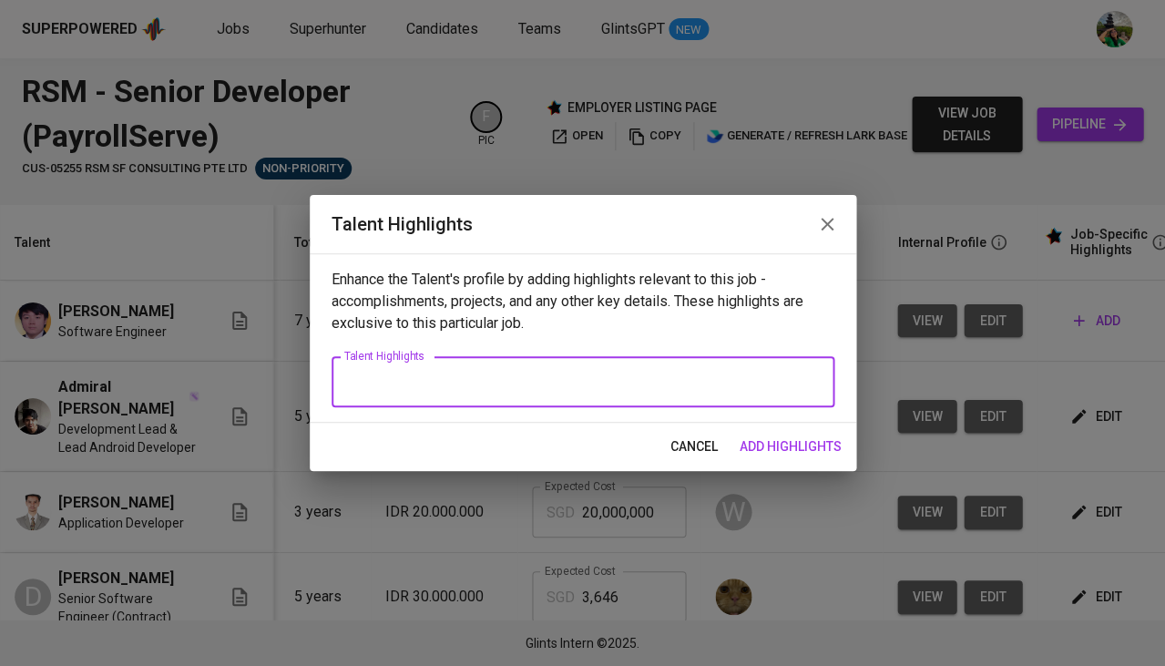
paste textarea "Lore Ipsumdo si a Consecte Adipisci elit sedd 2 eiusm te incididunt ut labo-etd…"
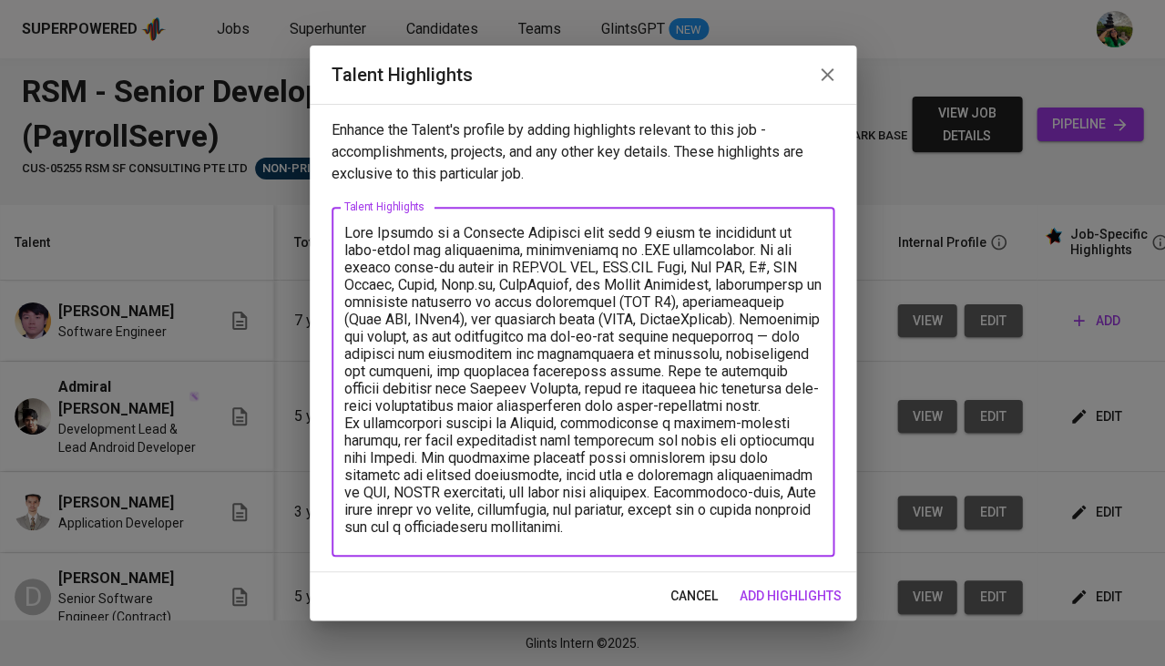
click at [783, 378] on textarea at bounding box center [582, 382] width 477 height 316
click at [820, 368] on textarea at bounding box center [582, 382] width 477 height 316
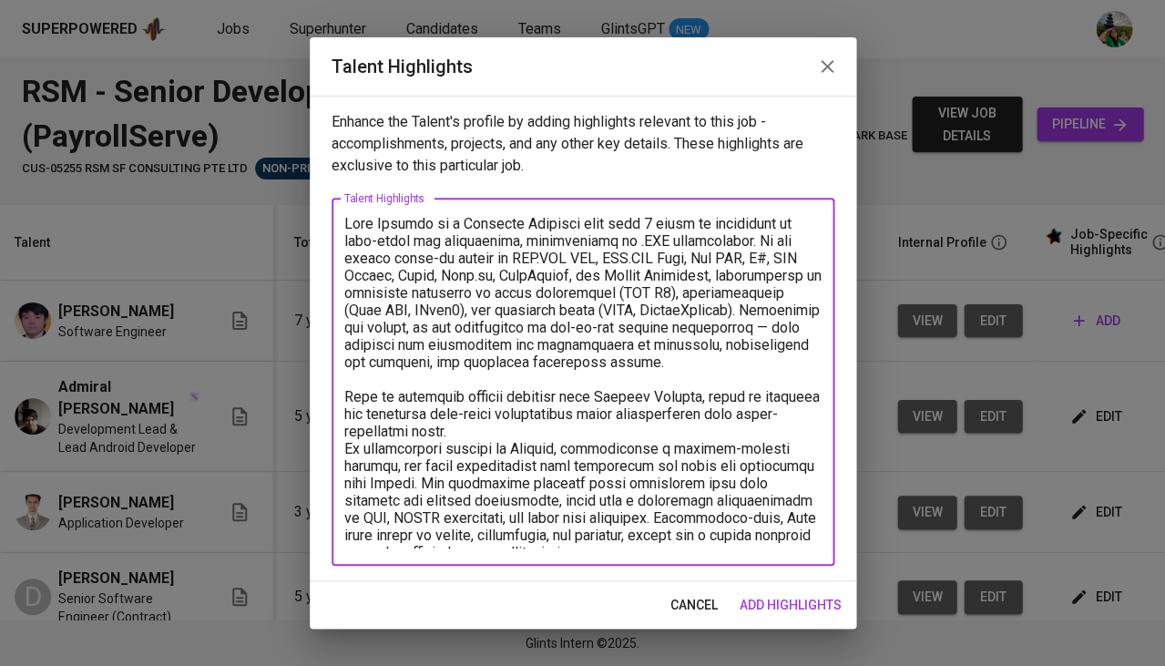
drag, startPoint x: 765, startPoint y: 534, endPoint x: 321, endPoint y: 527, distance: 444.6
click at [321, 527] on div "Enhance the Talent's profile by adding highlights relevant to this job - accomp…" at bounding box center [583, 339] width 547 height 486
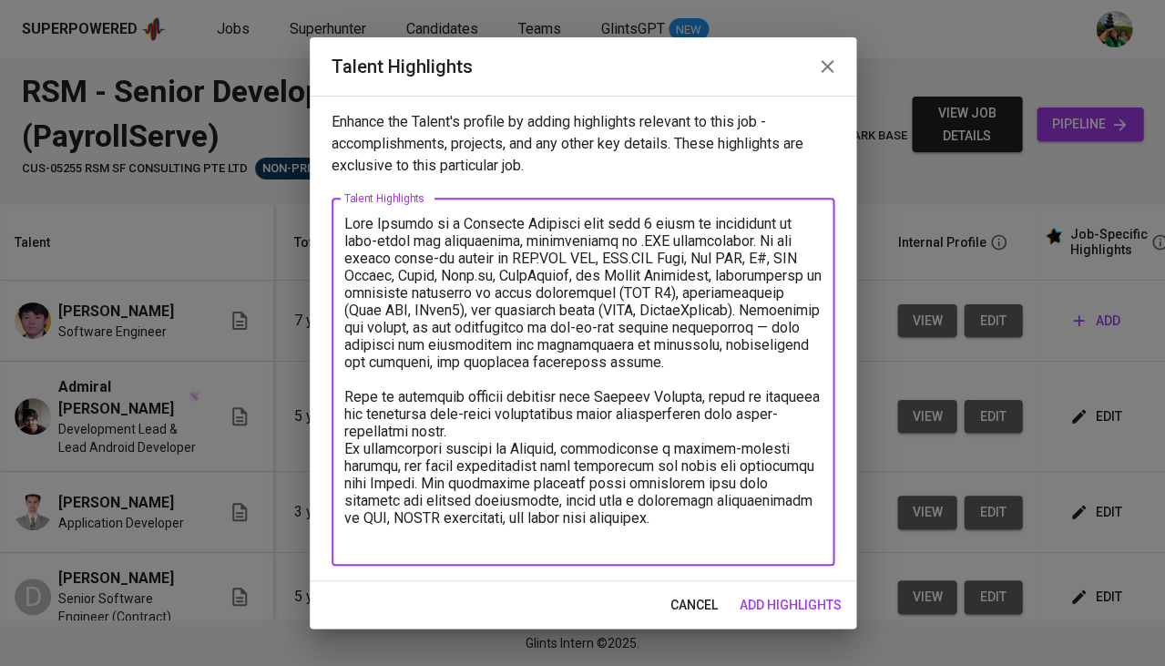
type textarea "Lore Ipsumdo si a Consecte Adipisci elit sedd 5 eiusm te incididunt ut labo-etd…"
click at [799, 611] on span "add highlights" at bounding box center [791, 605] width 102 height 23
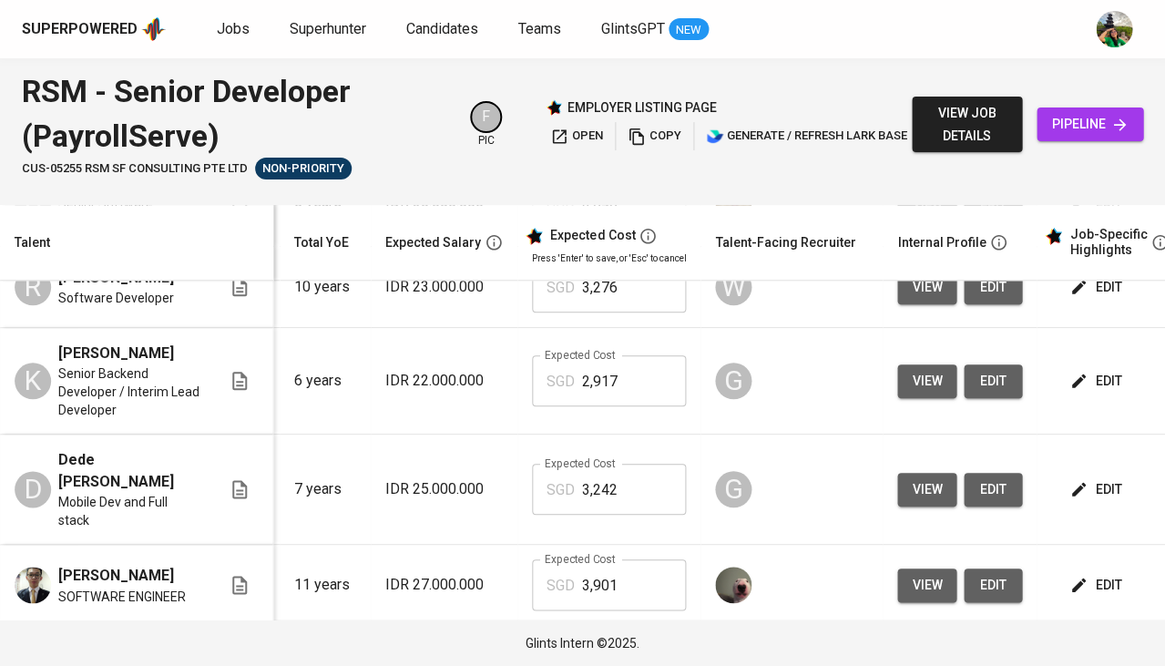
scroll to position [417, 195]
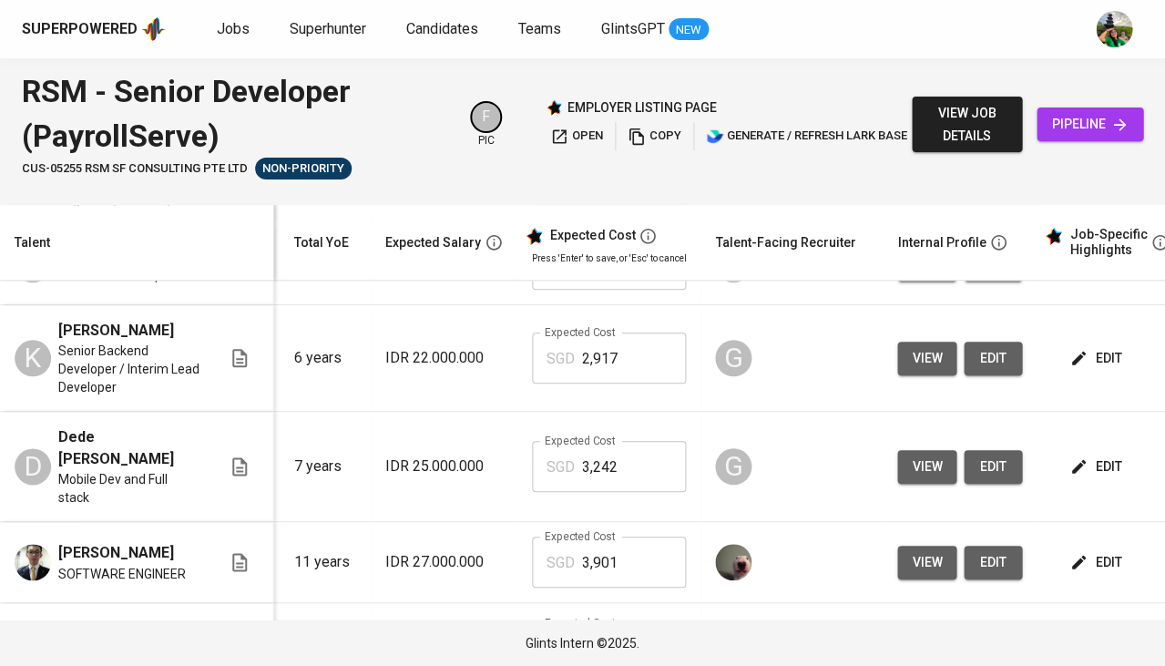
click at [1092, 556] on span "edit" at bounding box center [1097, 562] width 48 height 23
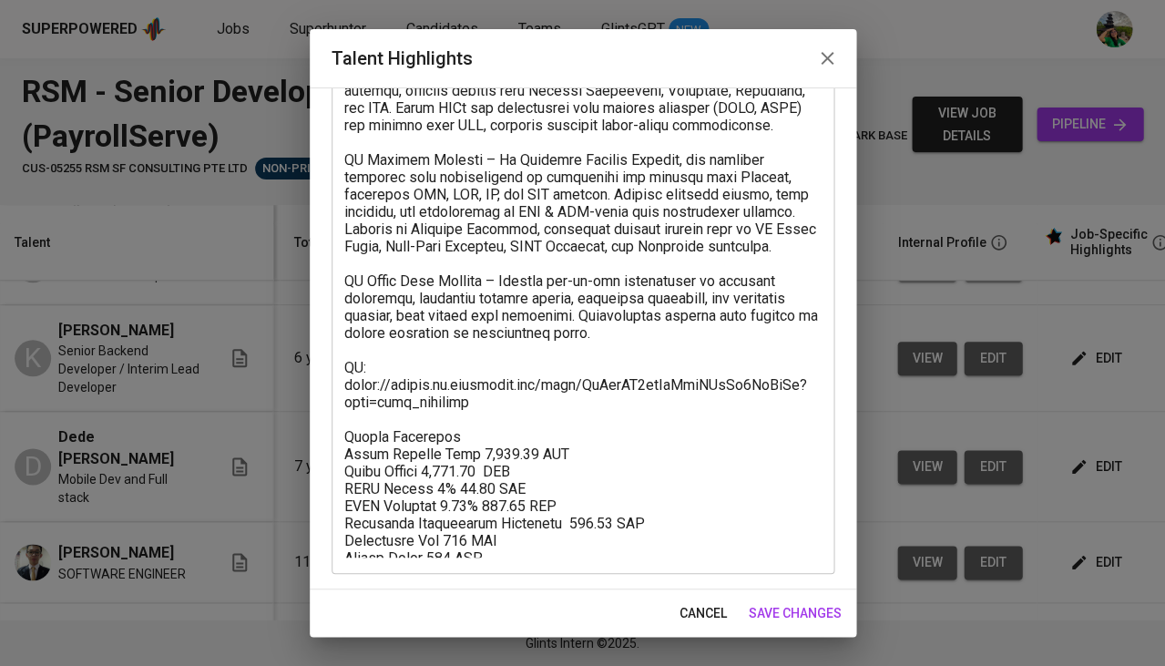
scroll to position [315, 0]
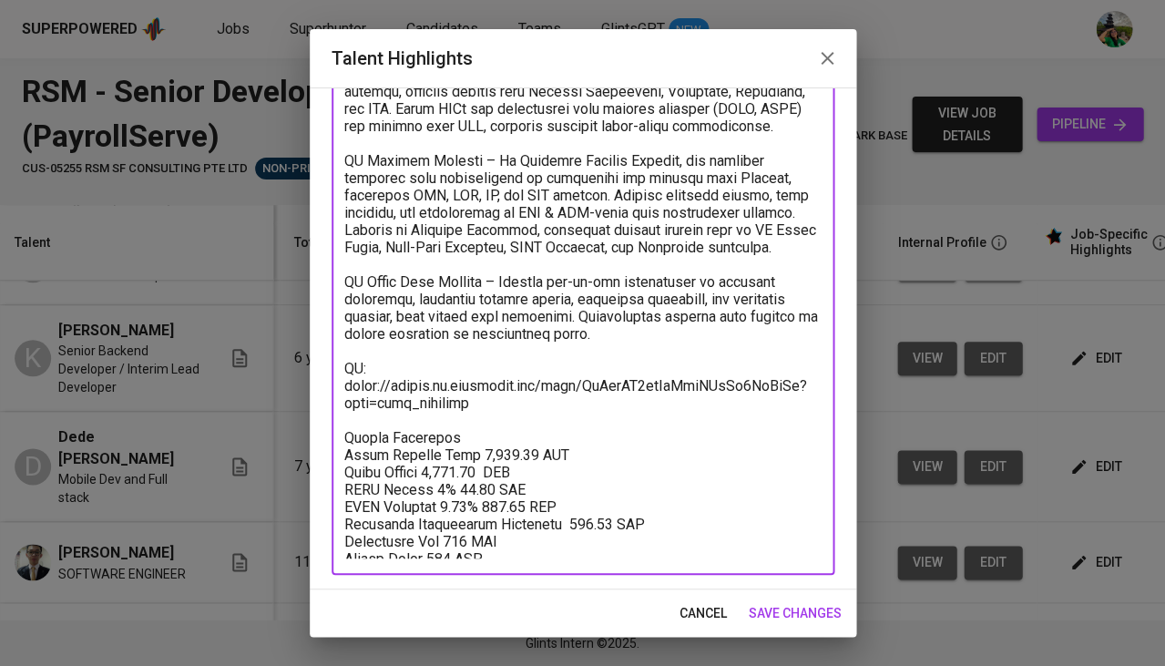
drag, startPoint x: 479, startPoint y: 548, endPoint x: 319, endPoint y: 333, distance: 268.2
click at [319, 333] on div "Enhance the Talent's profile by adding highlights relevant to this job - accomp…" at bounding box center [583, 338] width 547 height 502
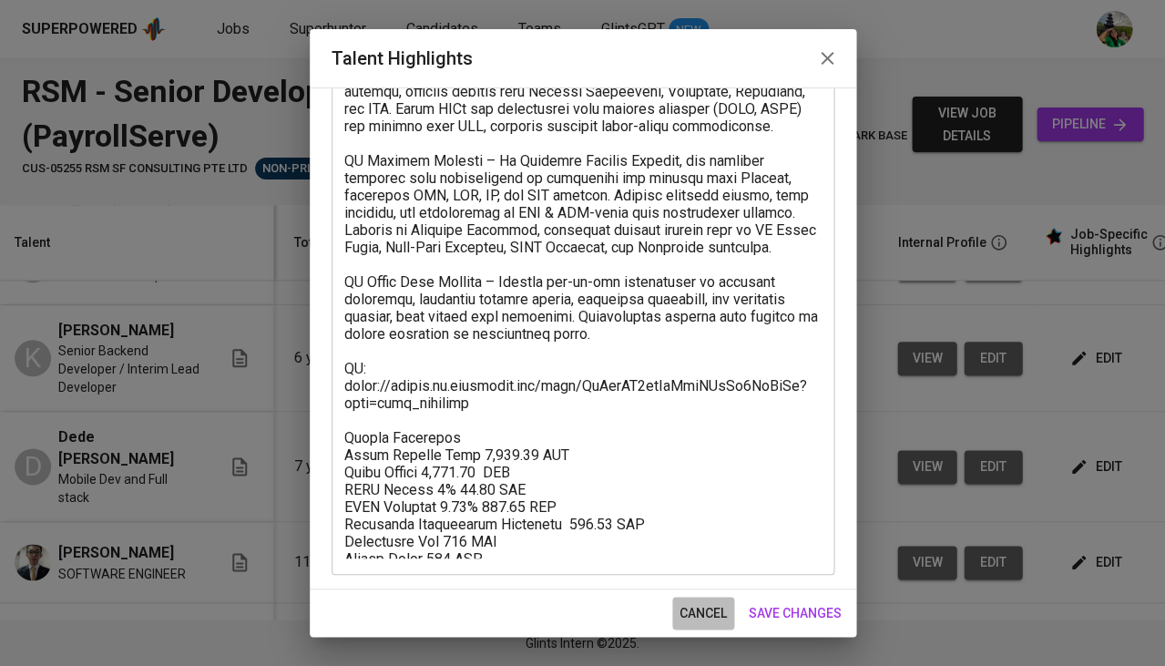
click at [690, 620] on span "cancel" at bounding box center [703, 613] width 47 height 23
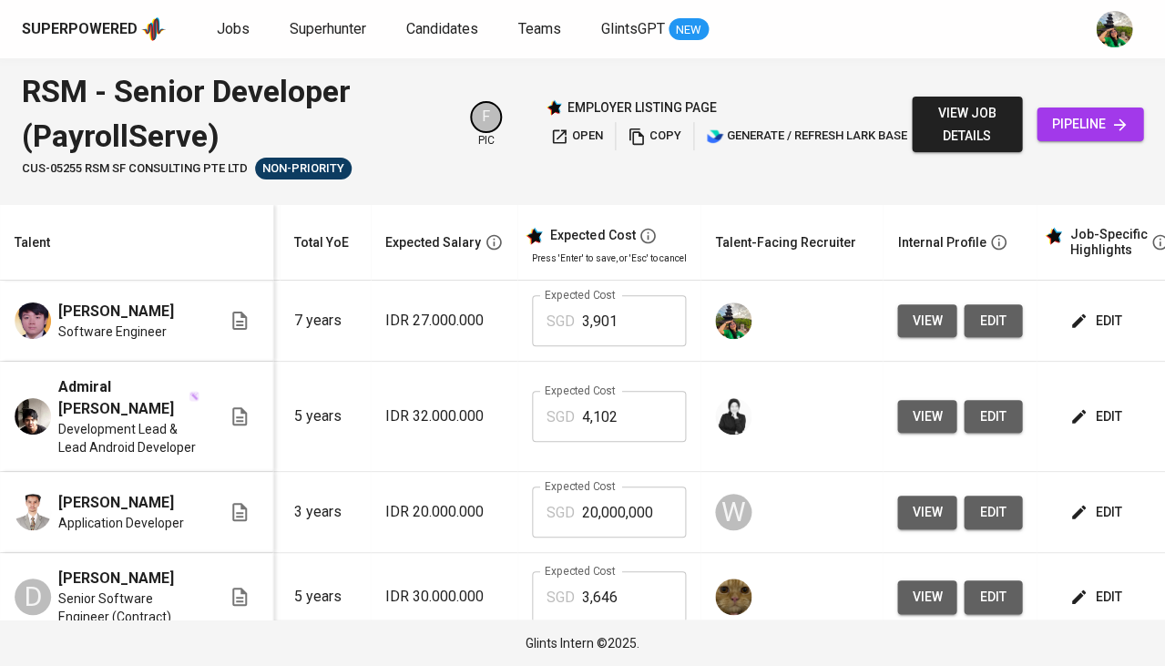
scroll to position [0, 195]
click at [1093, 326] on span "edit" at bounding box center [1097, 321] width 48 height 23
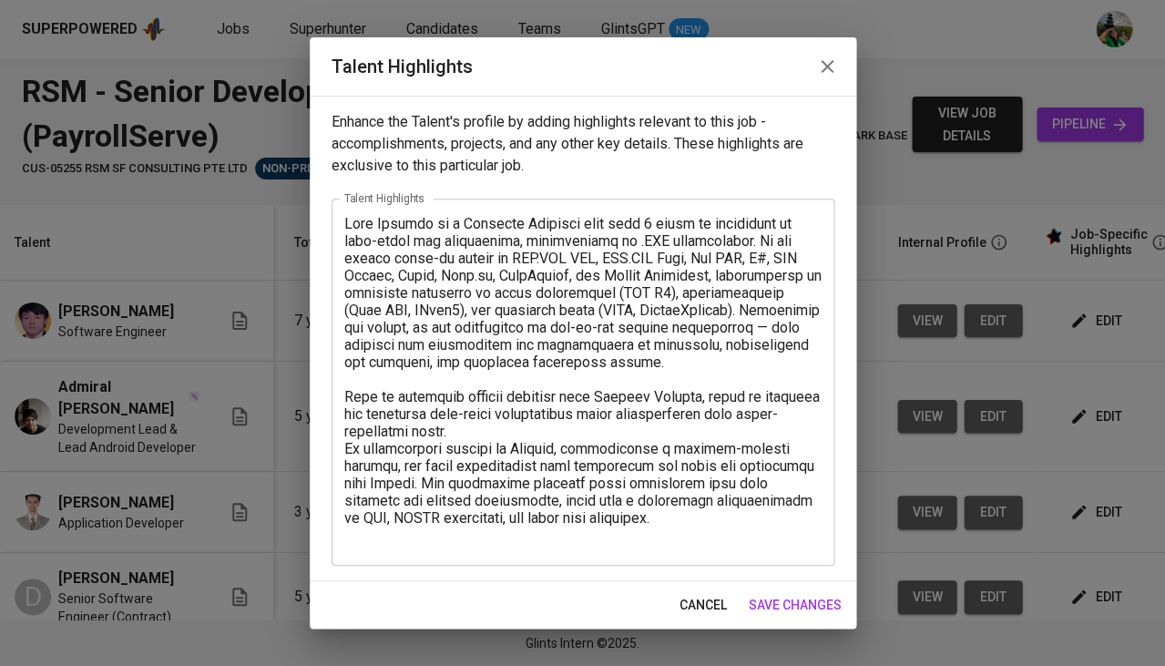
click at [497, 538] on textarea at bounding box center [582, 381] width 477 height 333
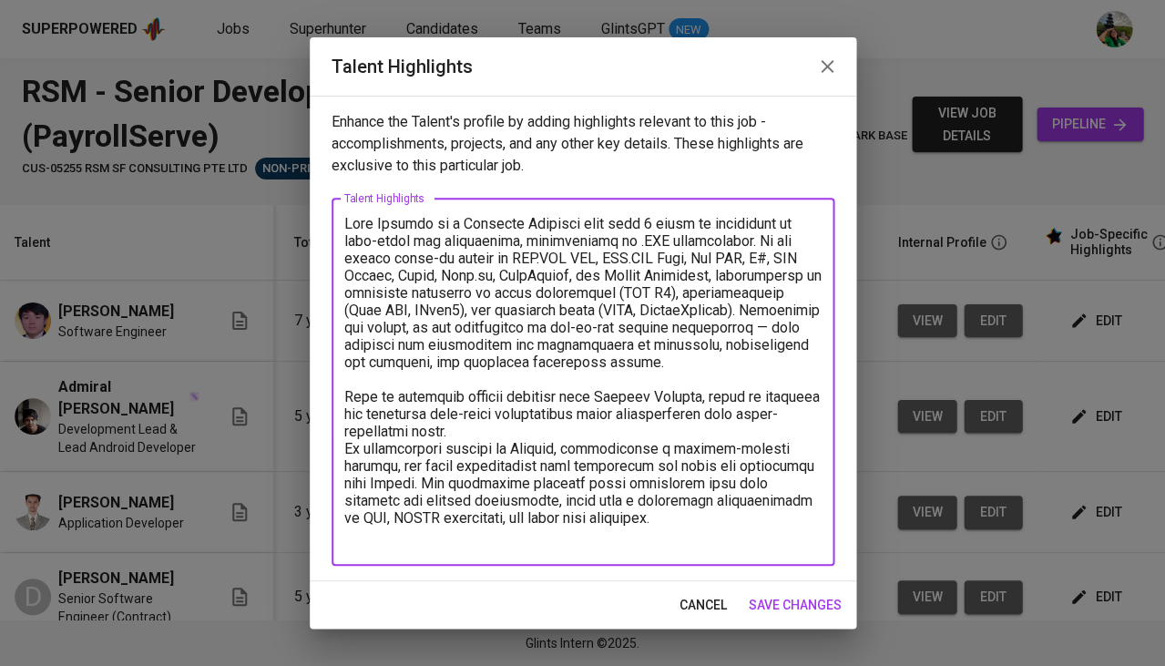
paste textarea "CV: [URL][DOMAIN_NAME] Salary Breakdown Total Payroll Cost 3,901.37 SGD Basic S…"
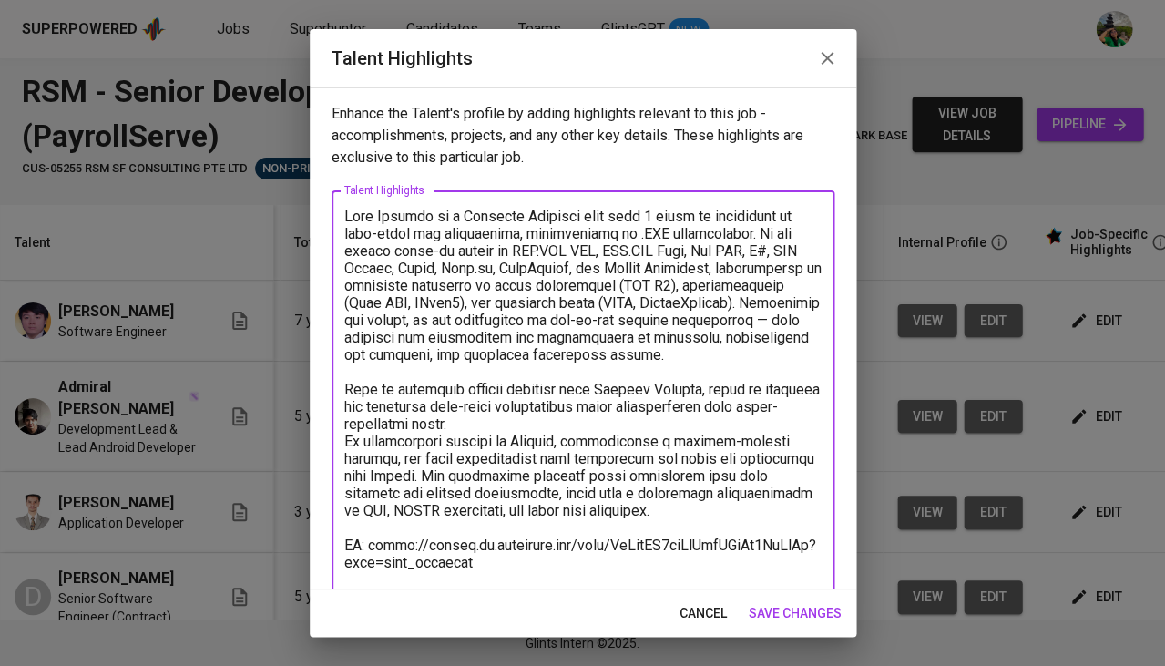
scroll to position [199, 0]
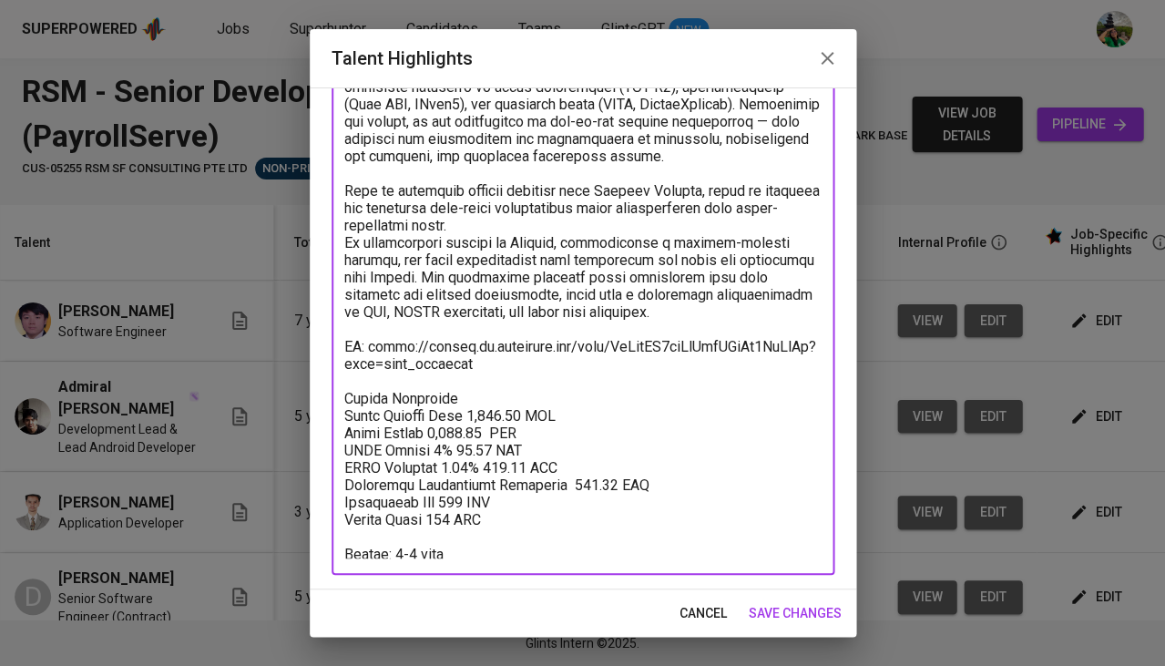
drag, startPoint x: 494, startPoint y: 370, endPoint x: 336, endPoint y: 349, distance: 159.0
click at [336, 349] on div "x Talent Highlights" at bounding box center [583, 283] width 503 height 583
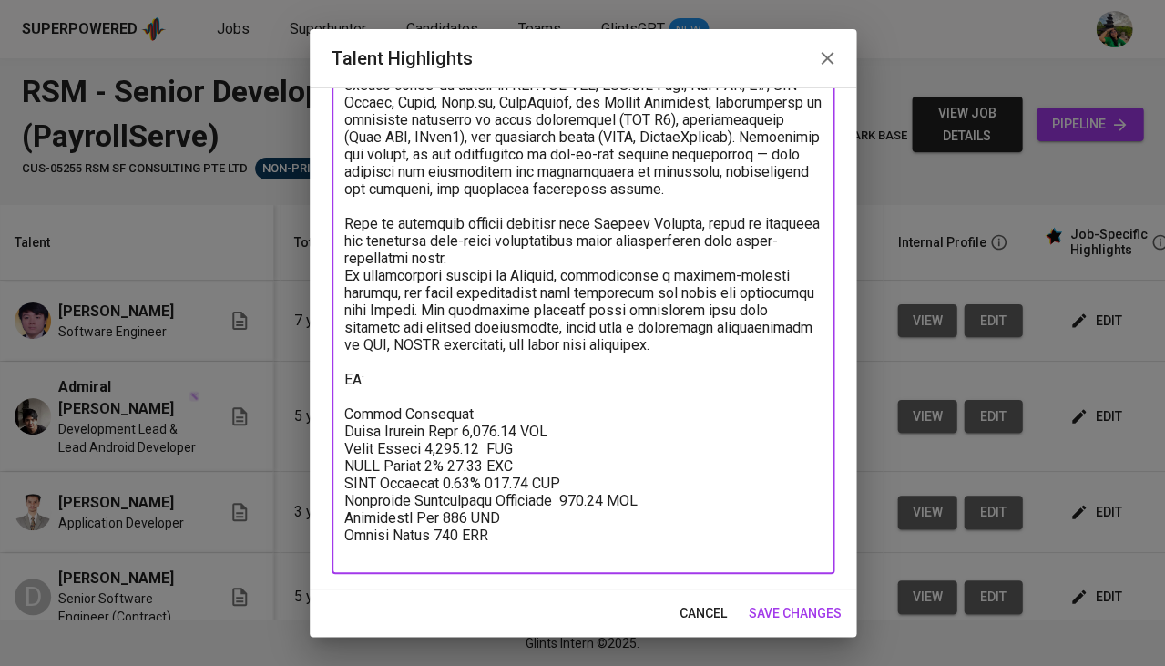
scroll to position [164, 0]
paste textarea "[URL][DOMAIN_NAME]"
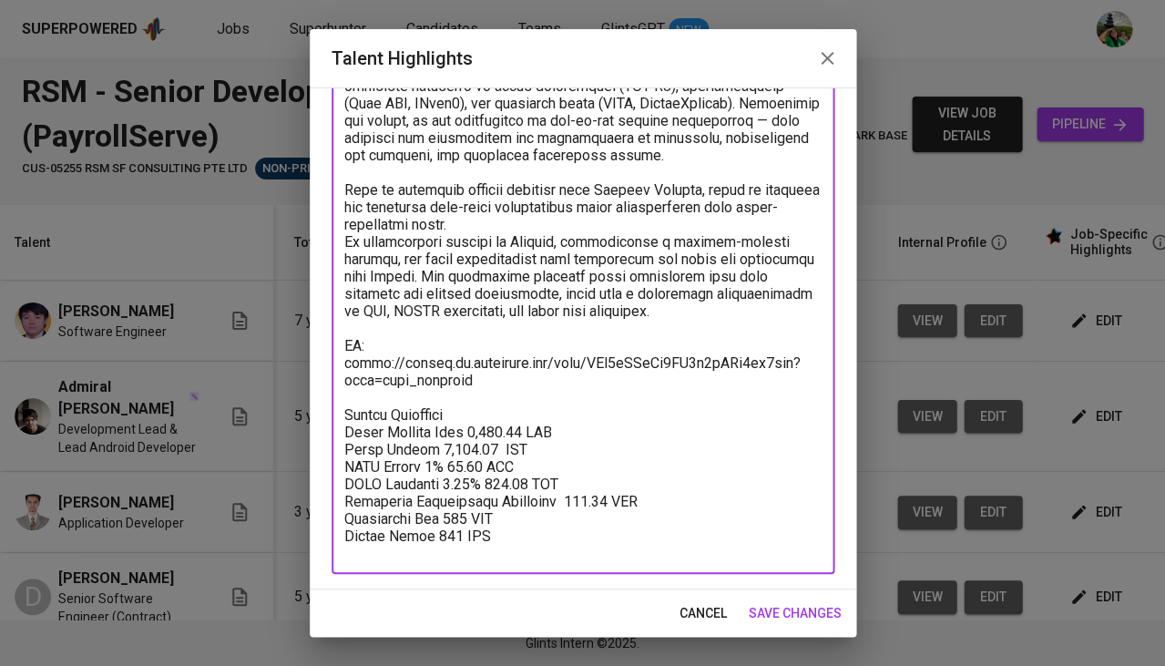
scroll to position [199, 0]
click at [444, 430] on textarea at bounding box center [582, 283] width 477 height 549
click at [464, 449] on textarea at bounding box center [582, 283] width 477 height 549
click at [515, 464] on textarea at bounding box center [582, 283] width 477 height 549
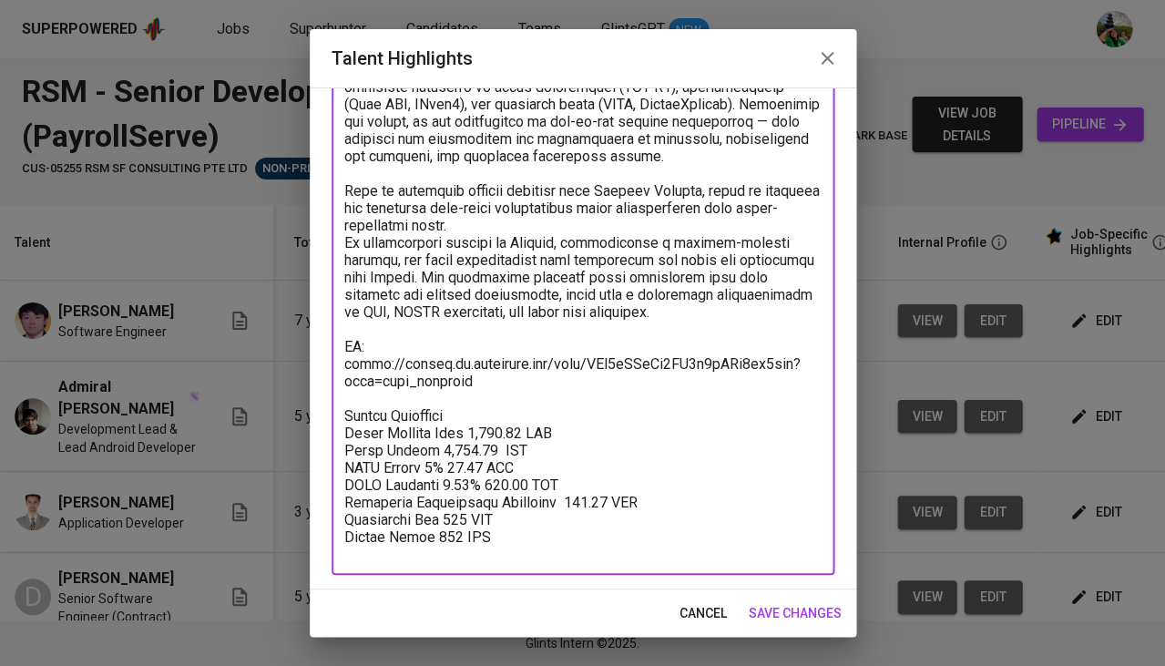
click at [574, 480] on textarea at bounding box center [582, 283] width 477 height 549
click at [481, 411] on textarea at bounding box center [582, 283] width 477 height 549
click at [416, 547] on textarea at bounding box center [582, 283] width 477 height 549
click at [483, 547] on textarea at bounding box center [582, 283] width 477 height 549
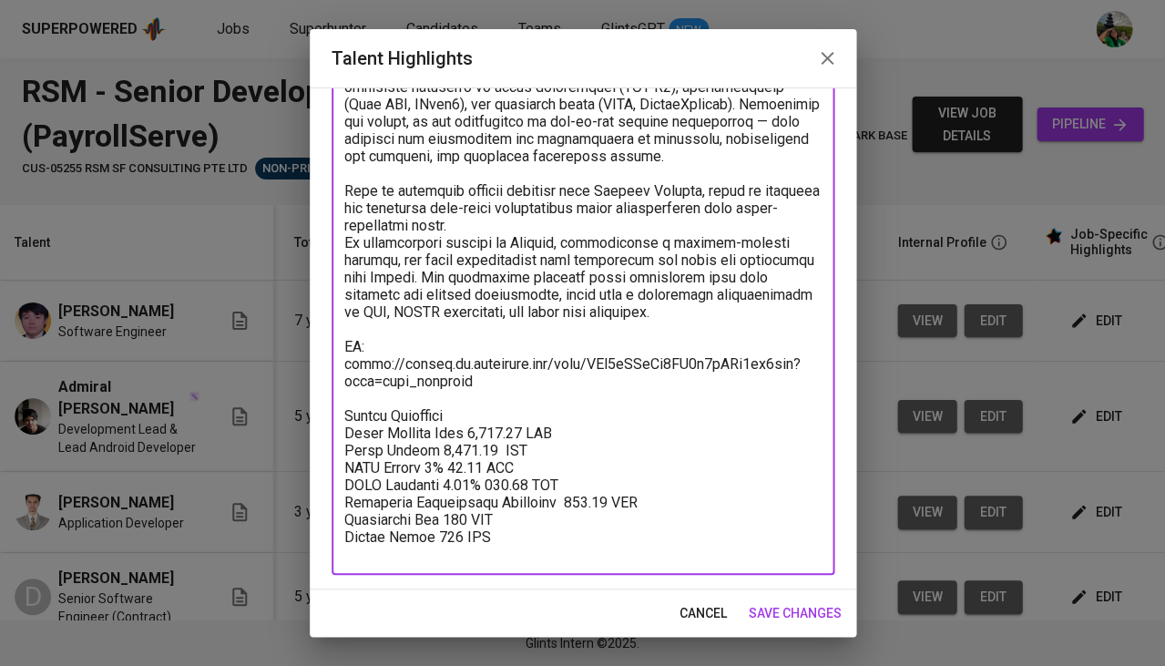
type textarea "Lore Ipsumdo si a Consecte Adipisci elit sedd 5 eiusm te incididunt ut labo-etd…"
click at [803, 613] on span "save changes" at bounding box center [795, 613] width 93 height 23
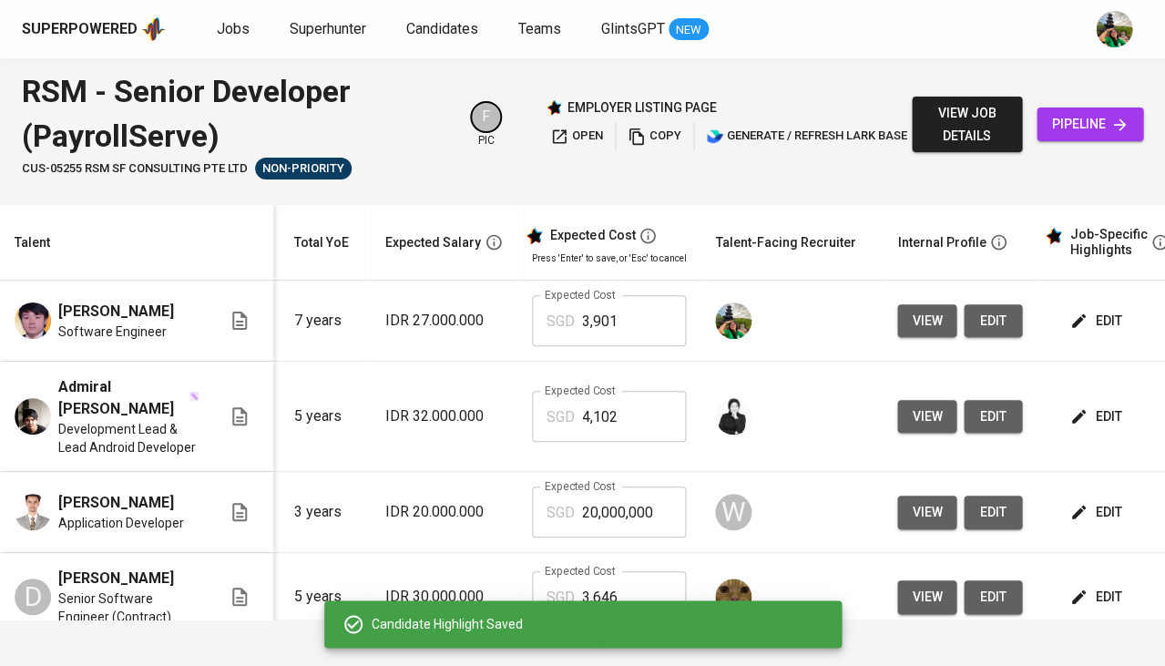
scroll to position [0, 0]
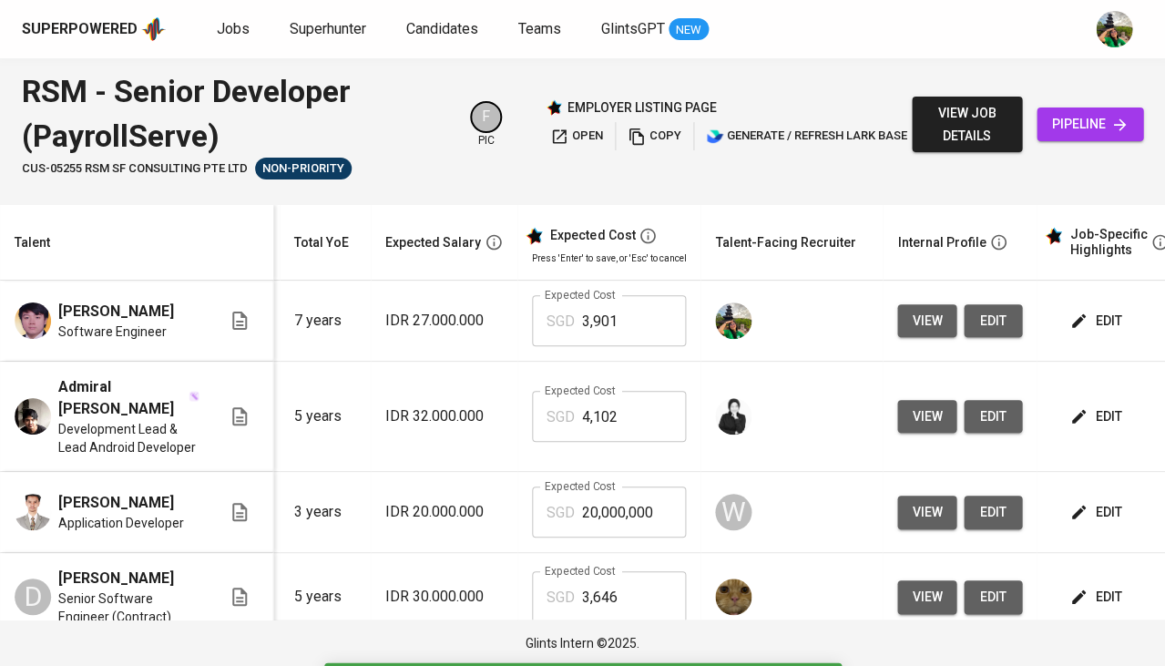
click at [595, 314] on input "3,901" at bounding box center [634, 320] width 104 height 51
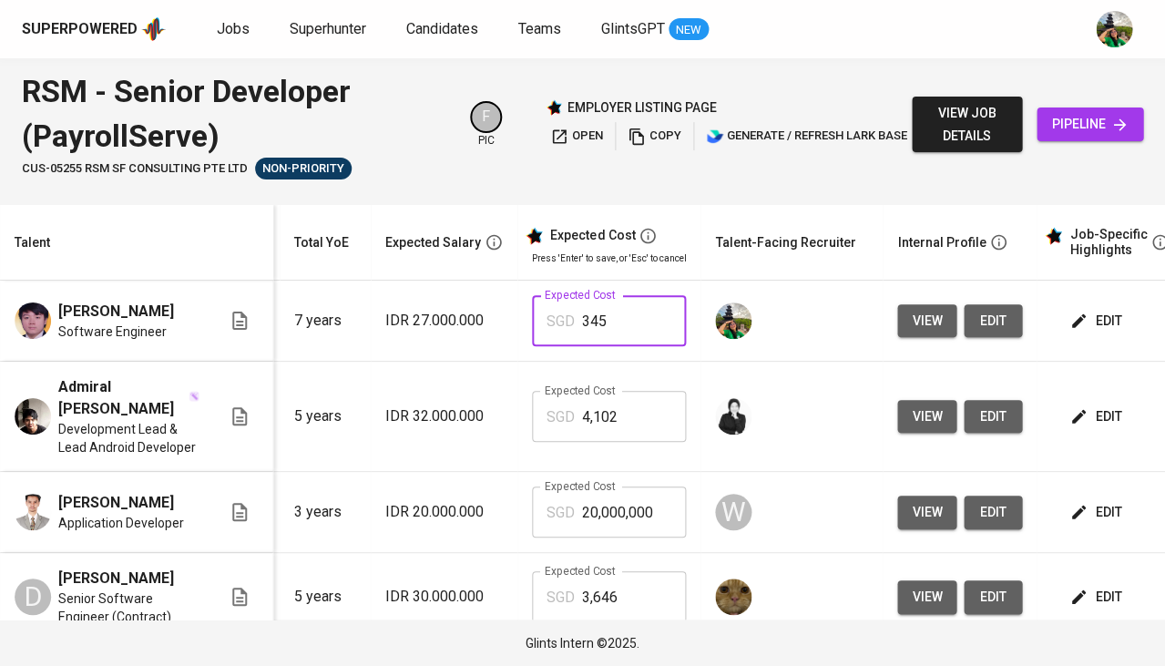
type input "3,458"
